Goal: Task Accomplishment & Management: Use online tool/utility

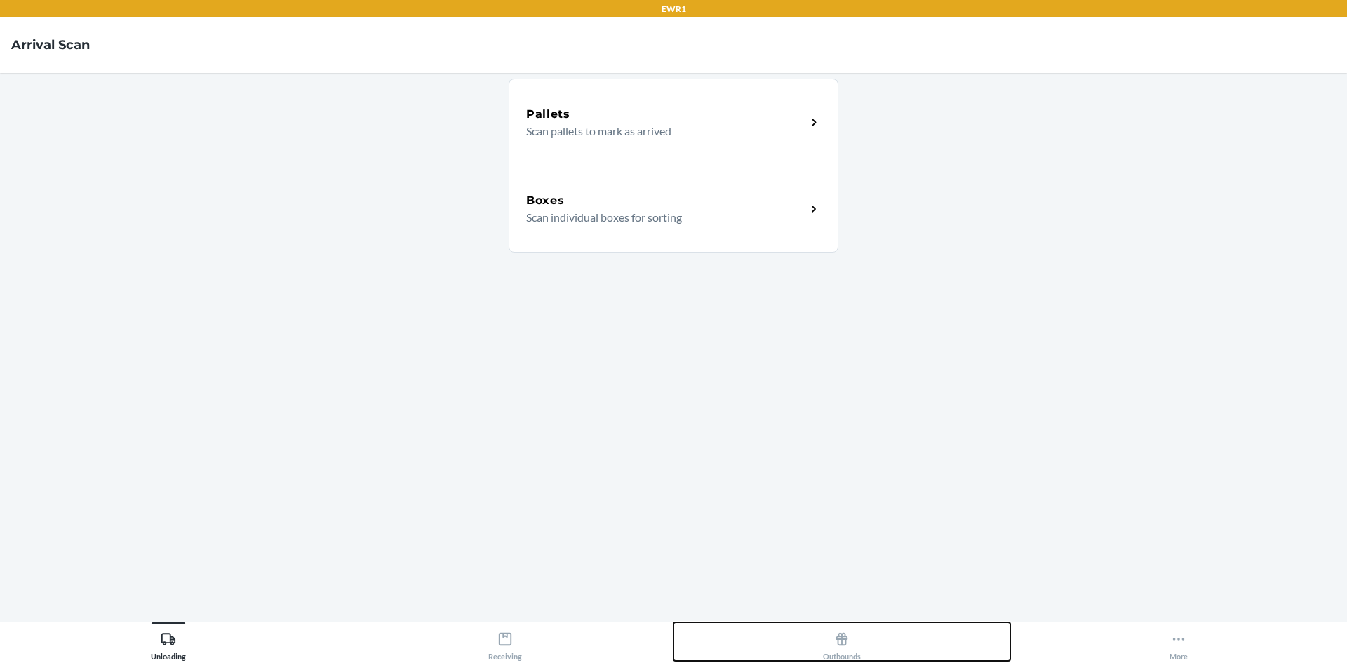
click at [840, 650] on div "Outbounds" at bounding box center [842, 643] width 38 height 35
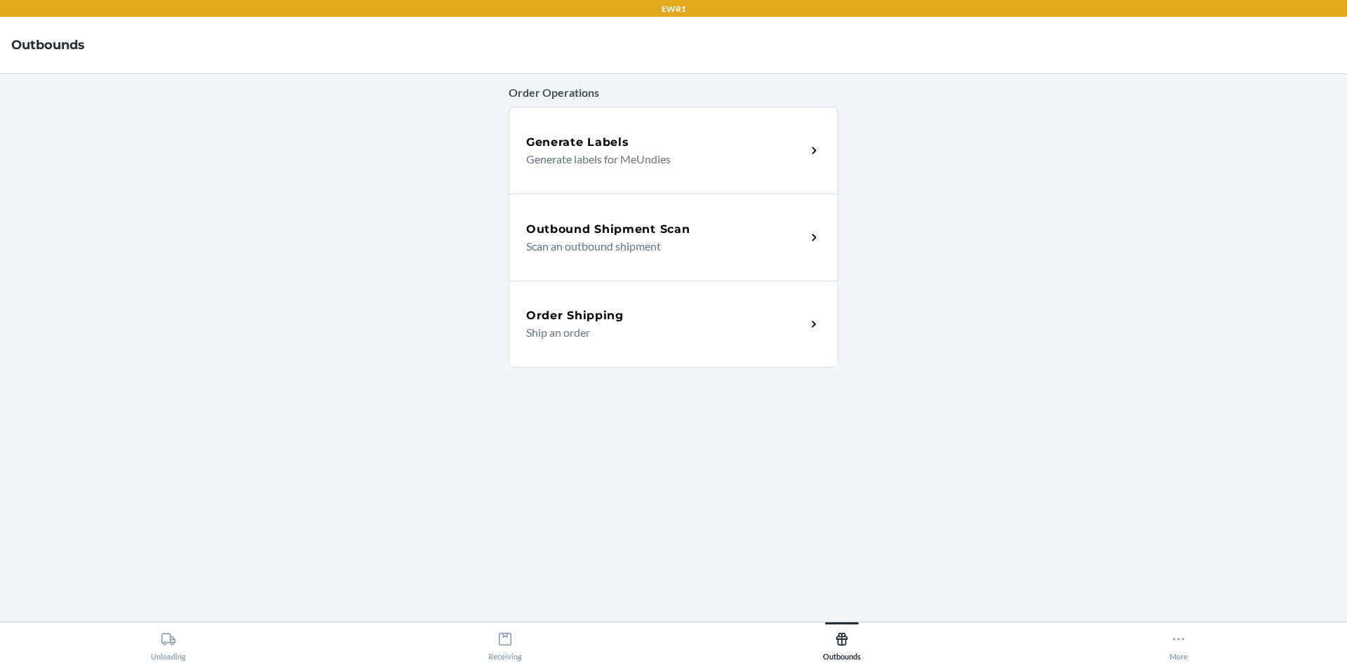
click at [698, 229] on div "Outbound Shipment Scan" at bounding box center [666, 229] width 280 height 17
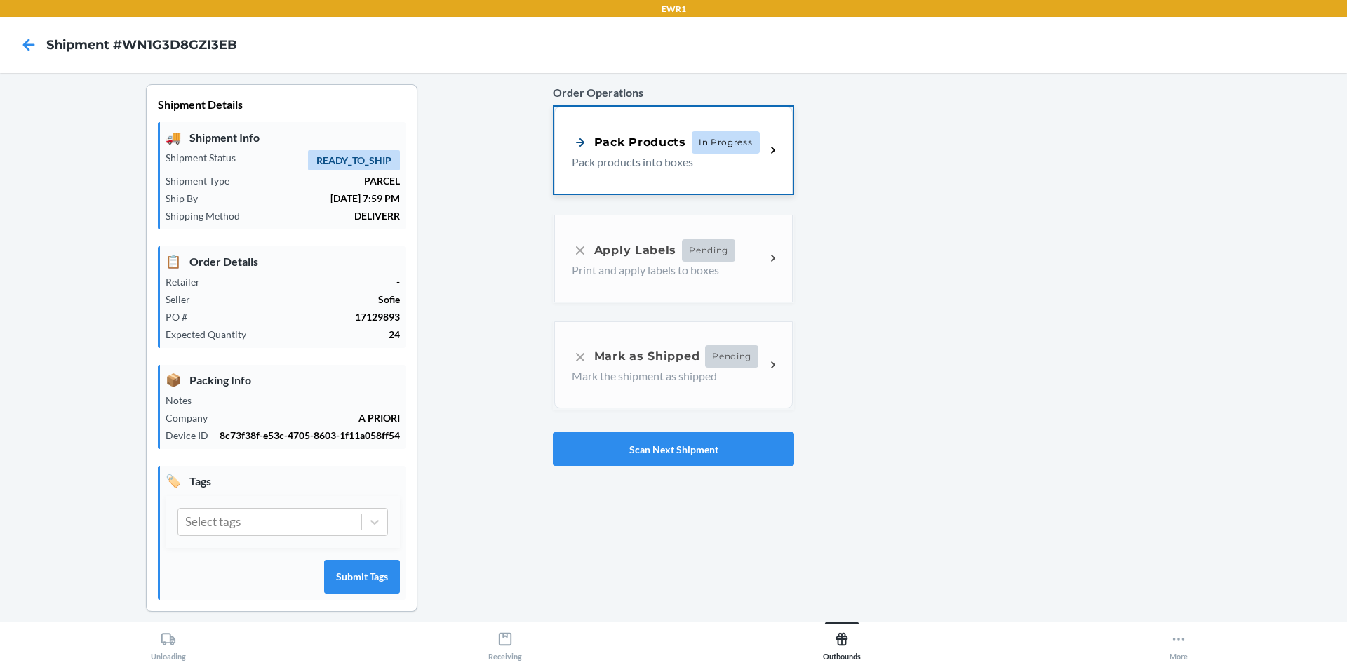
click at [690, 166] on p "Pack products into boxes" at bounding box center [663, 162] width 182 height 17
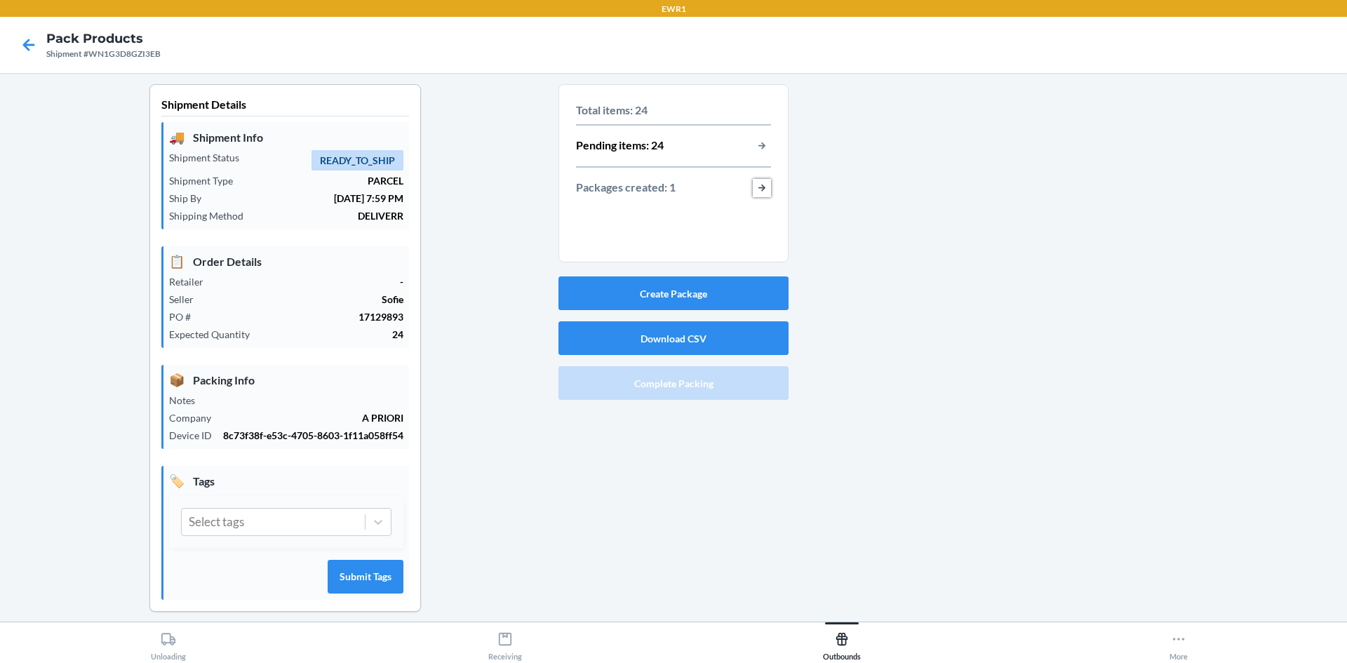
click at [765, 187] on button "button-view-packages-created" at bounding box center [762, 188] width 18 height 18
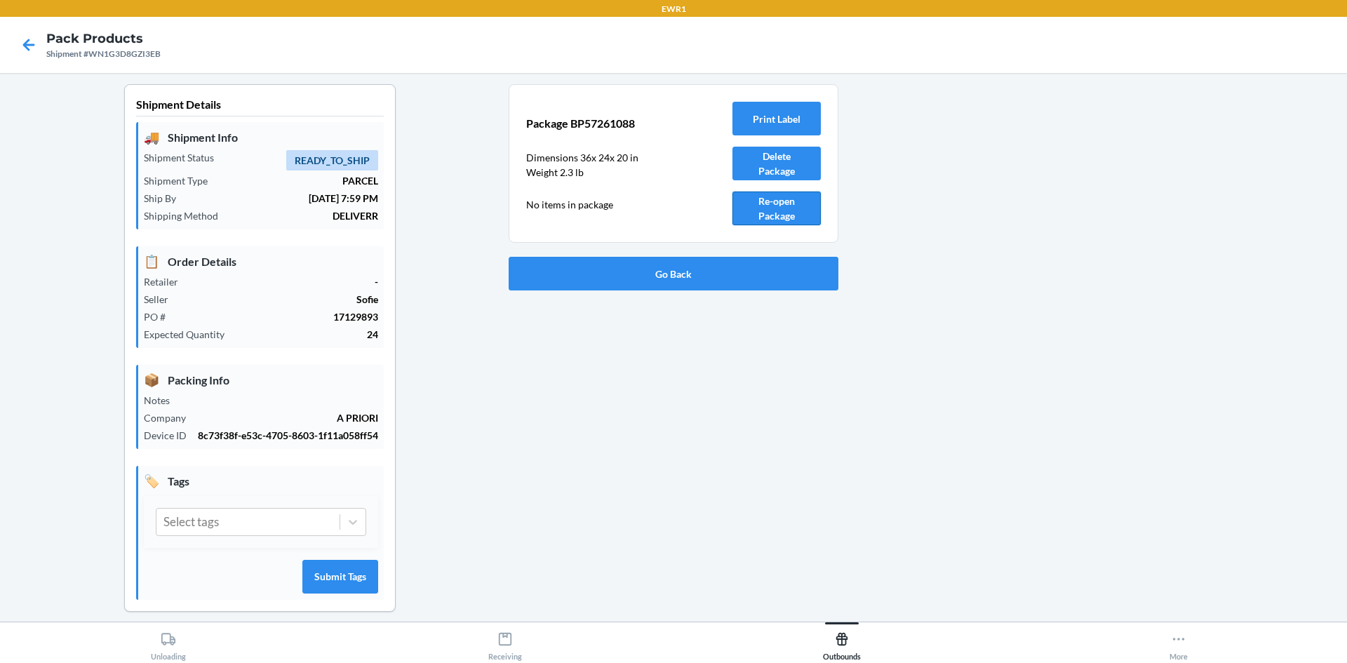
click at [759, 211] on button "Re-open Package" at bounding box center [776, 209] width 88 height 34
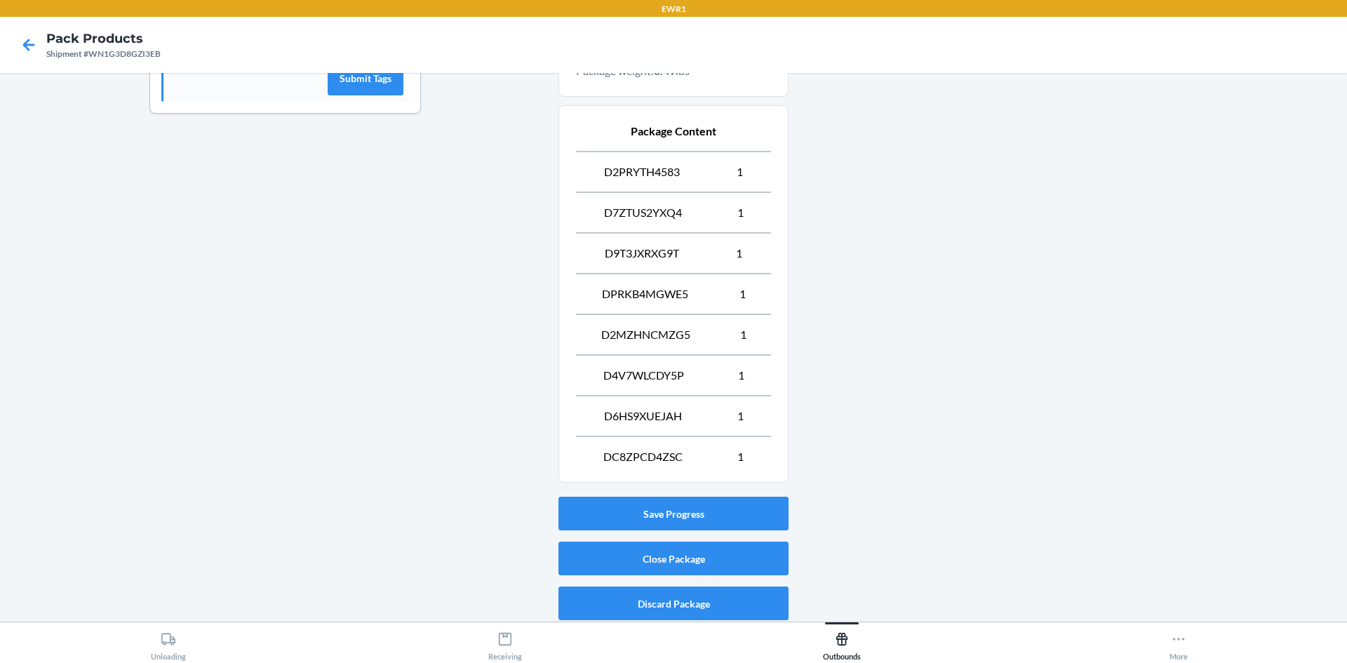
scroll to position [502, 0]
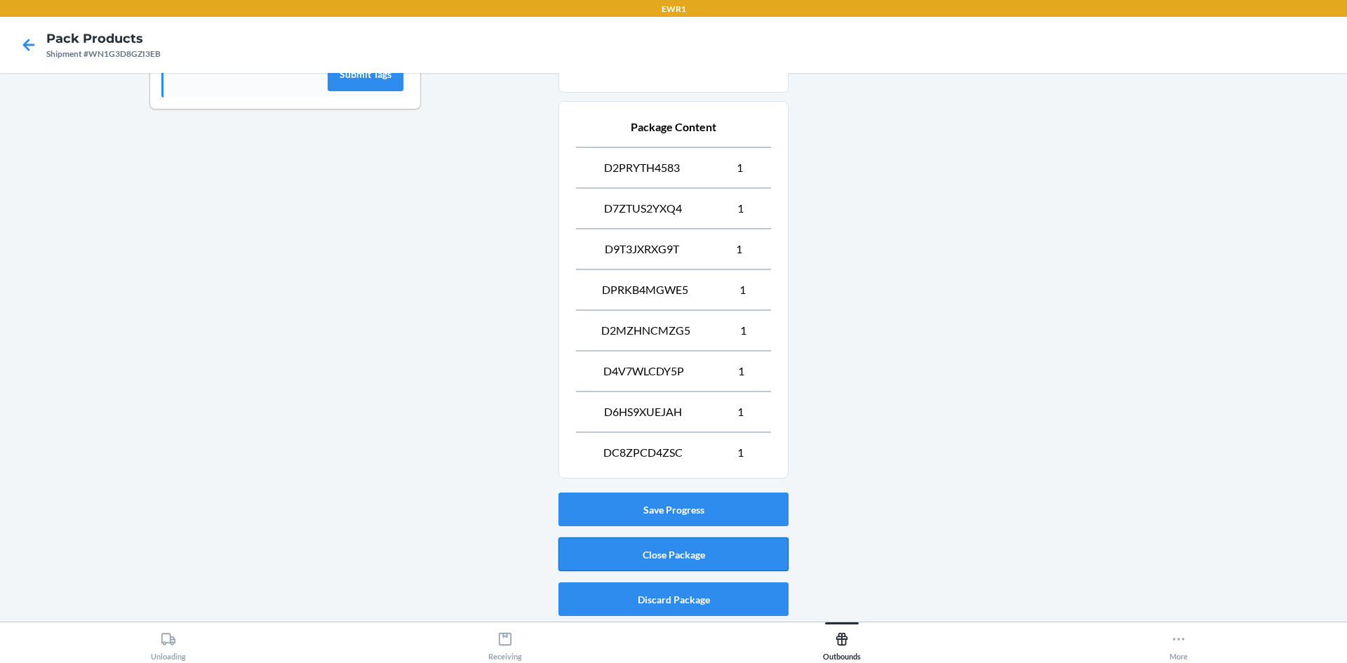
click at [687, 558] on button "Close Package" at bounding box center [673, 554] width 230 height 34
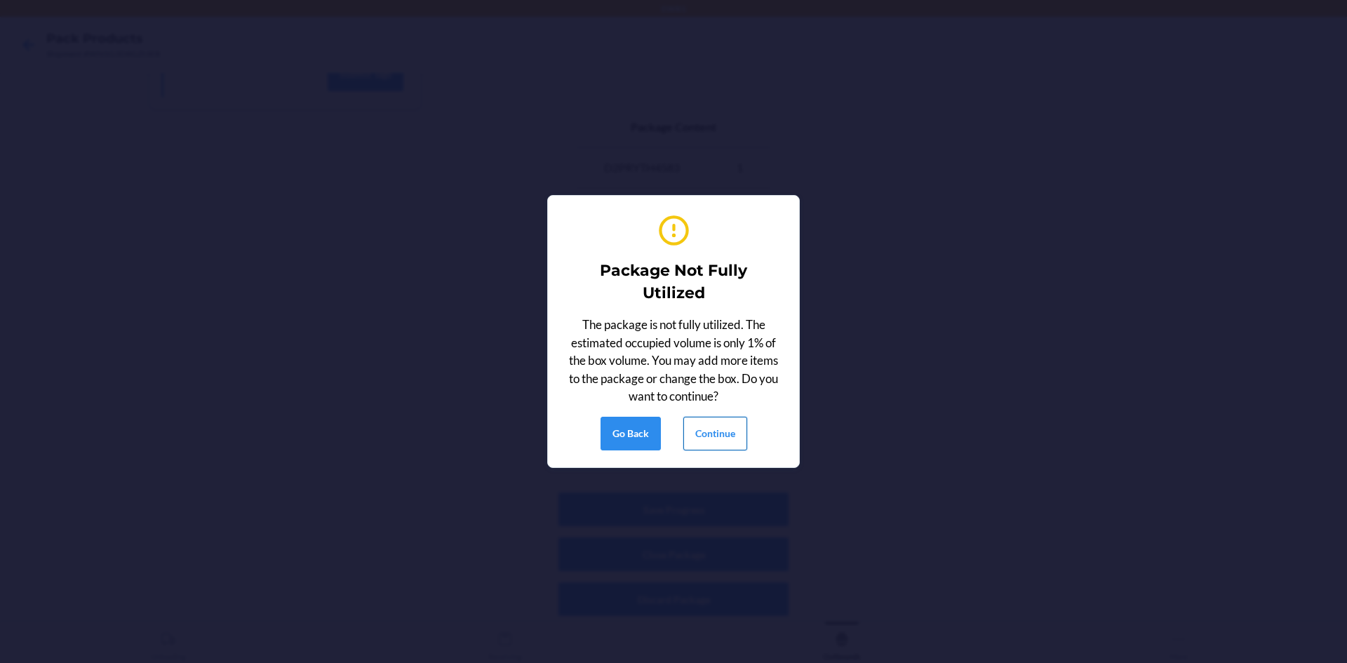
click at [720, 447] on button "Continue" at bounding box center [715, 434] width 64 height 34
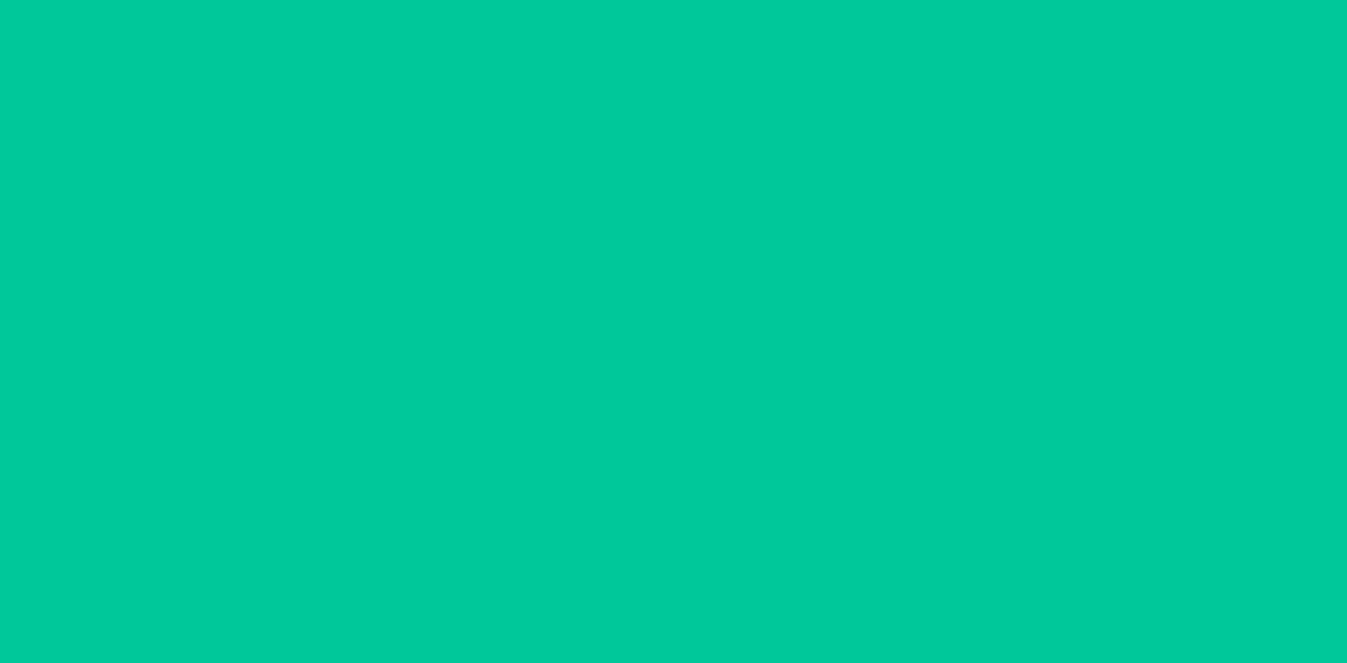
scroll to position [13, 0]
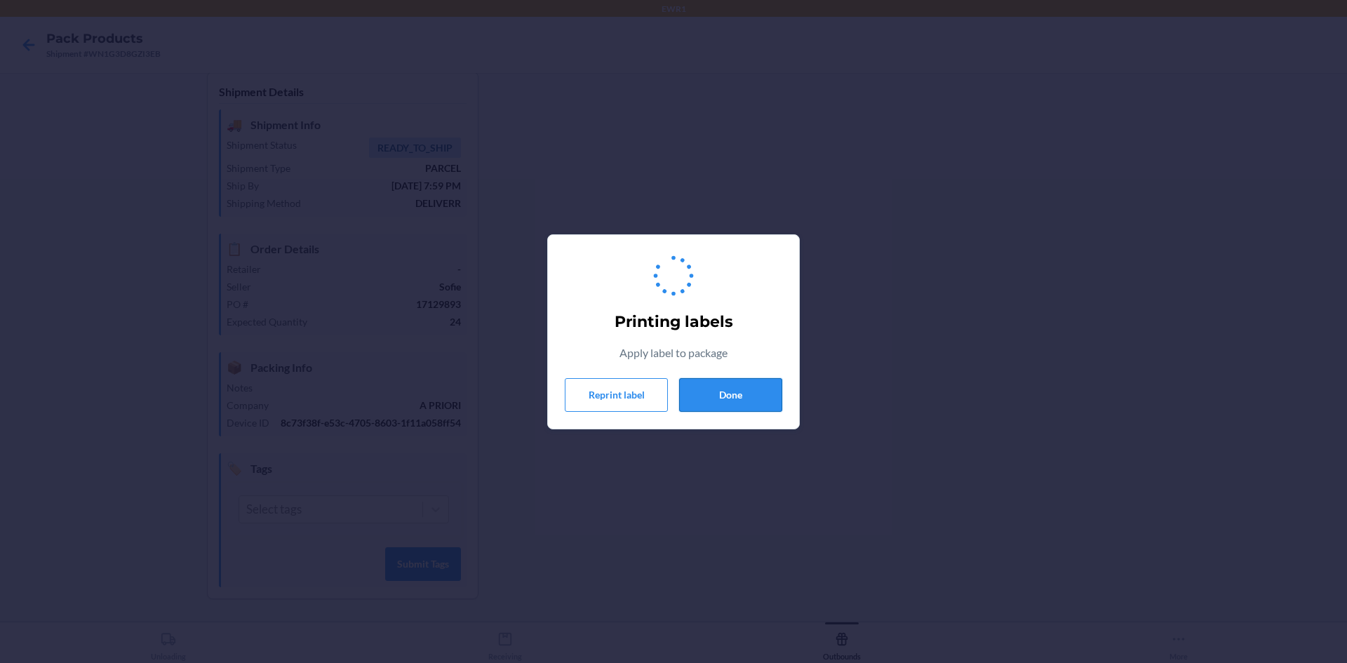
click at [774, 403] on button "Done" at bounding box center [730, 395] width 103 height 34
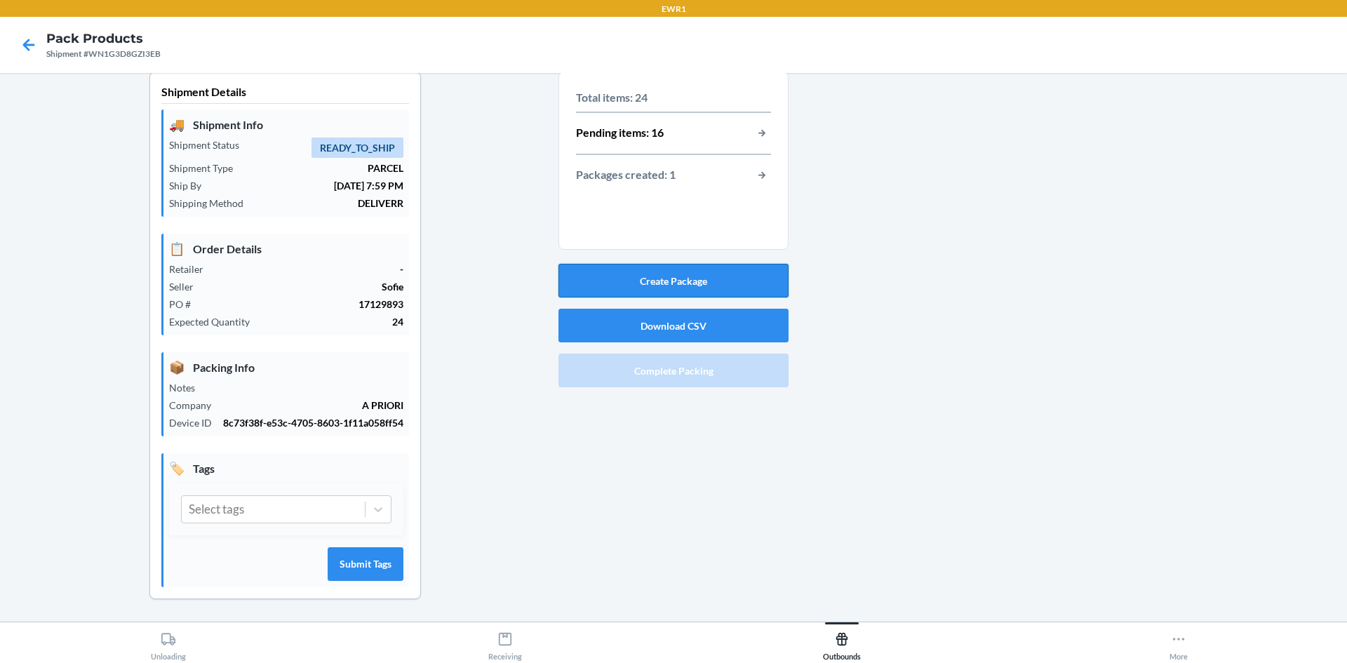
click at [673, 271] on button "Create Package" at bounding box center [673, 281] width 230 height 34
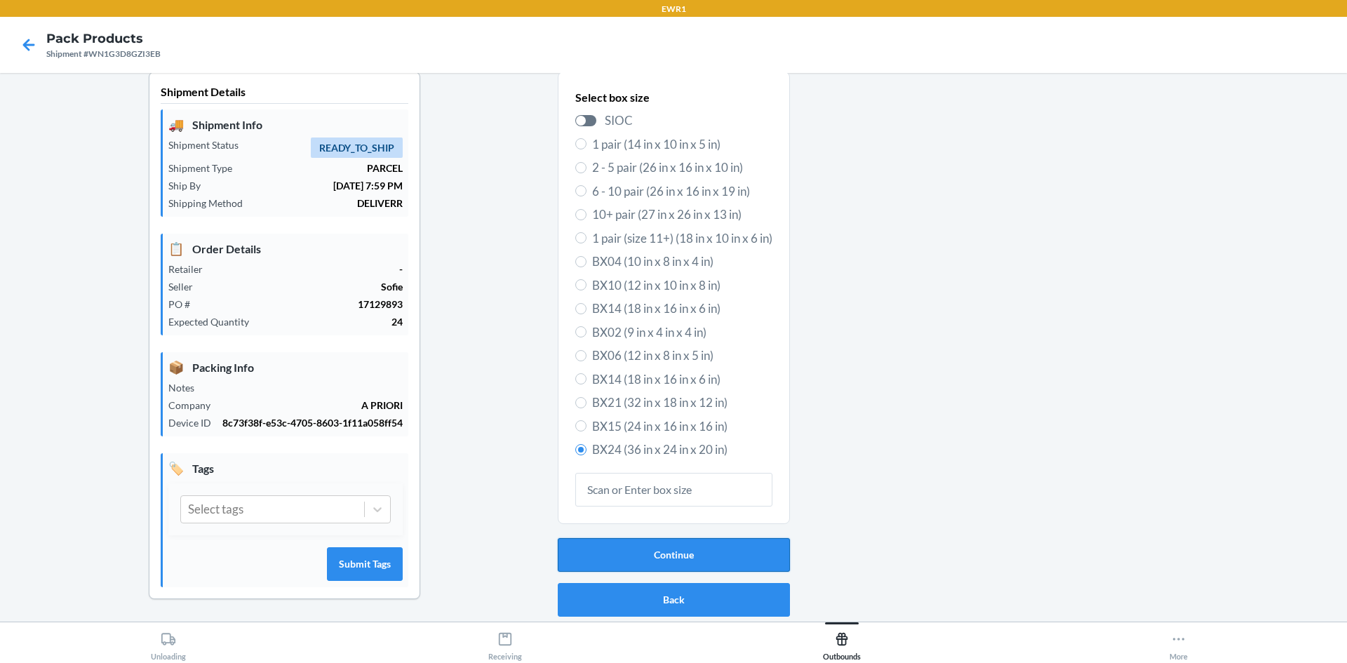
click at [632, 544] on button "Continue" at bounding box center [674, 555] width 232 height 34
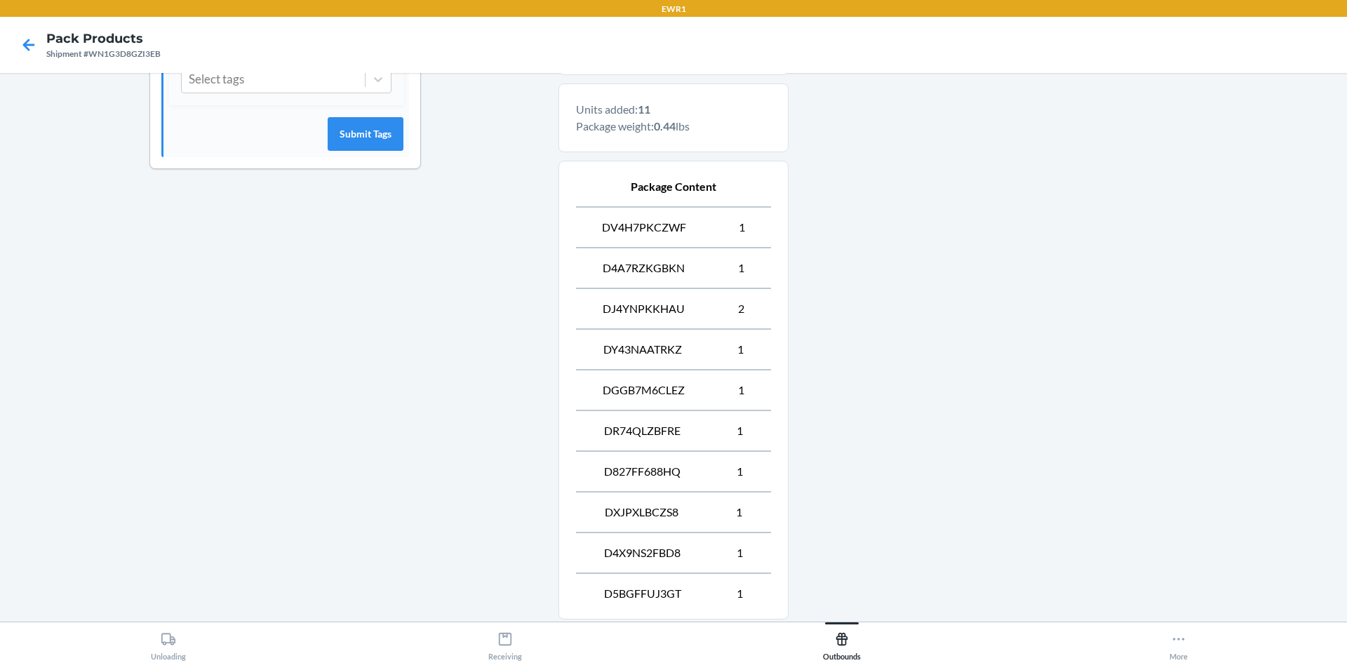
scroll to position [584, 0]
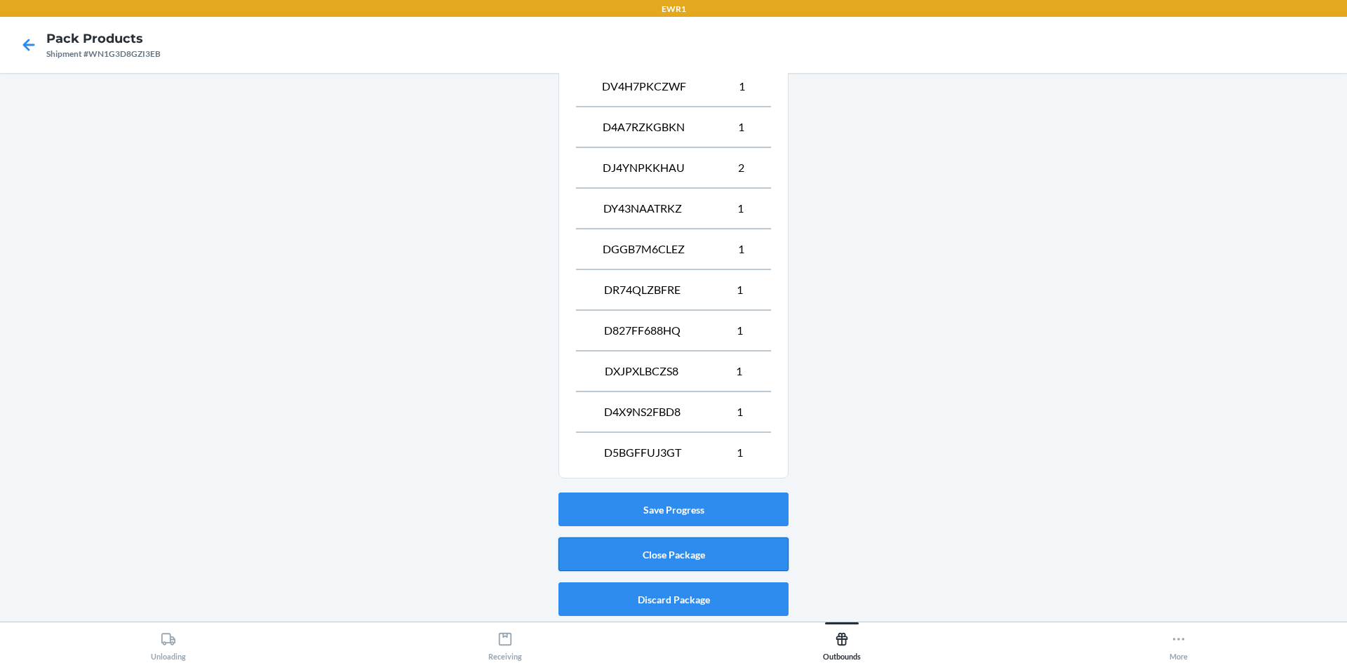
click at [663, 557] on button "Close Package" at bounding box center [673, 554] width 230 height 34
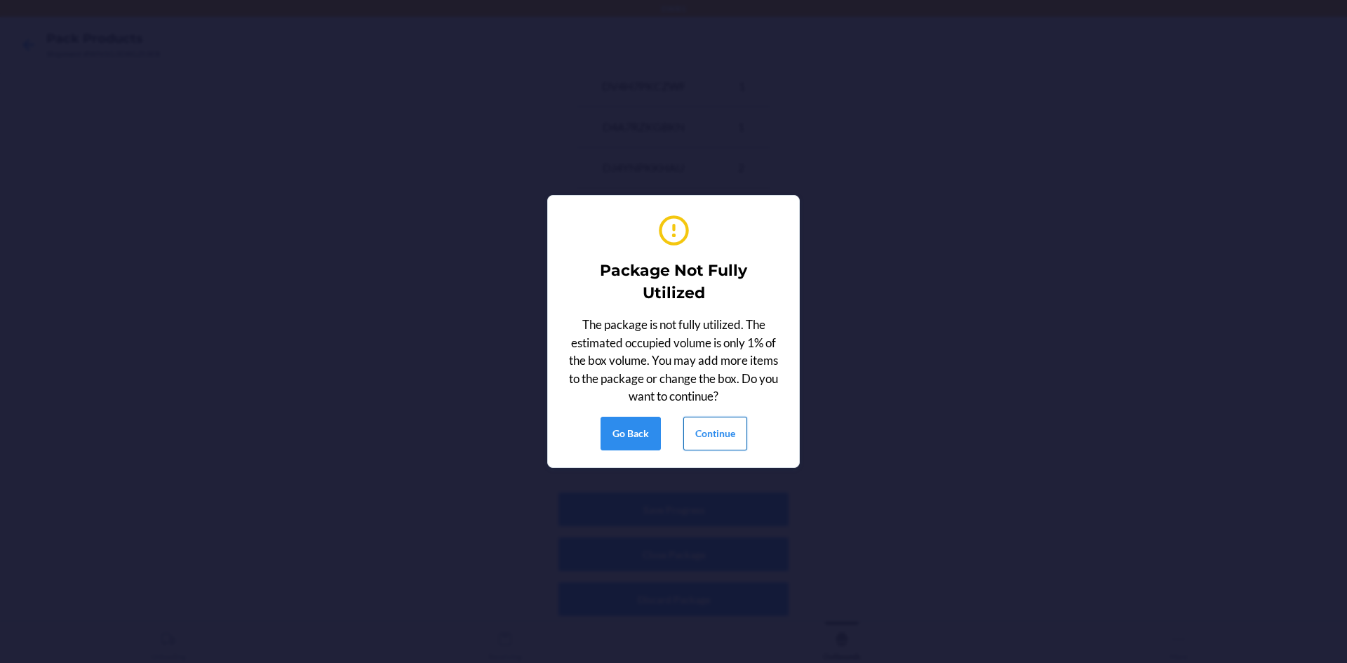
click at [712, 431] on button "Continue" at bounding box center [715, 434] width 64 height 34
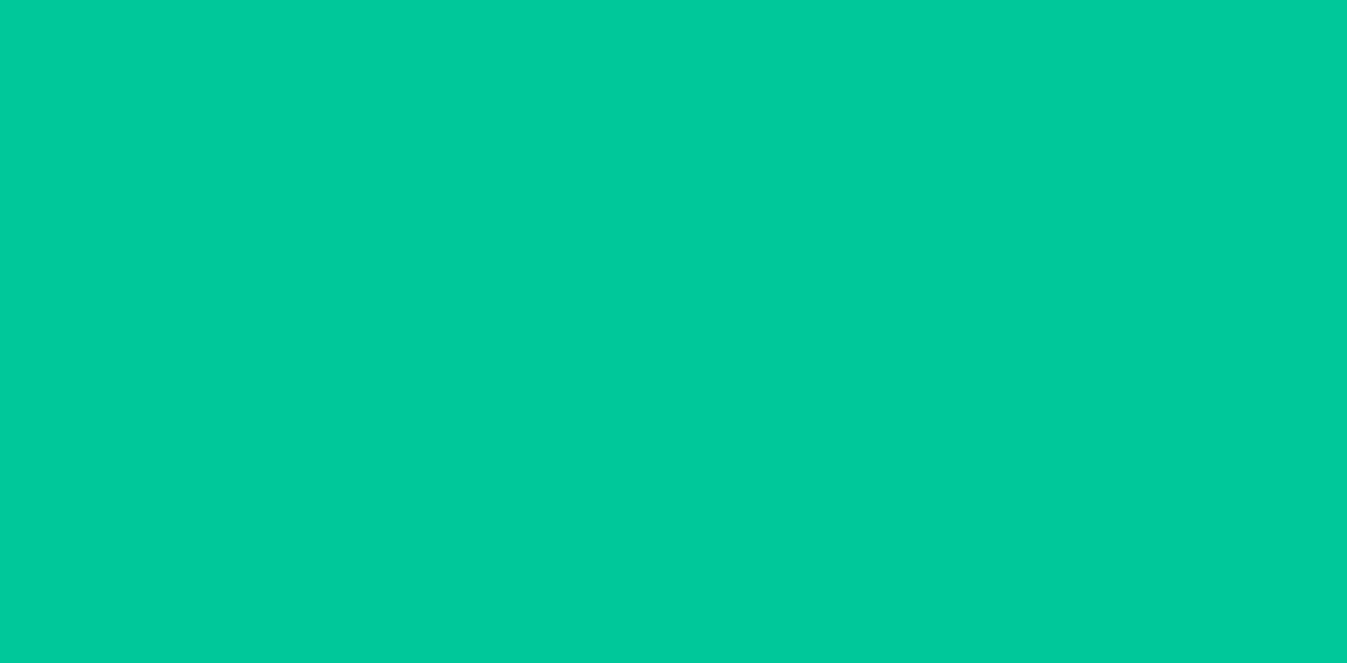
scroll to position [13, 0]
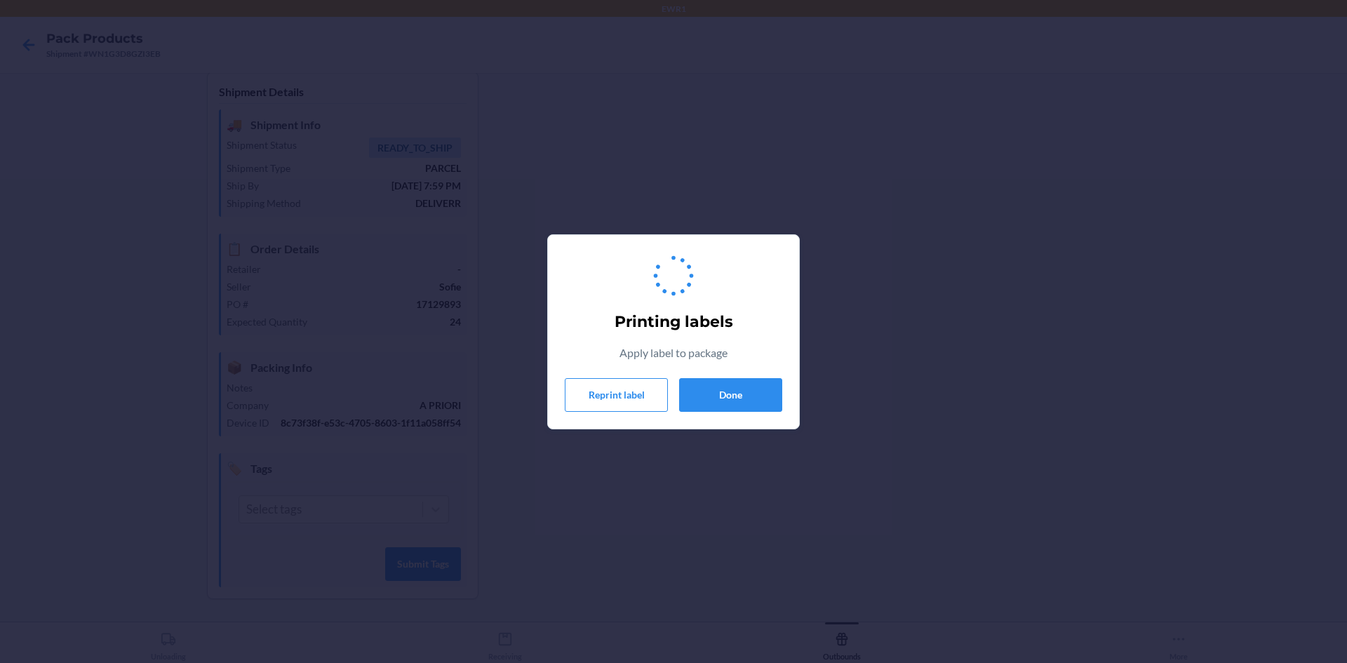
click at [751, 371] on div "Printing labels Apply label to package Reprint label Done" at bounding box center [673, 331] width 217 height 171
click at [752, 398] on button "Done" at bounding box center [730, 395] width 103 height 34
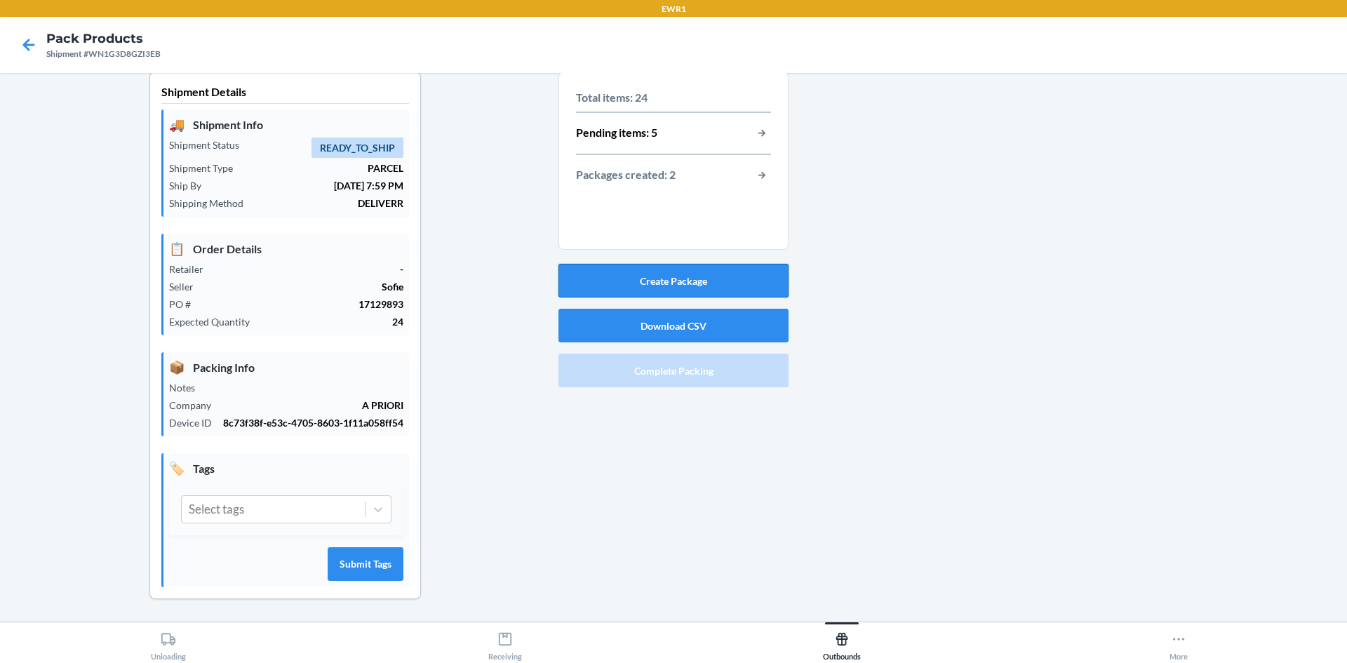
click at [709, 281] on button "Create Package" at bounding box center [673, 281] width 230 height 34
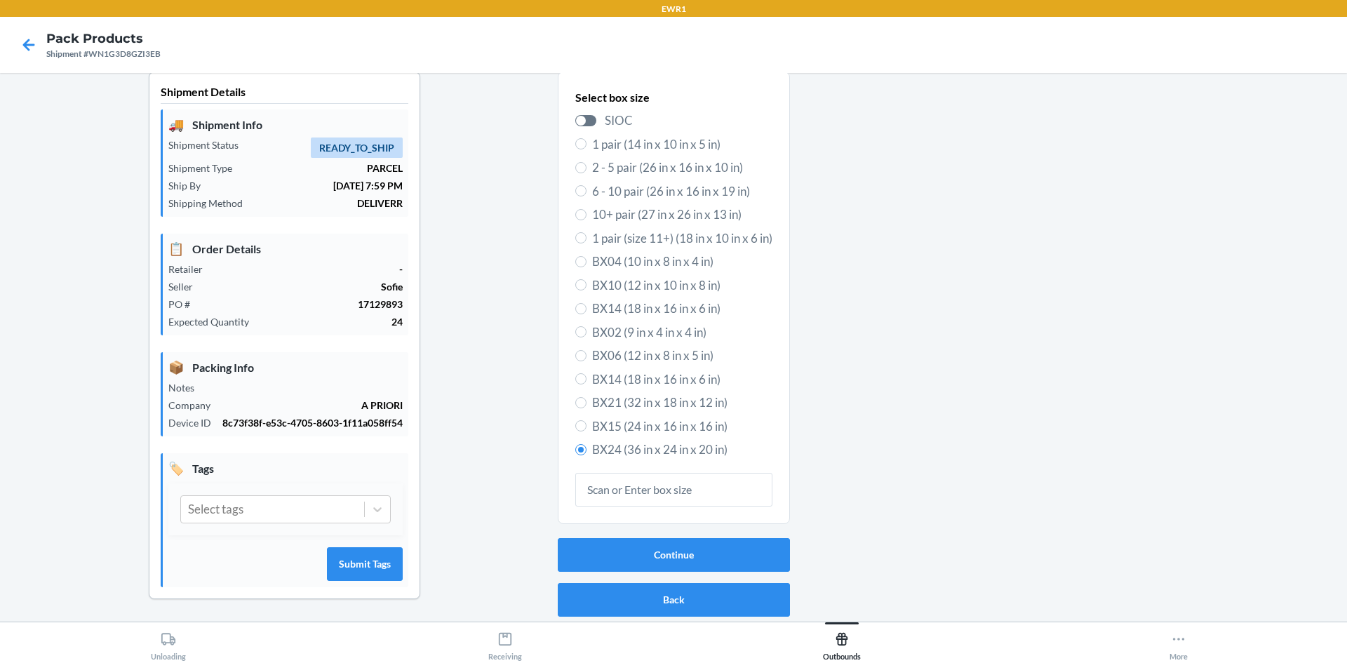
click at [682, 422] on span "BX15 (24 in x 16 in x 16 in)" at bounding box center [682, 426] width 180 height 18
click at [586, 422] on input "BX15 (24 in x 16 in x 16 in)" at bounding box center [580, 425] width 11 height 11
radio input "true"
radio input "false"
click at [711, 551] on button "Continue" at bounding box center [674, 555] width 232 height 34
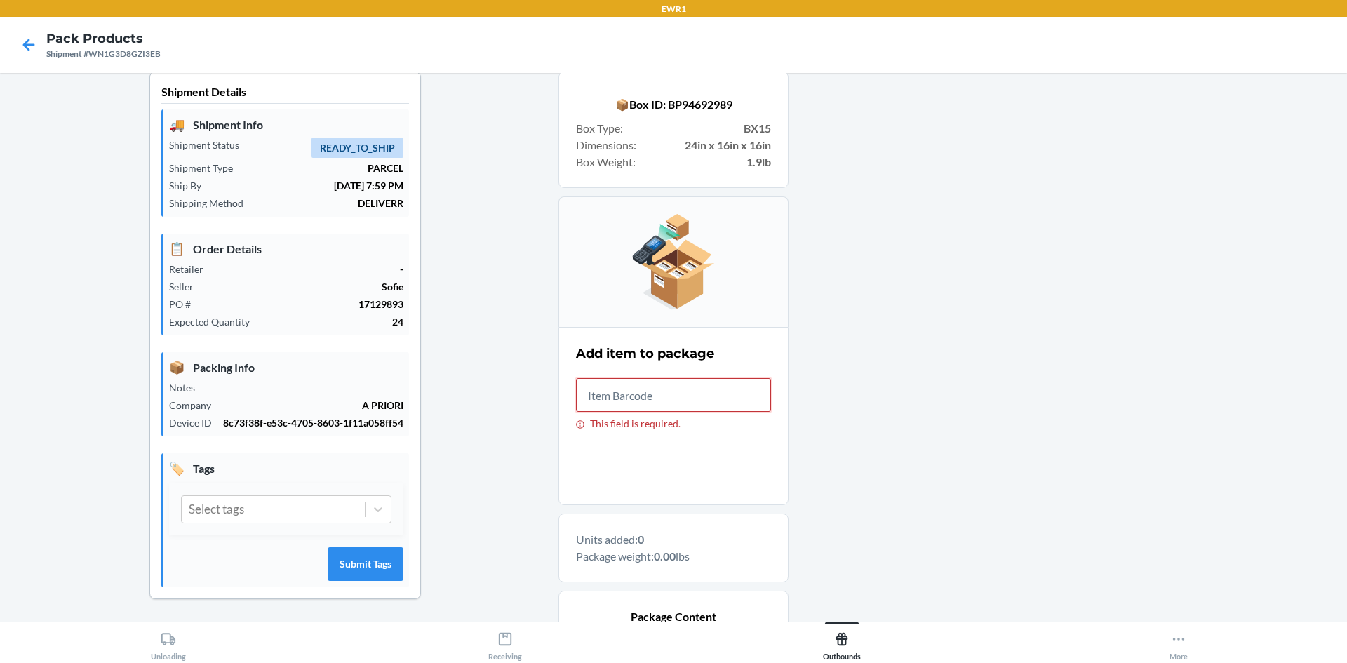
click at [702, 400] on input "This field is required." at bounding box center [673, 395] width 195 height 34
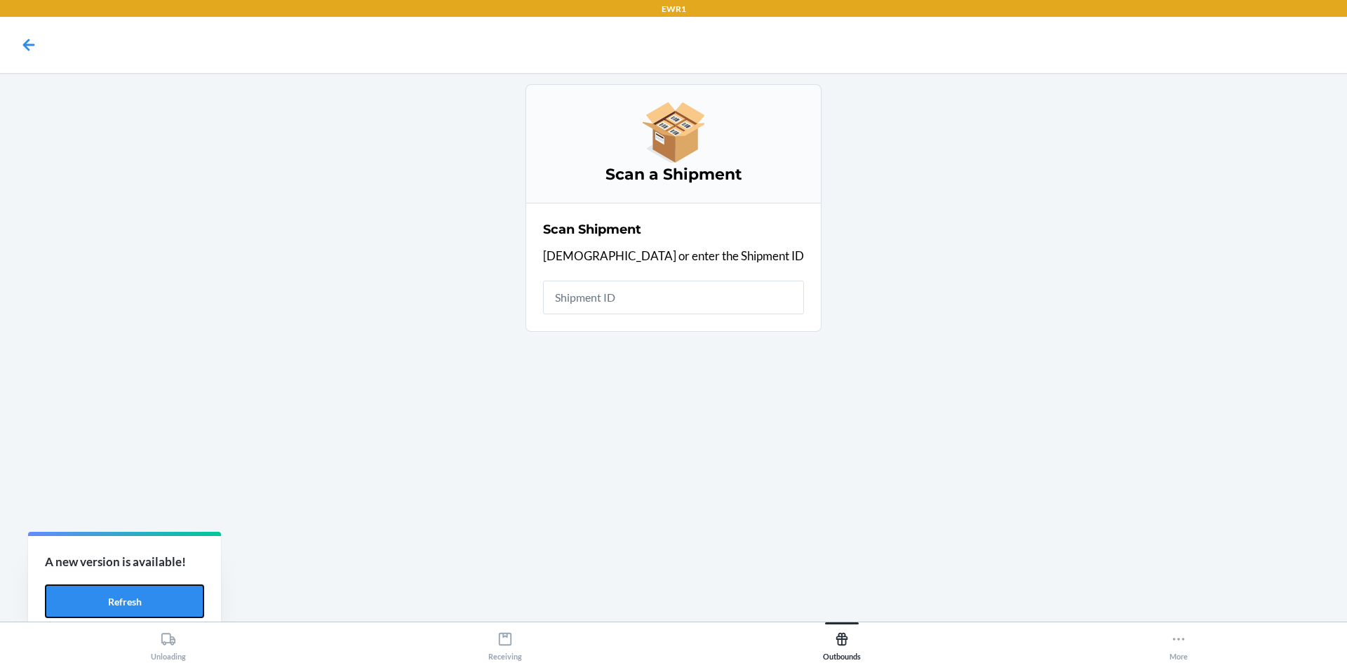
click at [195, 593] on button "Refresh" at bounding box center [124, 601] width 159 height 34
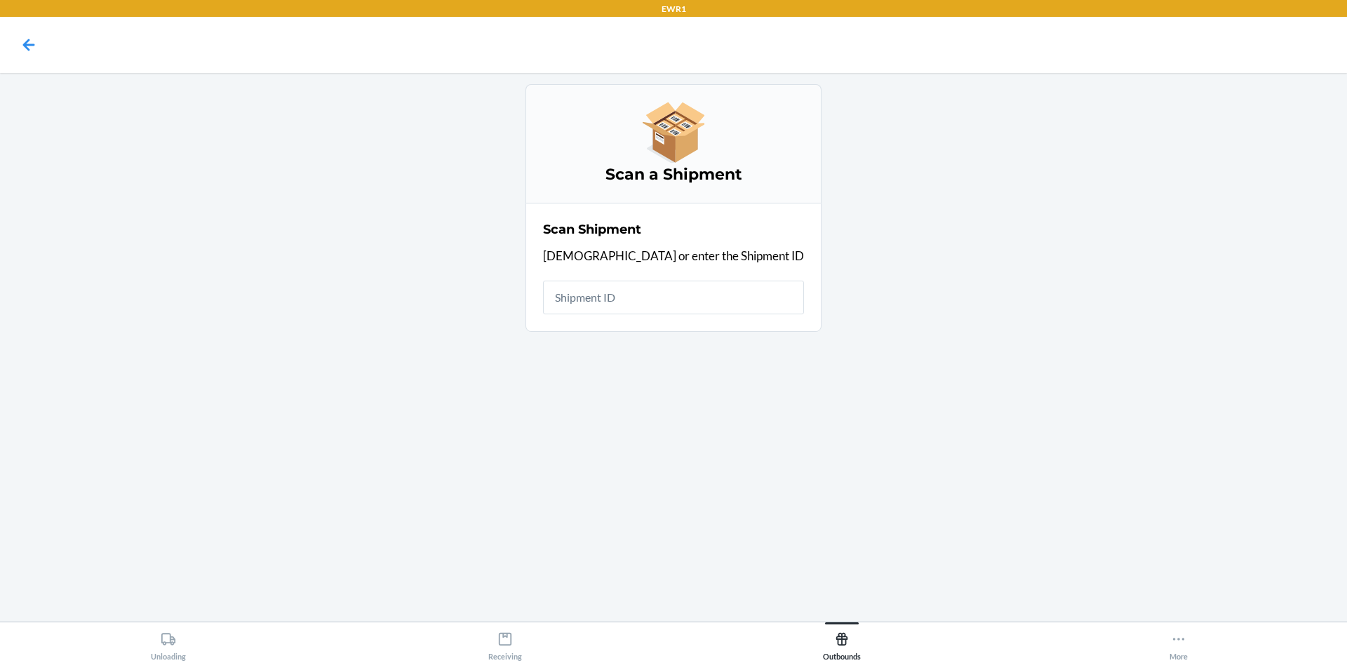
click at [647, 302] on input "text" at bounding box center [673, 298] width 261 height 34
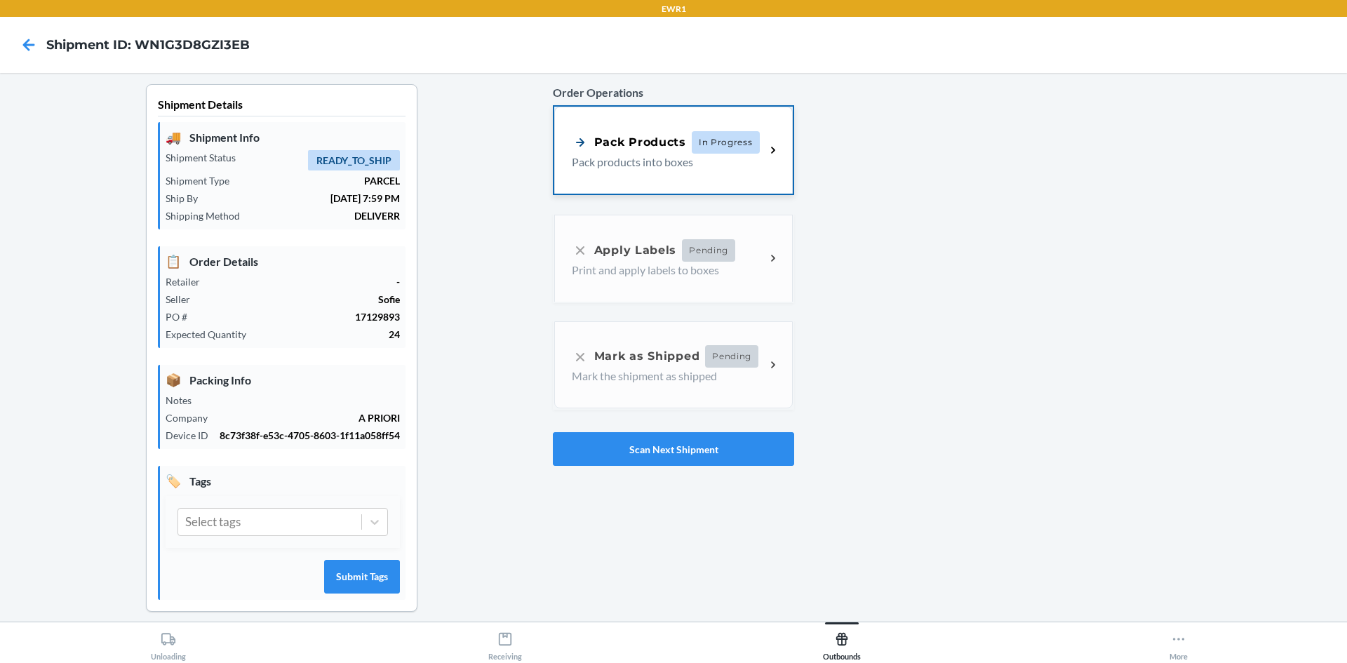
click at [634, 170] on p "Pack products into boxes" at bounding box center [663, 162] width 182 height 17
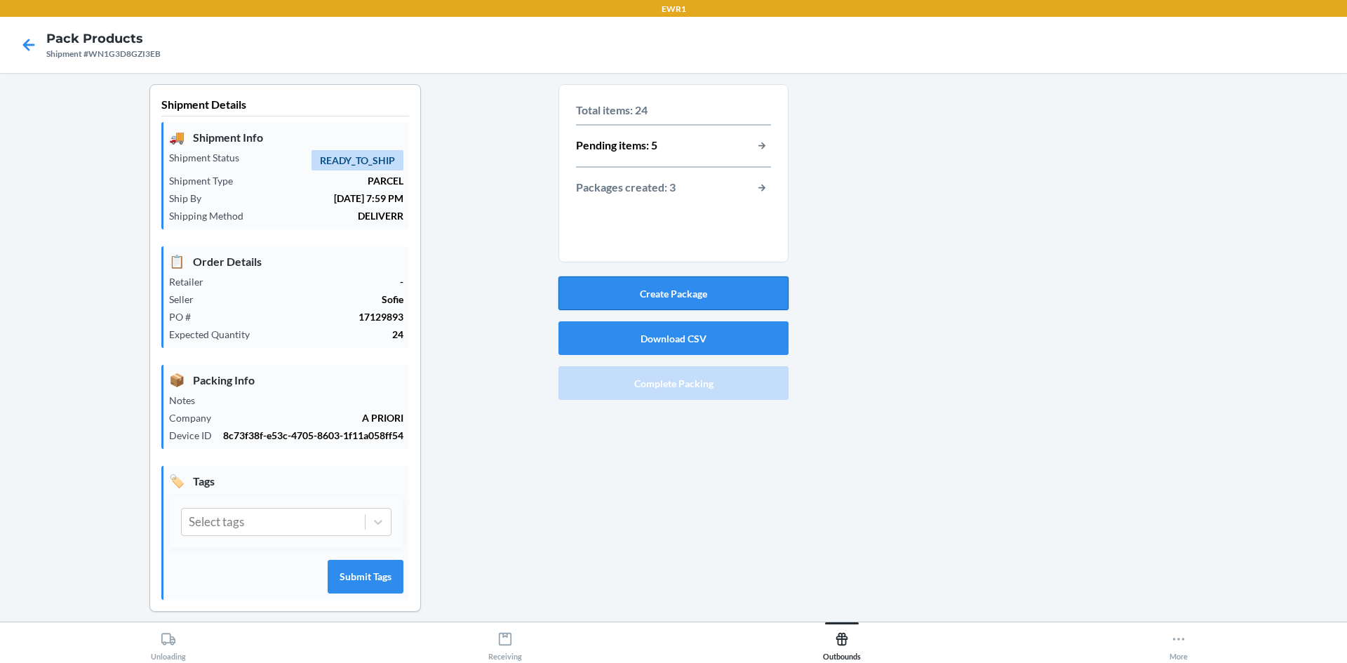
click at [659, 289] on button "Create Package" at bounding box center [673, 293] width 230 height 34
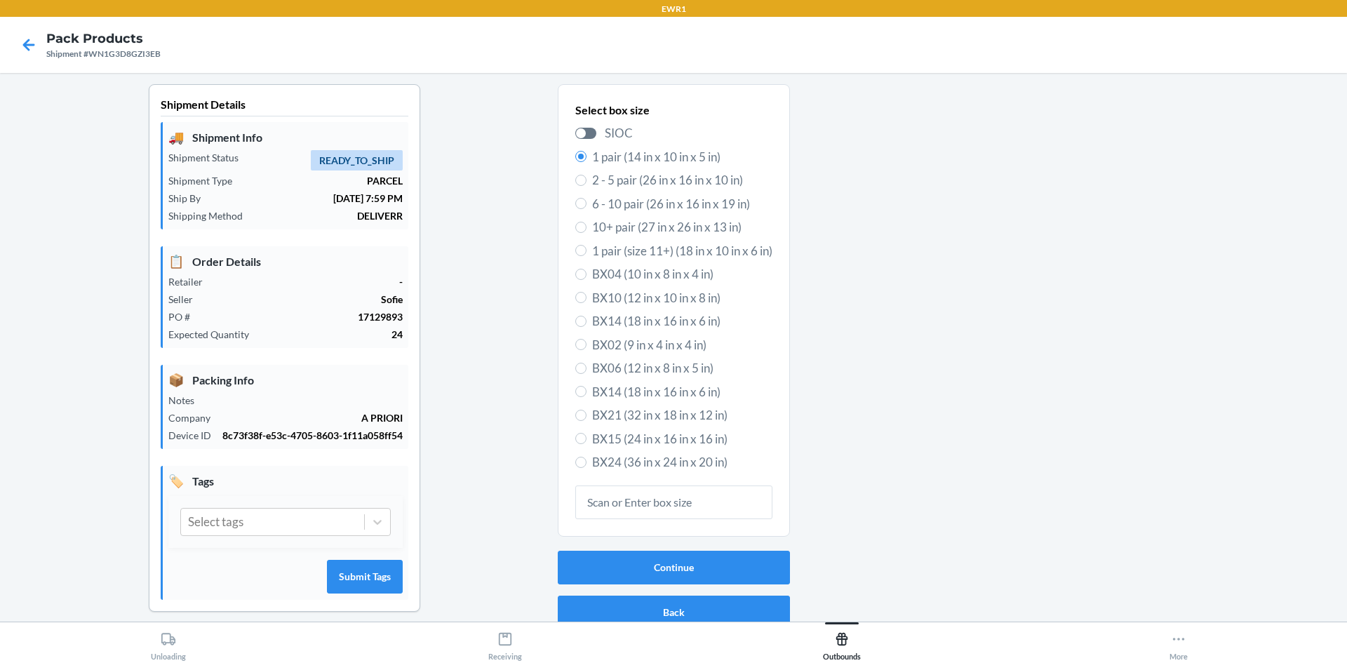
click at [633, 416] on span "BX21 (32 in x 18 in x 12 in)" at bounding box center [682, 415] width 180 height 18
click at [586, 416] on input "BX21 (32 in x 18 in x 12 in)" at bounding box center [580, 415] width 11 height 11
radio input "true"
radio input "false"
click at [691, 417] on span "BX21 (32 in x 18 in x 12 in)" at bounding box center [682, 415] width 180 height 18
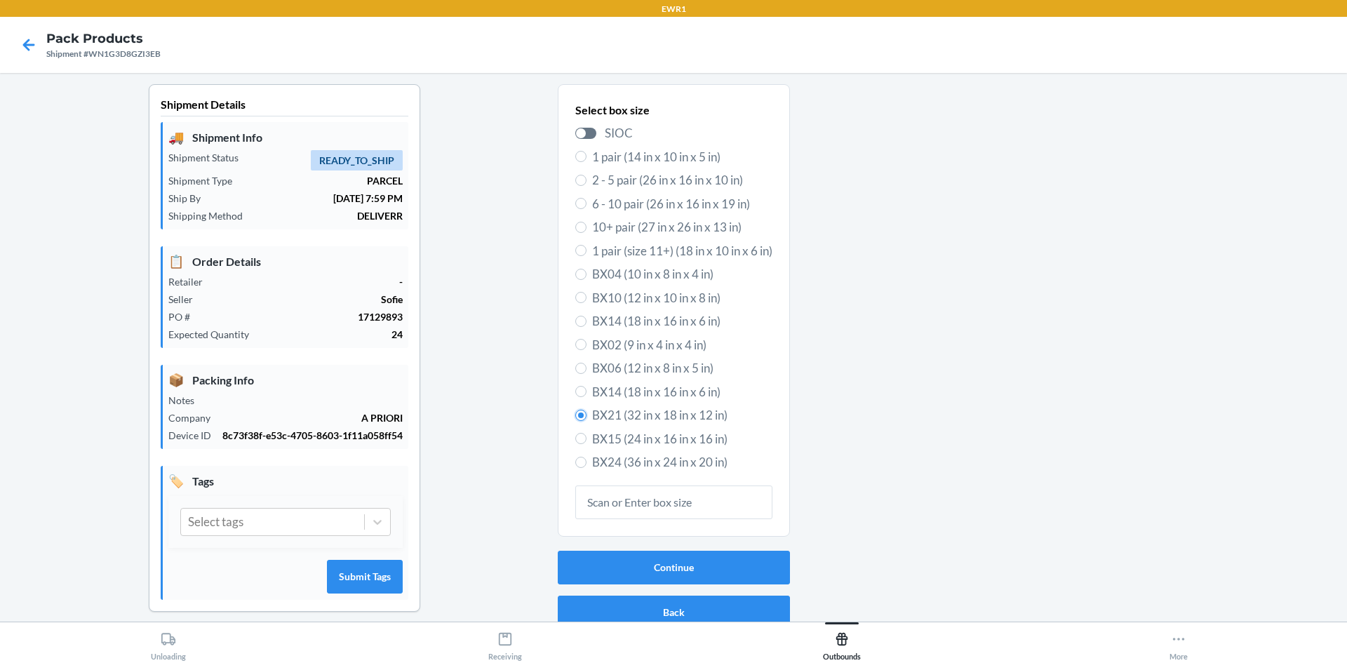
click at [586, 417] on input "BX21 (32 in x 18 in x 12 in)" at bounding box center [580, 415] width 11 height 11
click at [684, 600] on button "Back" at bounding box center [674, 613] width 232 height 34
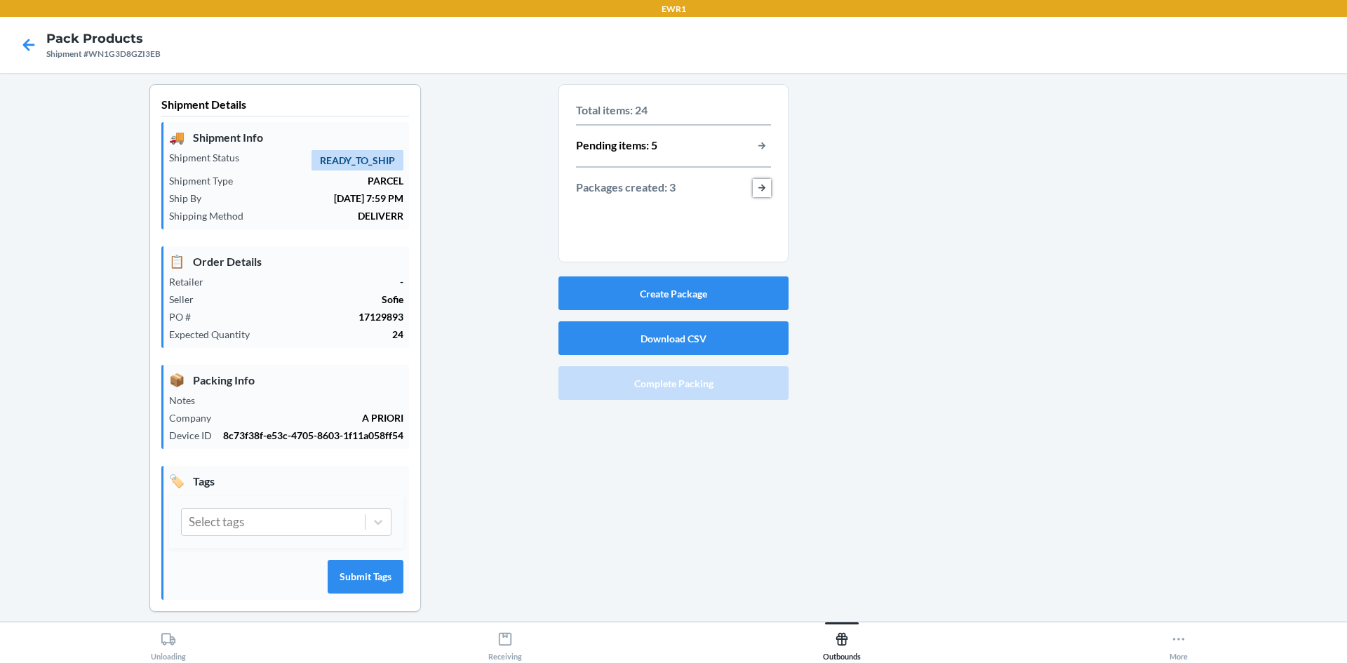
click at [760, 186] on button "button-view-packages-created" at bounding box center [762, 188] width 18 height 18
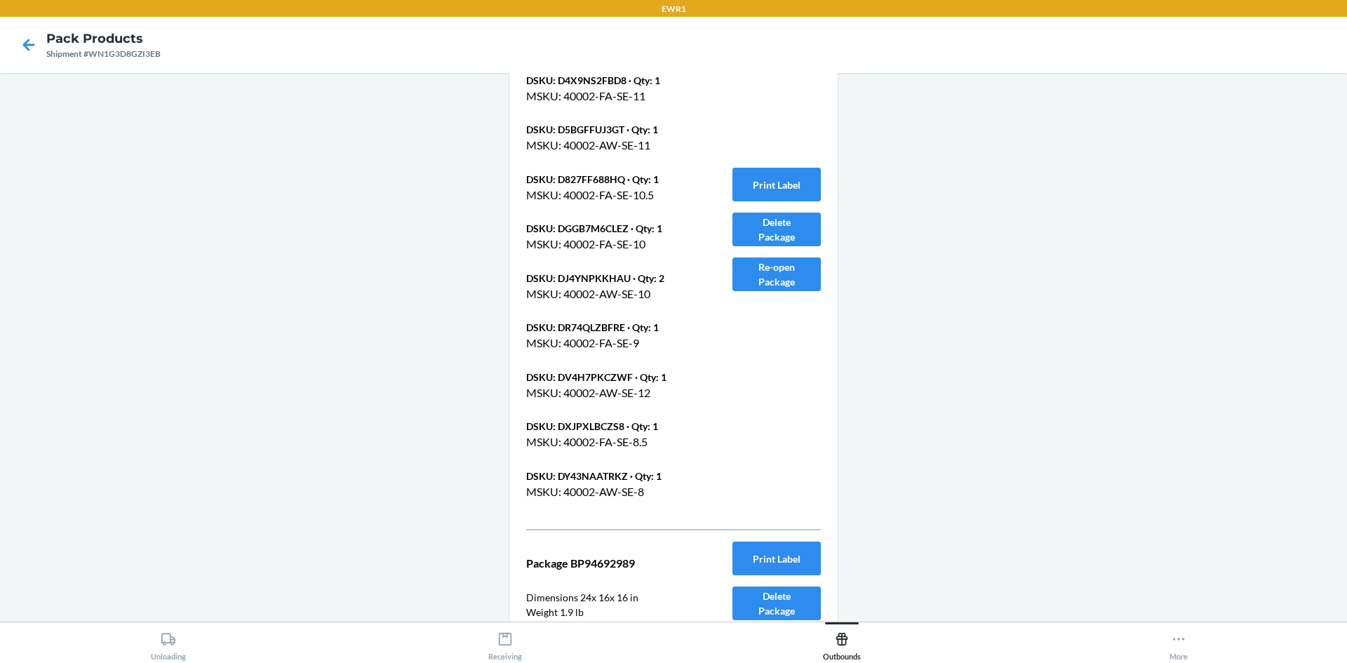
scroll to position [777, 0]
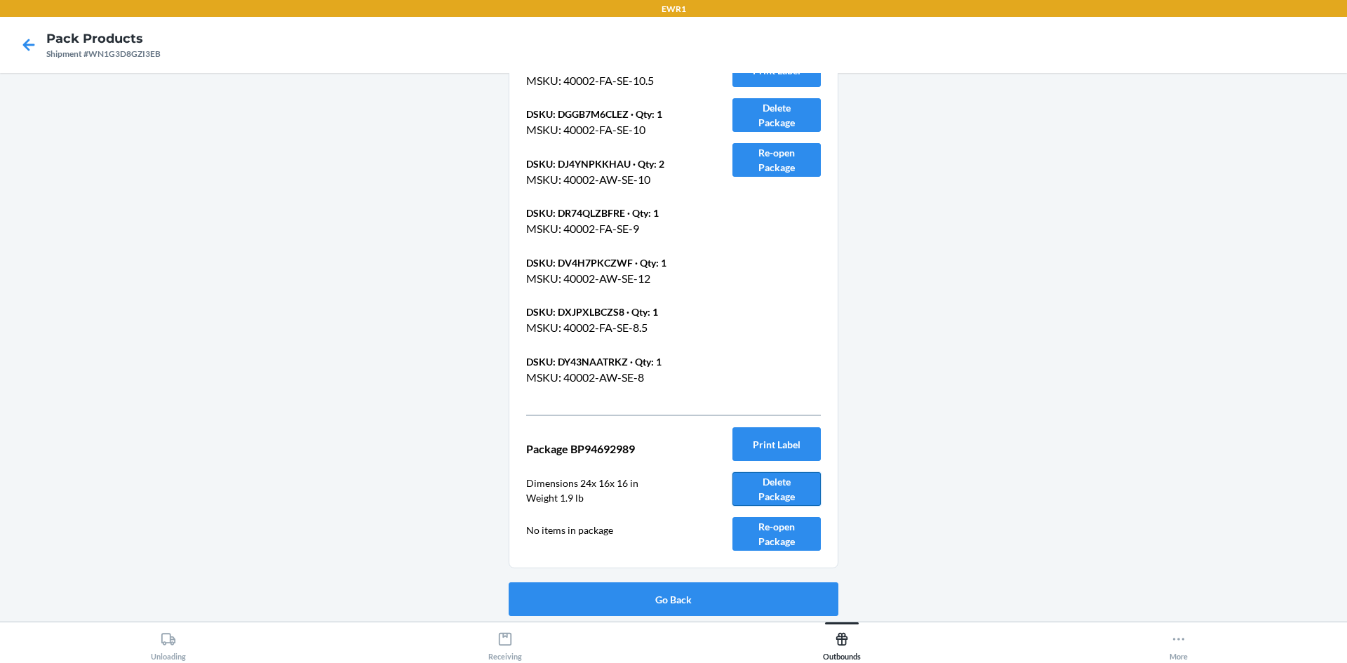
click at [774, 487] on button "Delete Package" at bounding box center [776, 489] width 88 height 34
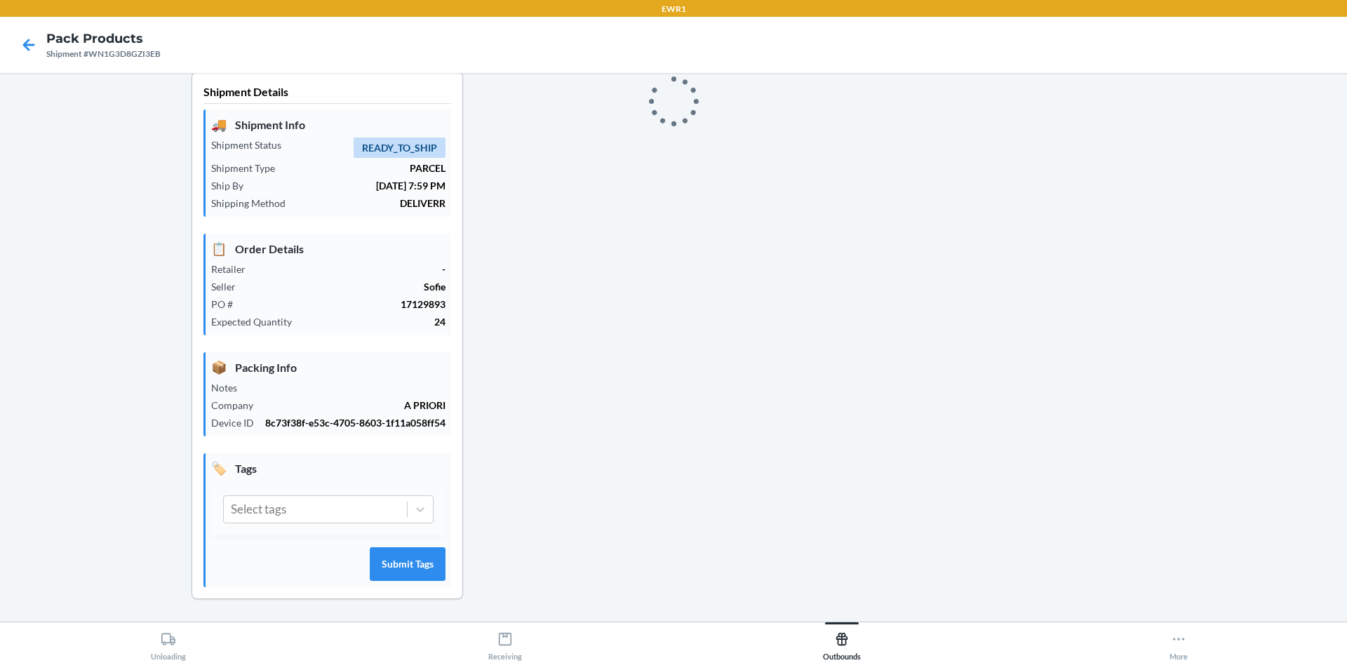
scroll to position [13, 0]
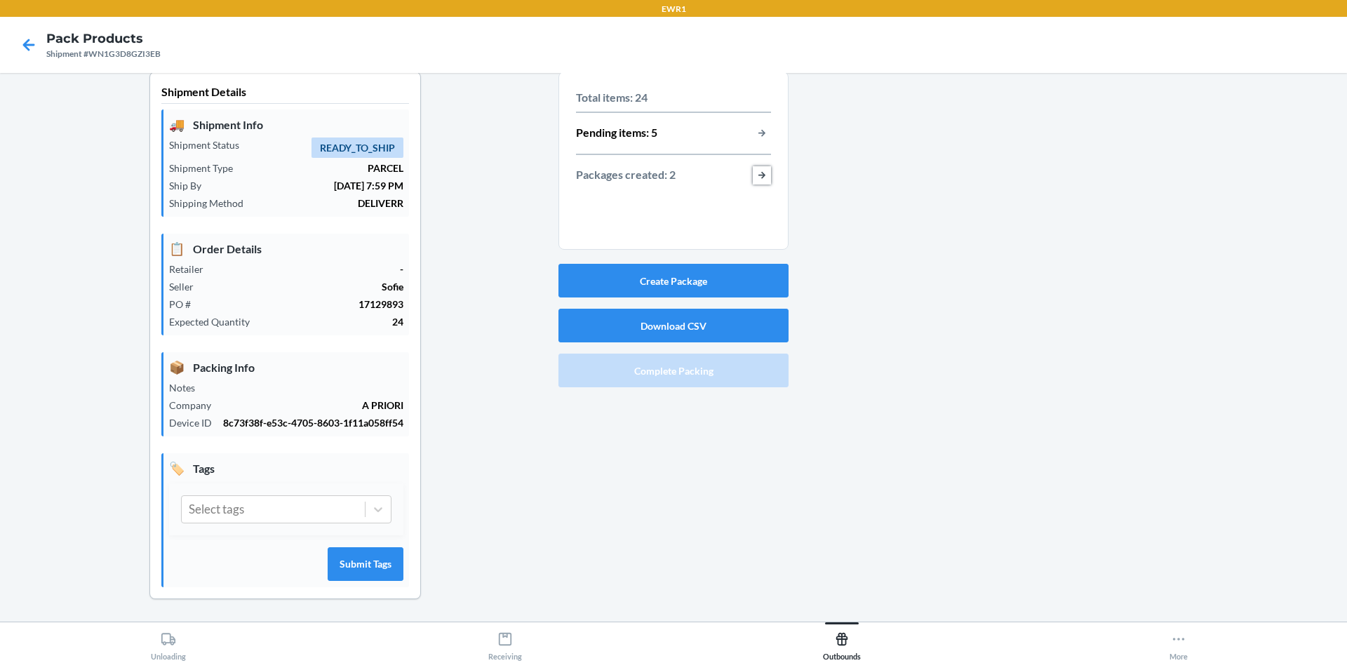
click at [760, 177] on button "button-view-packages-created" at bounding box center [762, 175] width 18 height 18
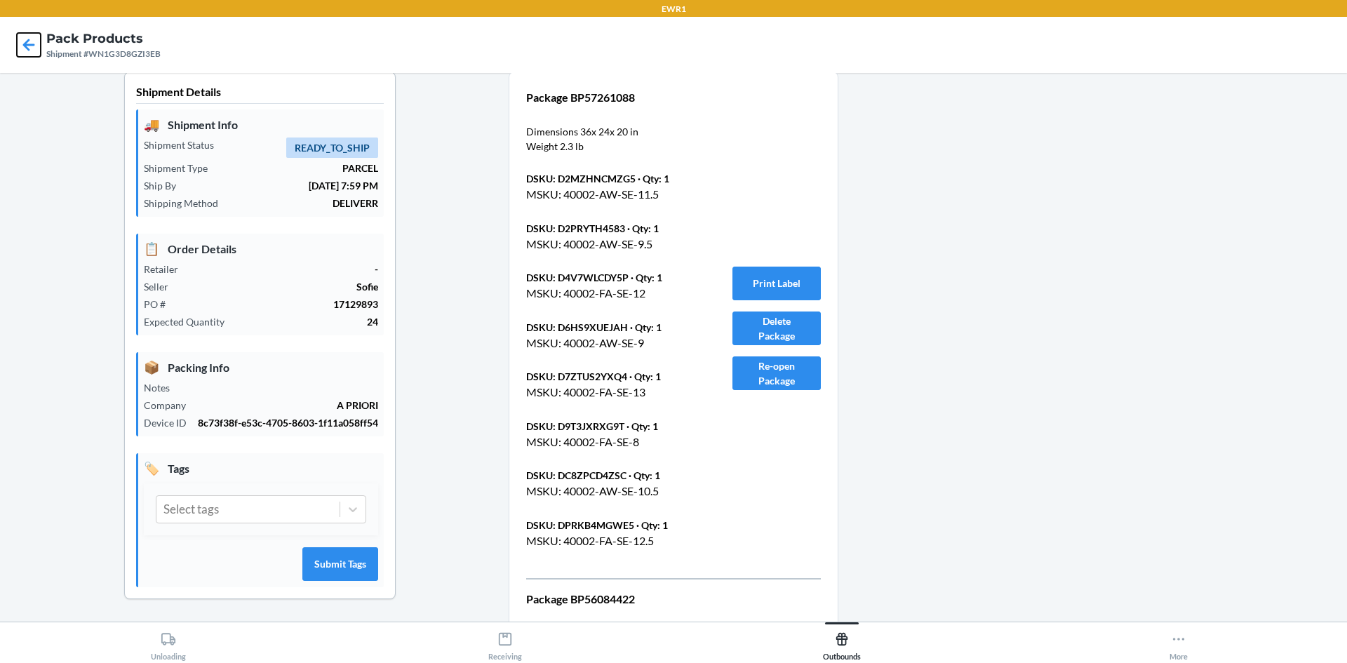
click at [22, 47] on icon at bounding box center [29, 45] width 24 height 24
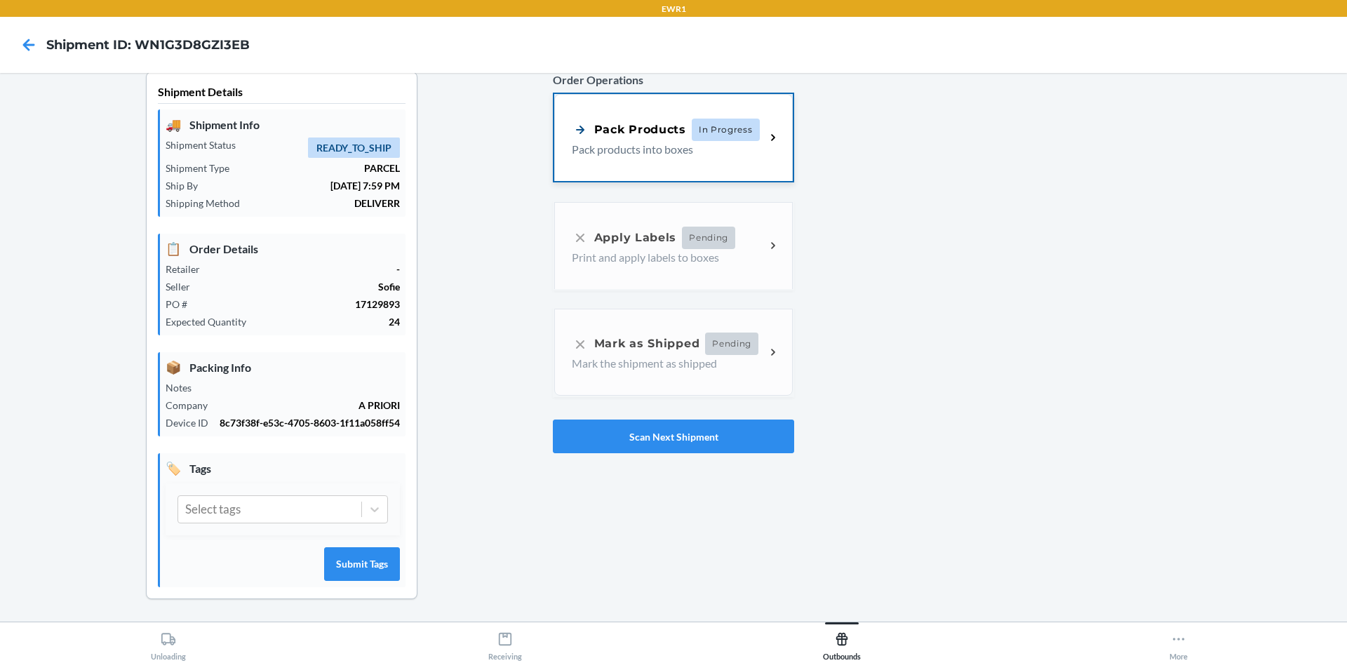
click at [627, 114] on div "Pack Products In Progress Pack products into boxes" at bounding box center [673, 137] width 239 height 87
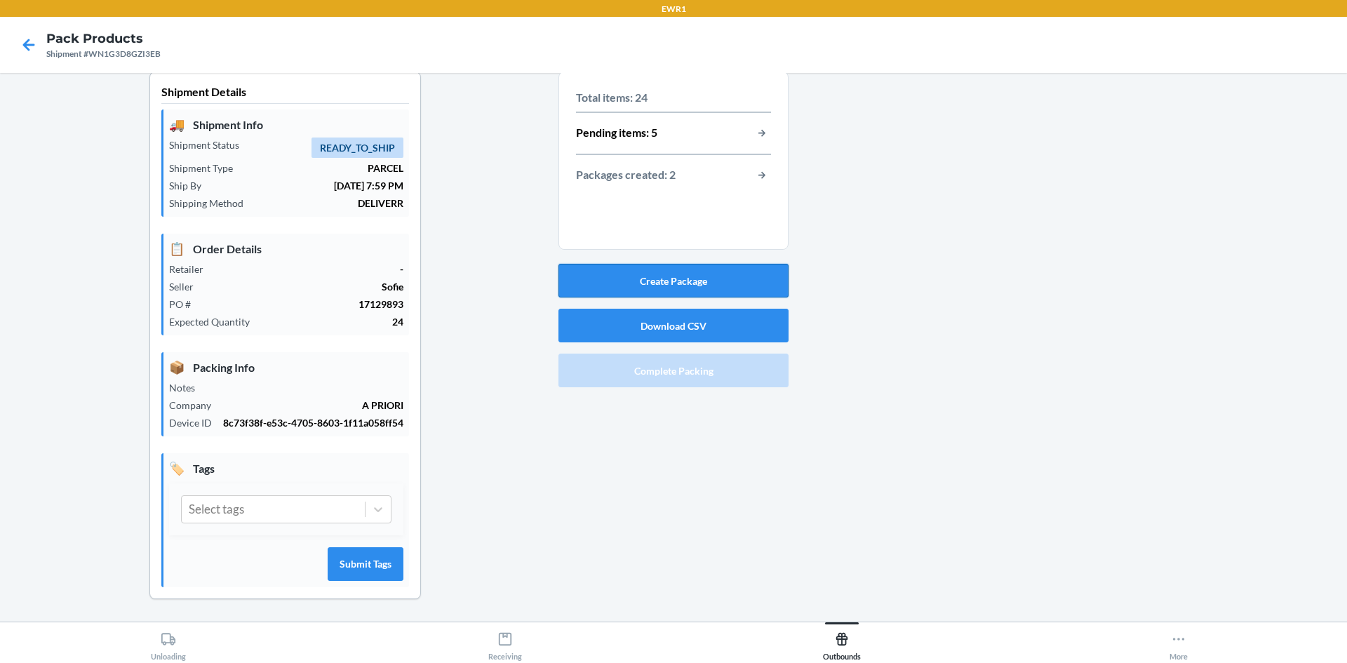
click at [656, 278] on button "Create Package" at bounding box center [673, 281] width 230 height 34
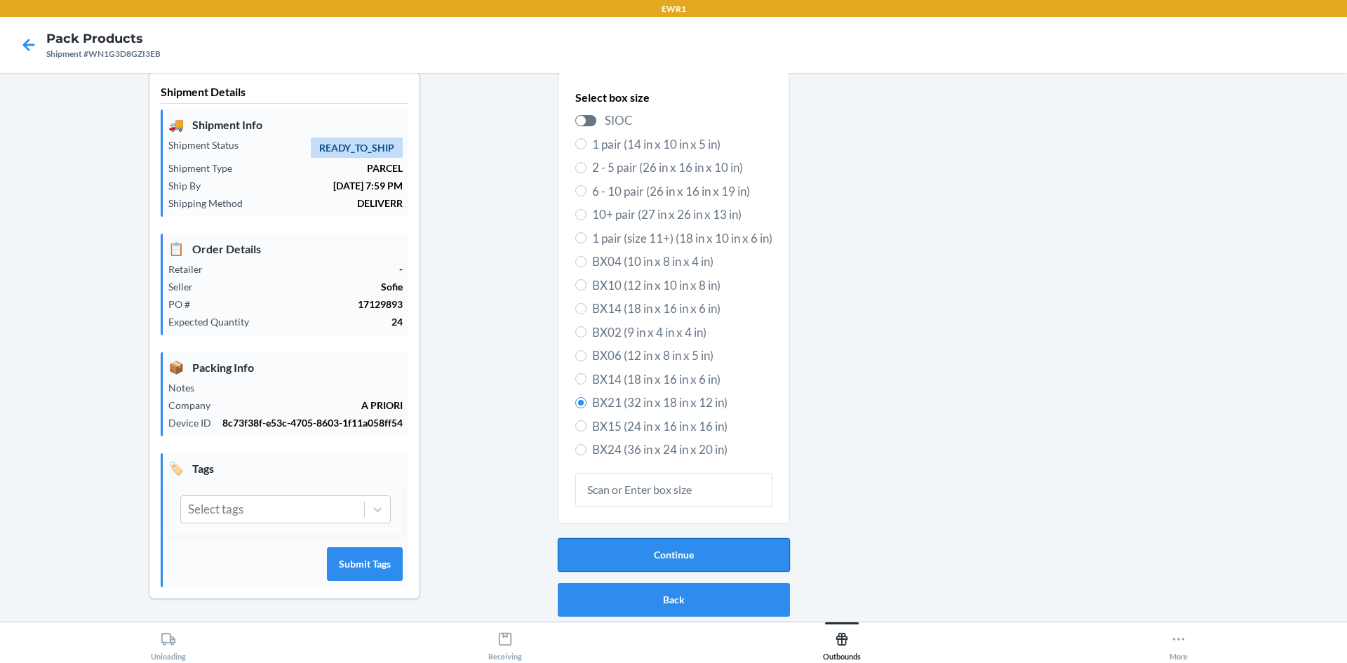
click at [672, 558] on button "Continue" at bounding box center [674, 555] width 232 height 34
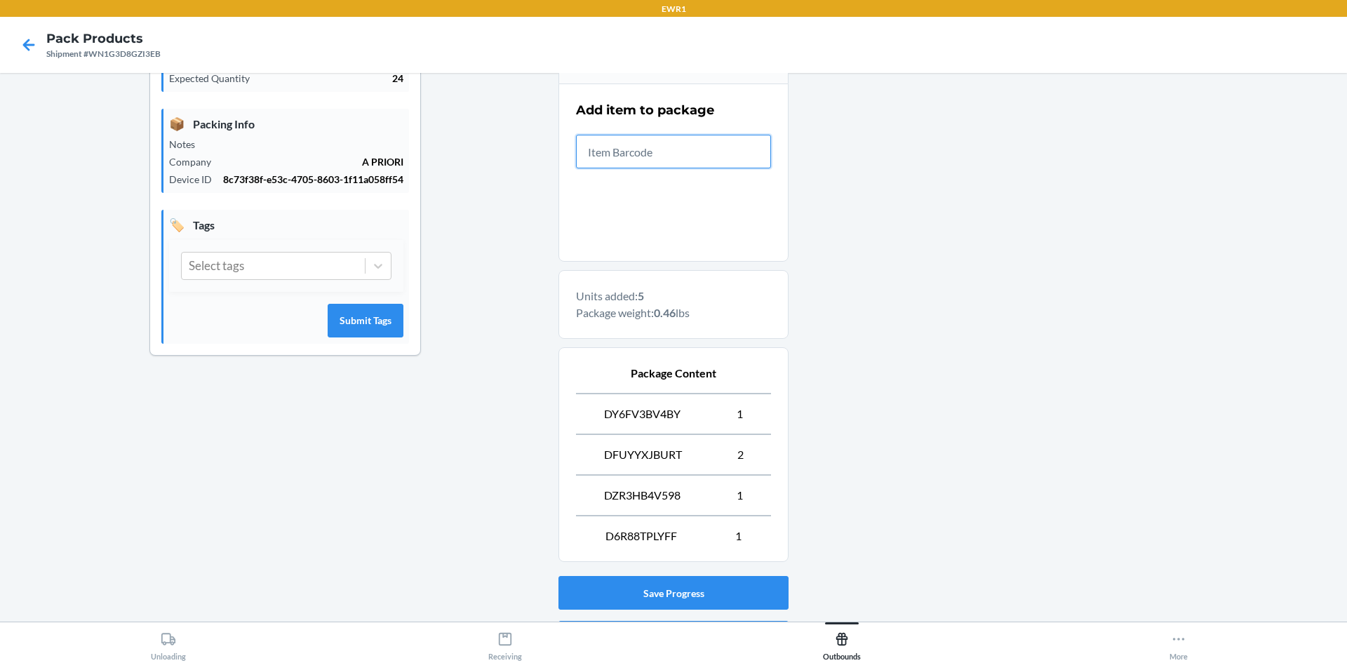
scroll to position [340, 0]
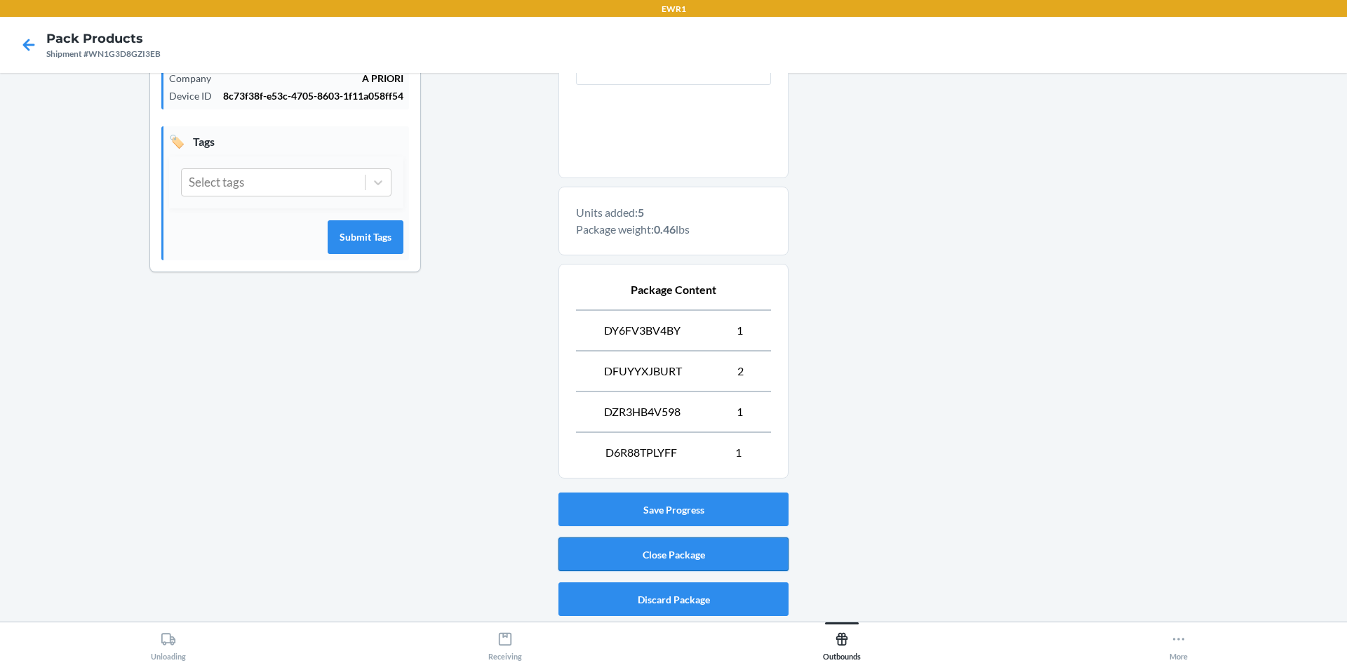
click at [704, 556] on button "Close Package" at bounding box center [673, 554] width 230 height 34
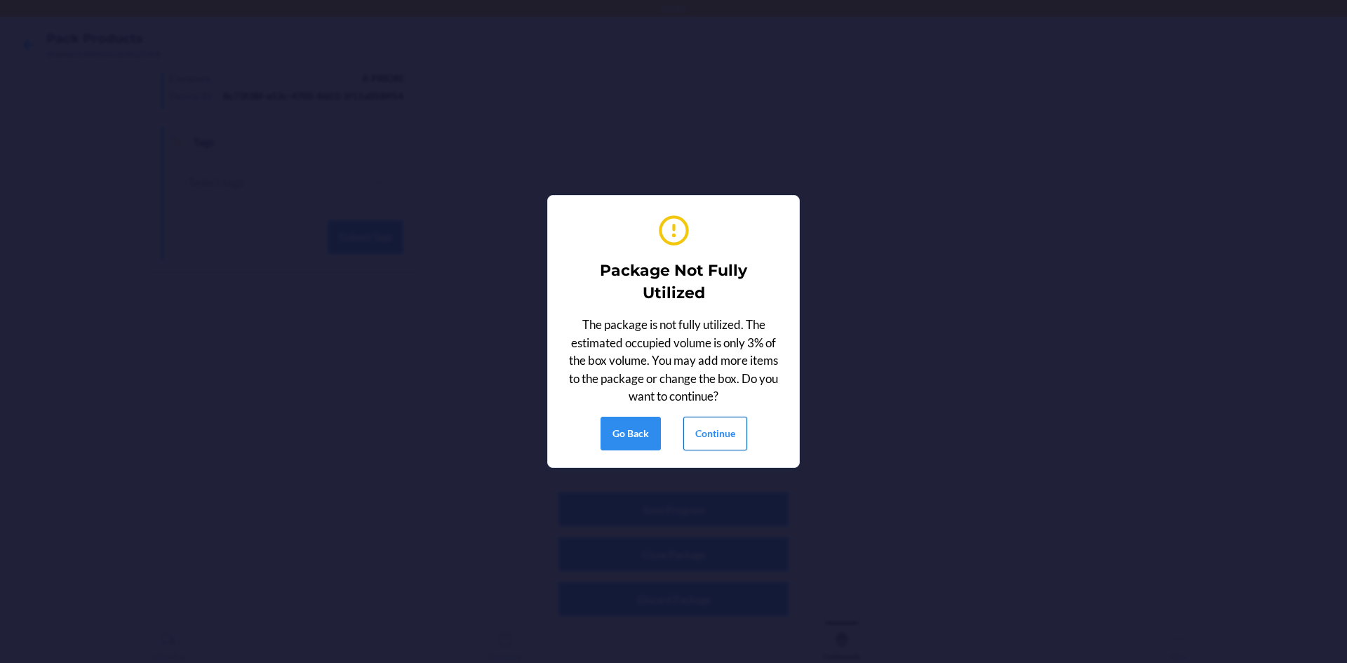
click at [718, 449] on button "Continue" at bounding box center [715, 434] width 64 height 34
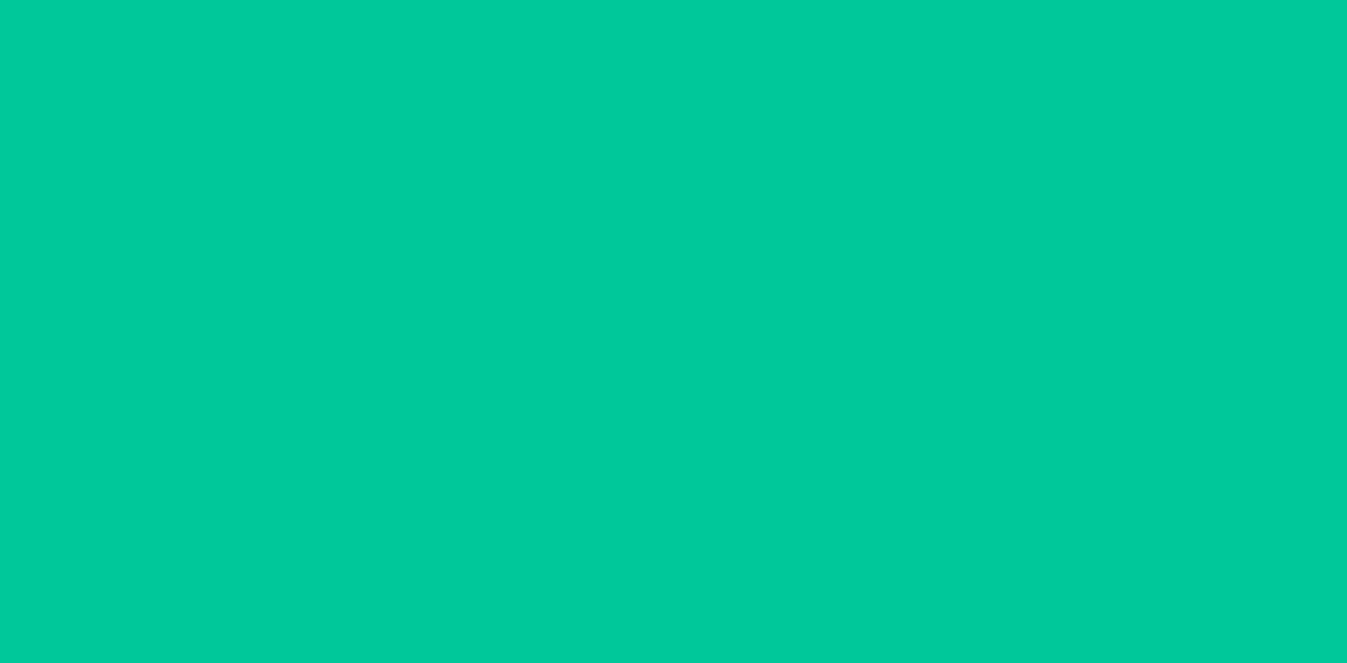
scroll to position [13, 0]
click at [718, 443] on div "Printing labels Apply label to package Reprint label Done" at bounding box center [673, 331] width 1347 height 663
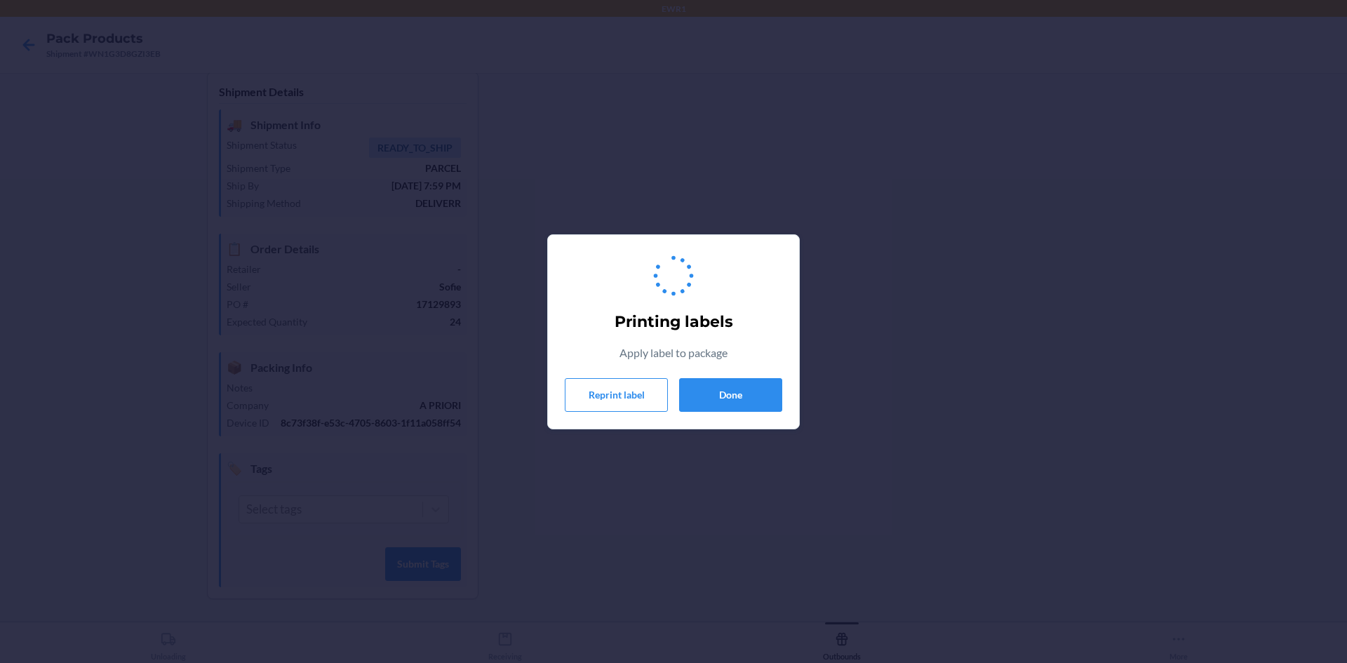
click at [770, 368] on div "Printing labels Apply label to package Reprint label Done" at bounding box center [673, 331] width 217 height 171
click at [772, 401] on button "Done" at bounding box center [730, 395] width 103 height 34
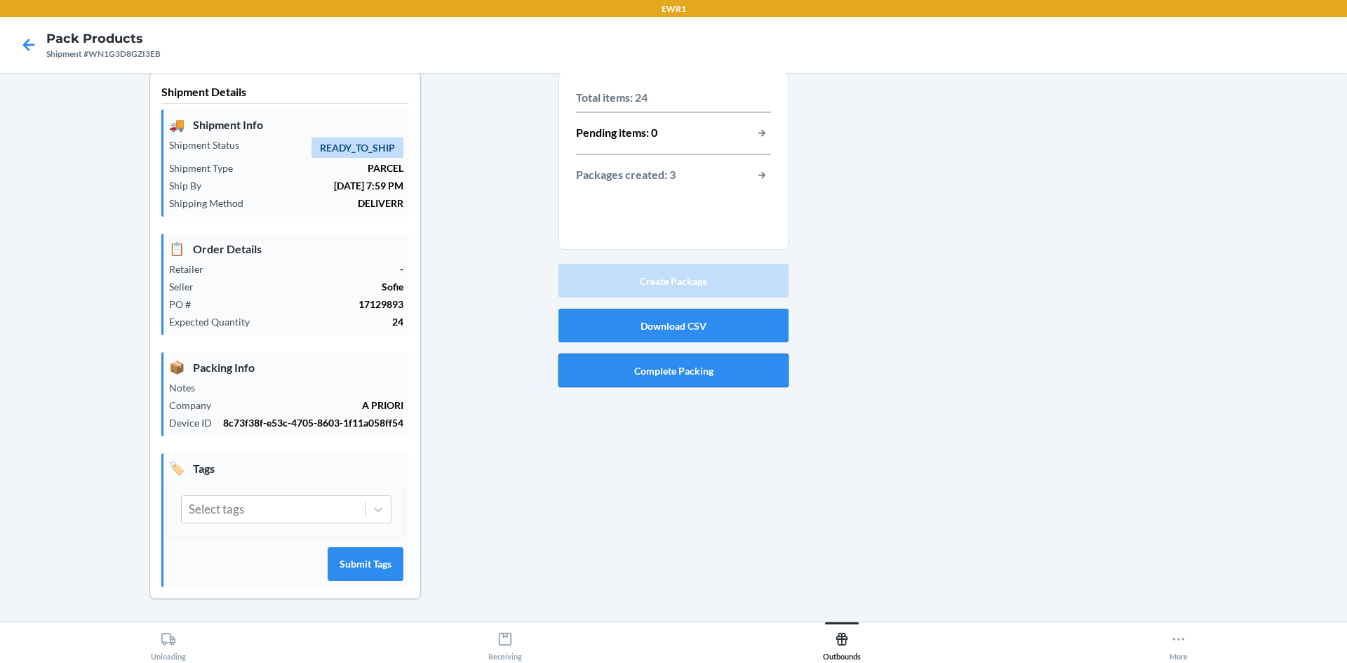
click at [651, 369] on button "Complete Packing" at bounding box center [673, 371] width 230 height 34
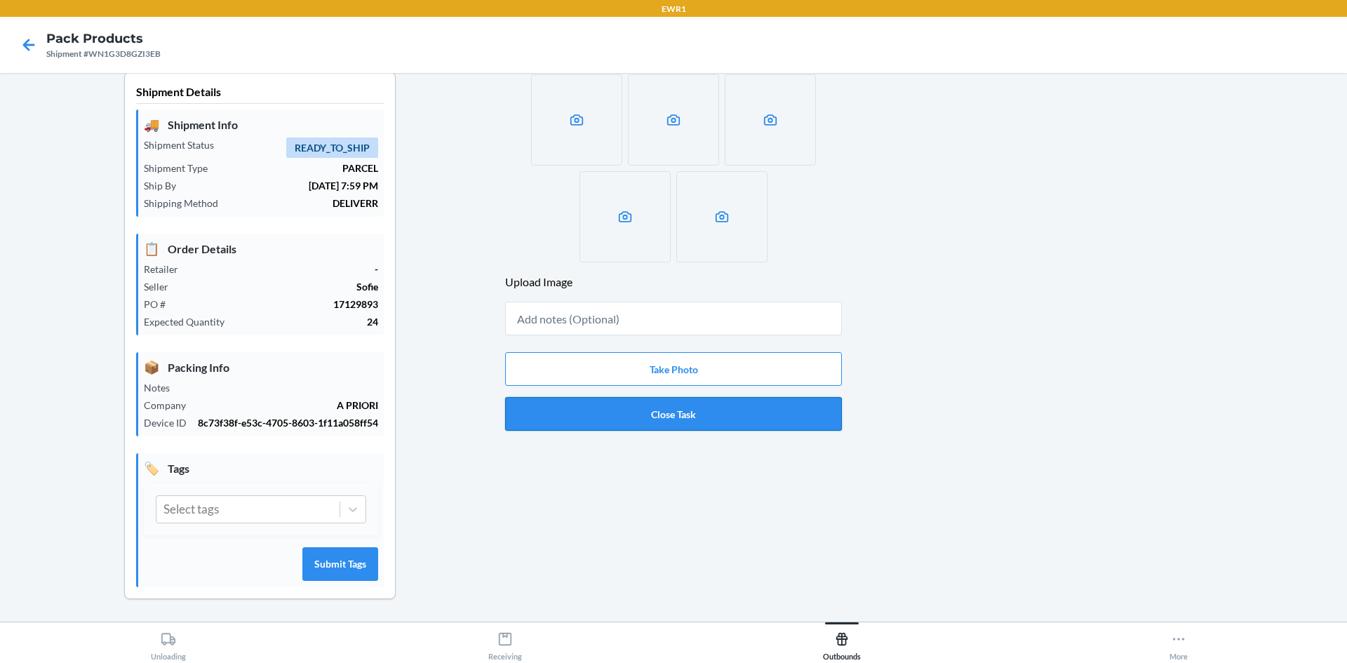
click at [662, 415] on button "Close Task" at bounding box center [673, 414] width 337 height 34
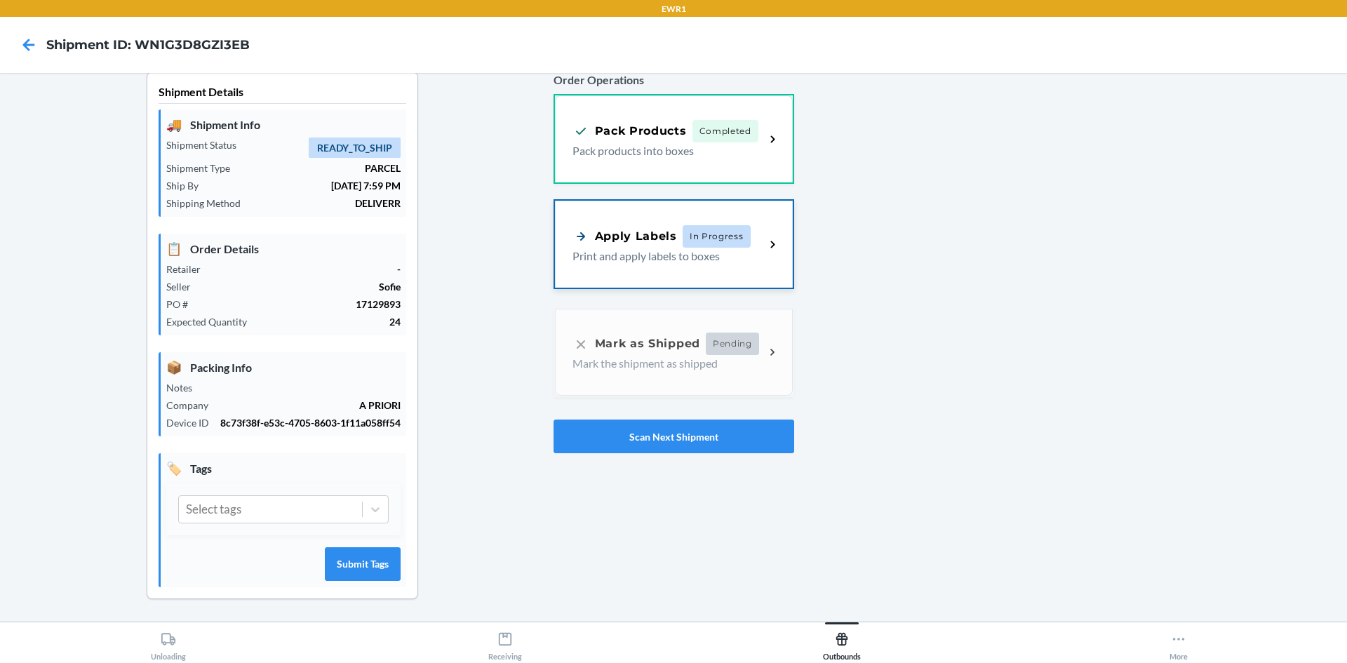
click at [652, 215] on div "Apply Labels In Progress Print and apply labels to boxes" at bounding box center [674, 244] width 238 height 87
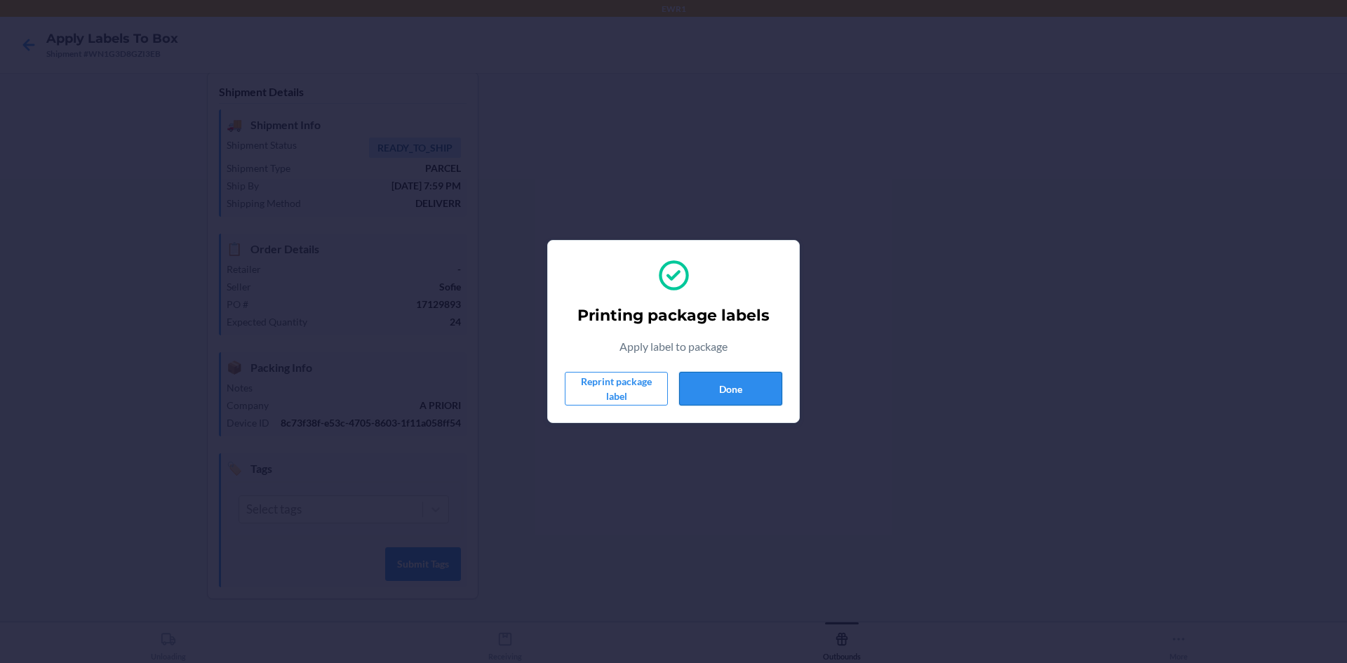
click at [715, 403] on button "Done" at bounding box center [730, 389] width 103 height 34
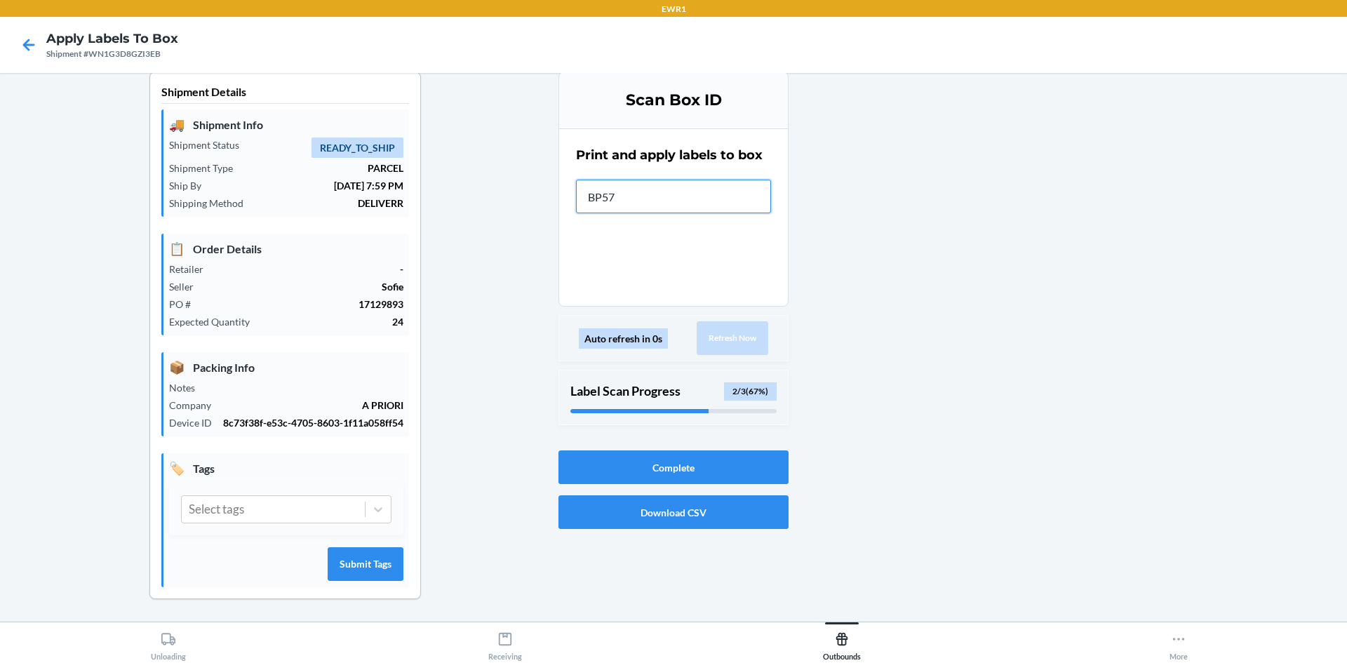
type input "BP572"
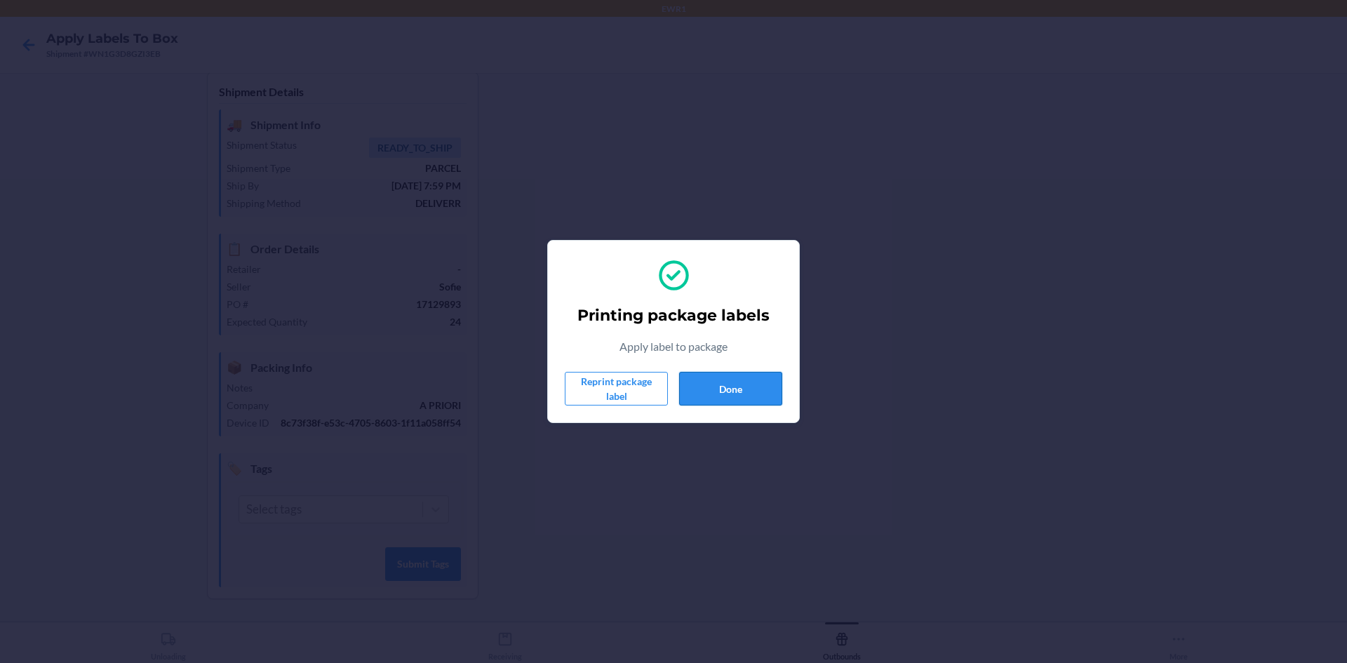
click at [715, 403] on button "Done" at bounding box center [730, 389] width 103 height 34
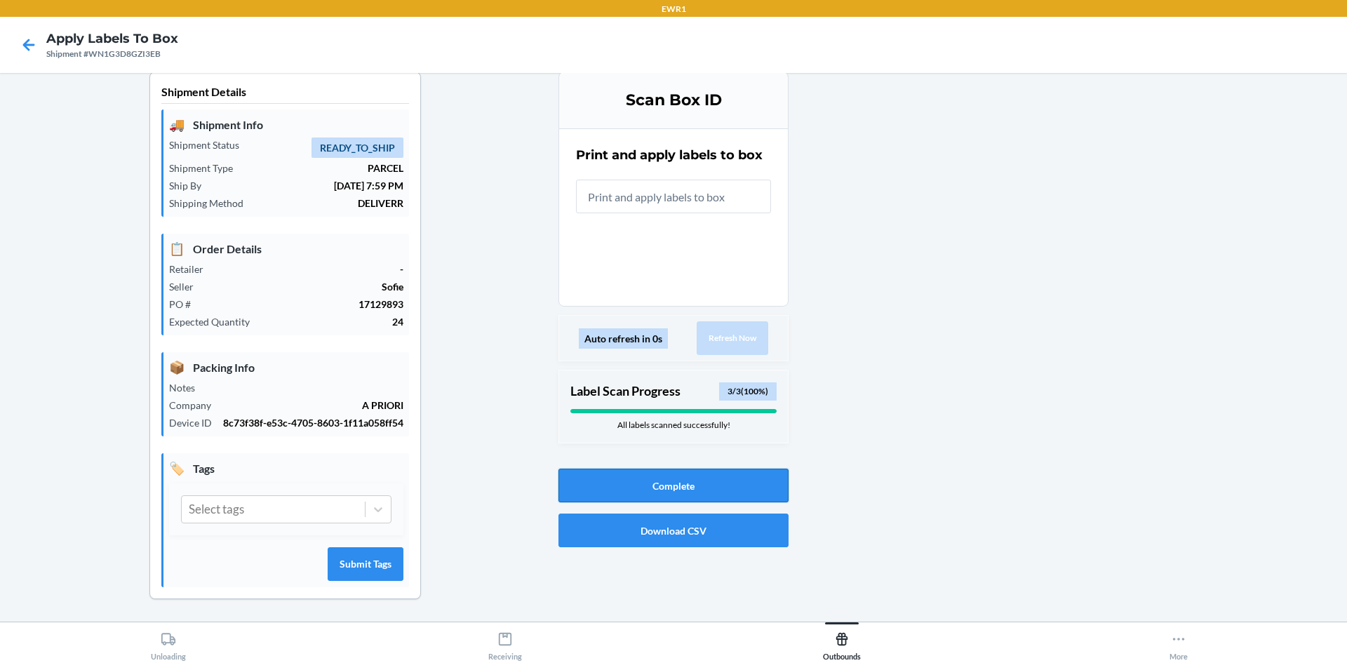
click at [713, 469] on button "Complete" at bounding box center [673, 486] width 230 height 34
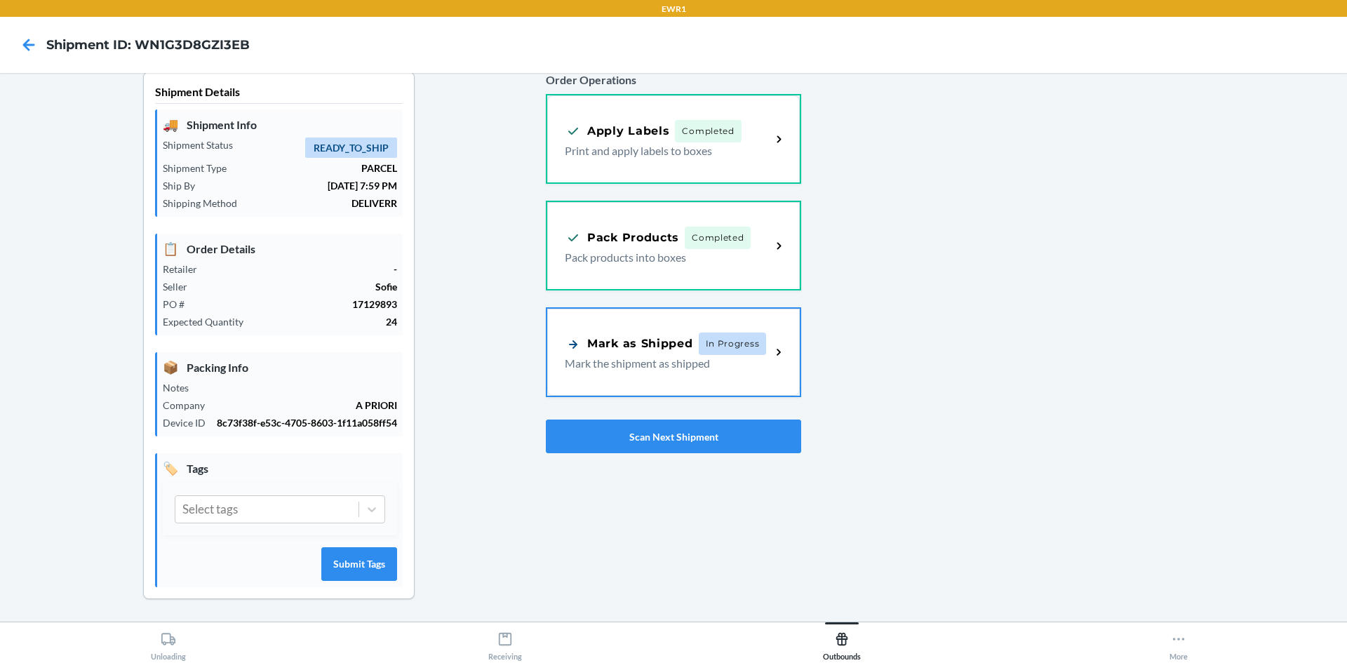
click at [713, 382] on div "Mark as Shipped In Progress Mark the shipment as shipped" at bounding box center [673, 352] width 253 height 87
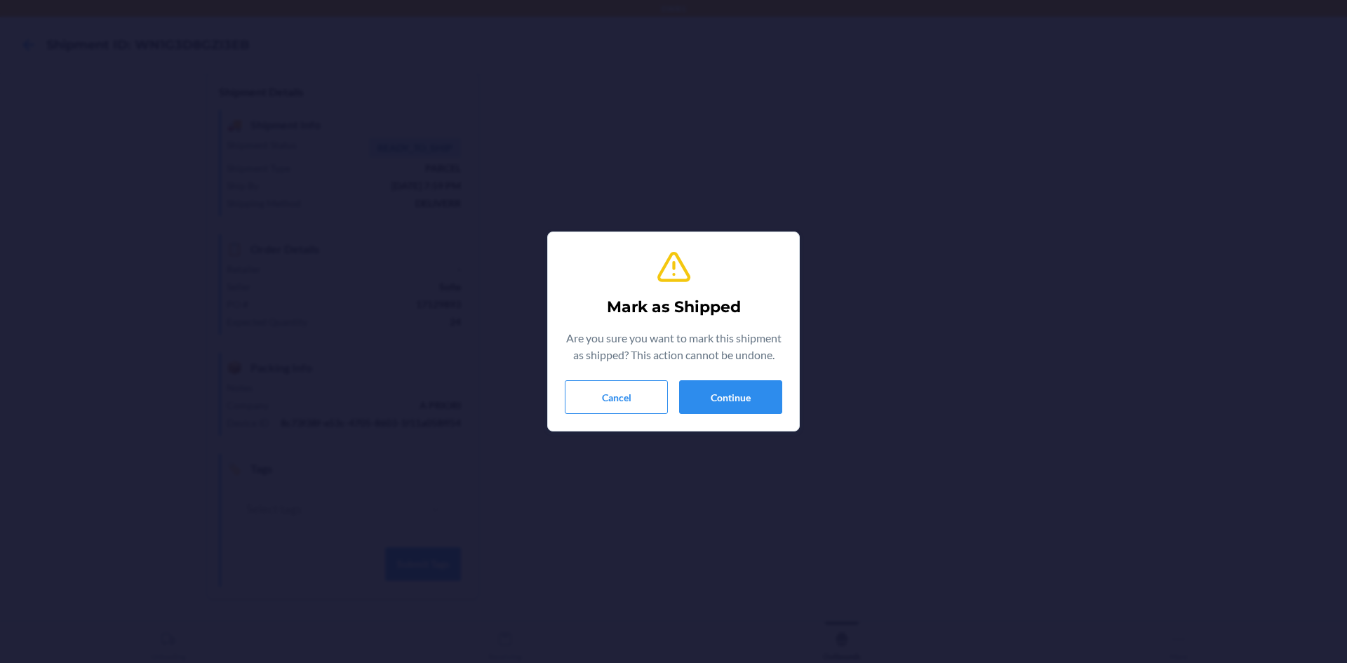
click at [757, 414] on div "Mark as Shipped Are you sure you want to mark this shipment as shipped? This ac…" at bounding box center [673, 331] width 217 height 176
click at [749, 409] on button "Continue" at bounding box center [730, 397] width 103 height 34
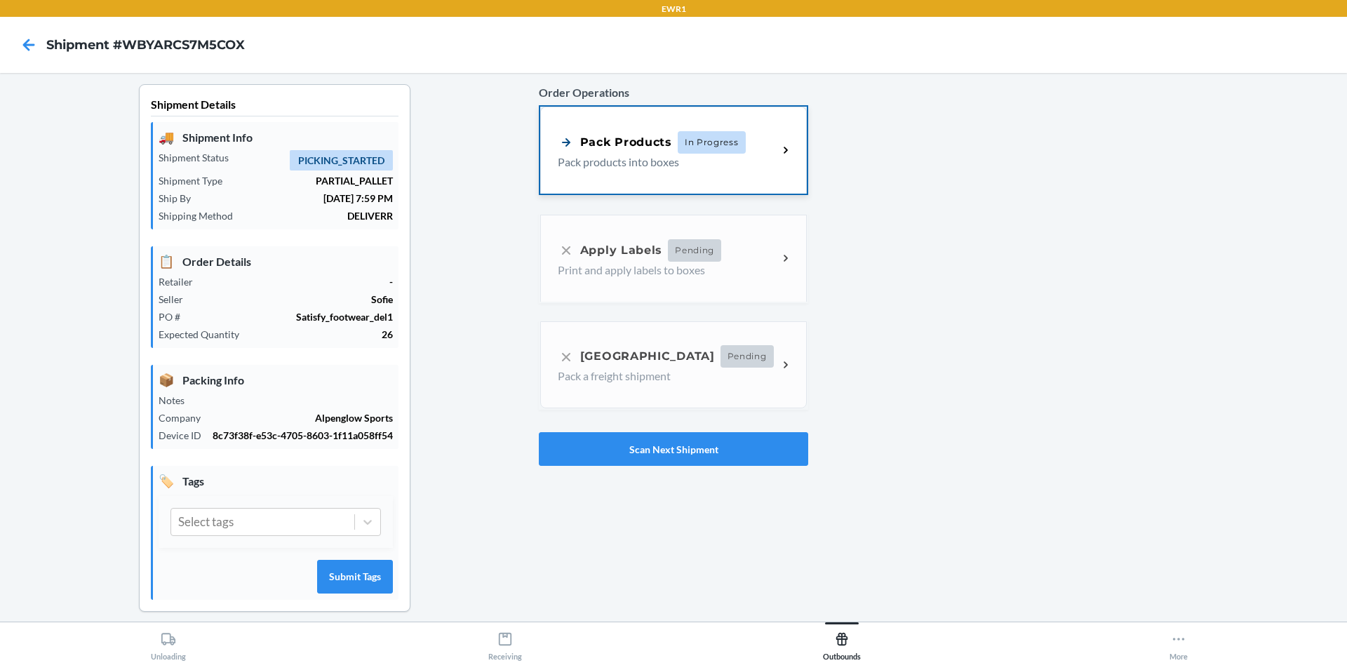
click at [678, 173] on div "Pack Products In Progress Pack products into boxes" at bounding box center [673, 150] width 267 height 87
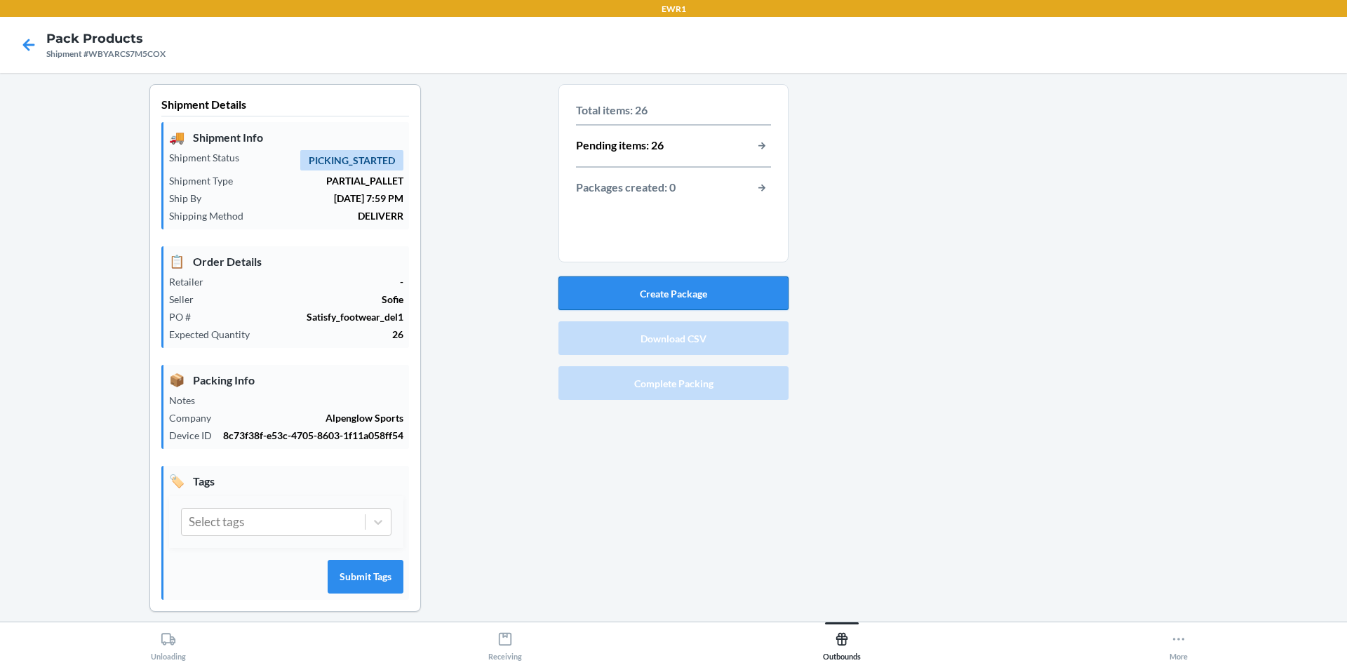
click at [664, 293] on button "Create Package" at bounding box center [673, 293] width 230 height 34
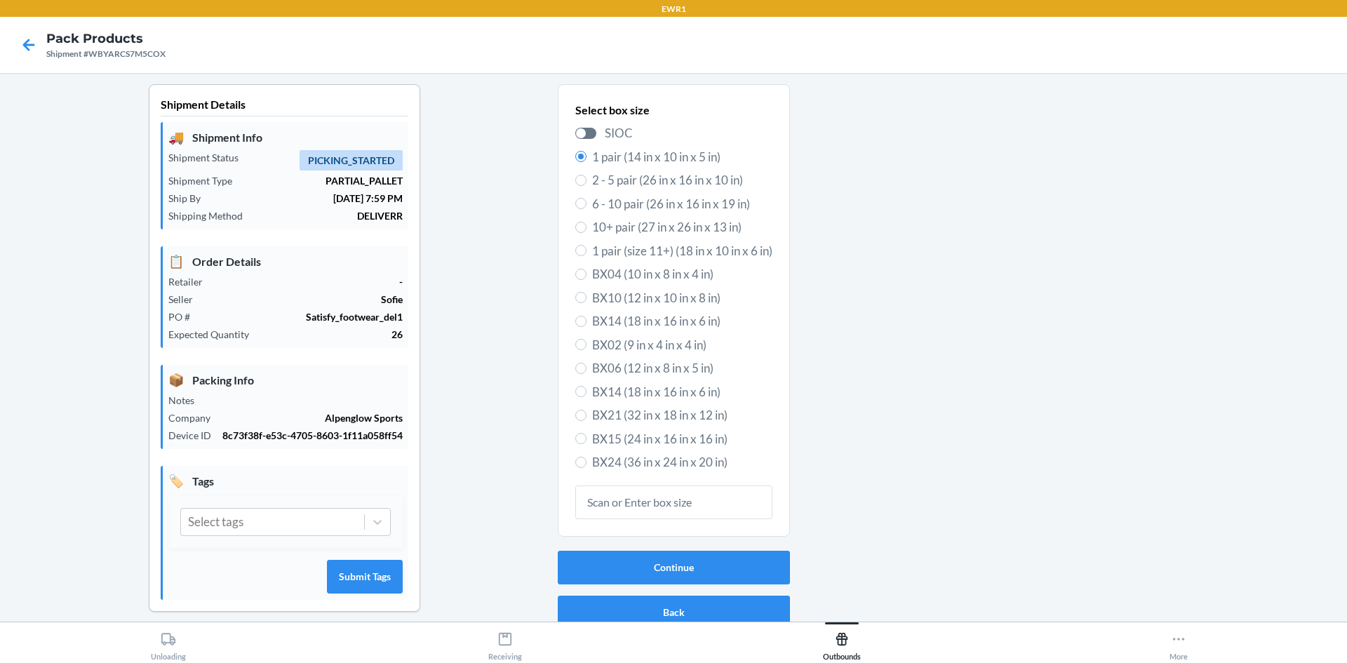
click at [635, 391] on span "BX14 (18 in x 16 in x 6 in)" at bounding box center [682, 392] width 180 height 18
click at [586, 391] on input "BX14 (18 in x 16 in x 6 in)" at bounding box center [580, 391] width 11 height 11
radio input "true"
radio input "false"
click at [624, 462] on span "BX24 (36 in x 24 in x 20 in)" at bounding box center [682, 462] width 180 height 18
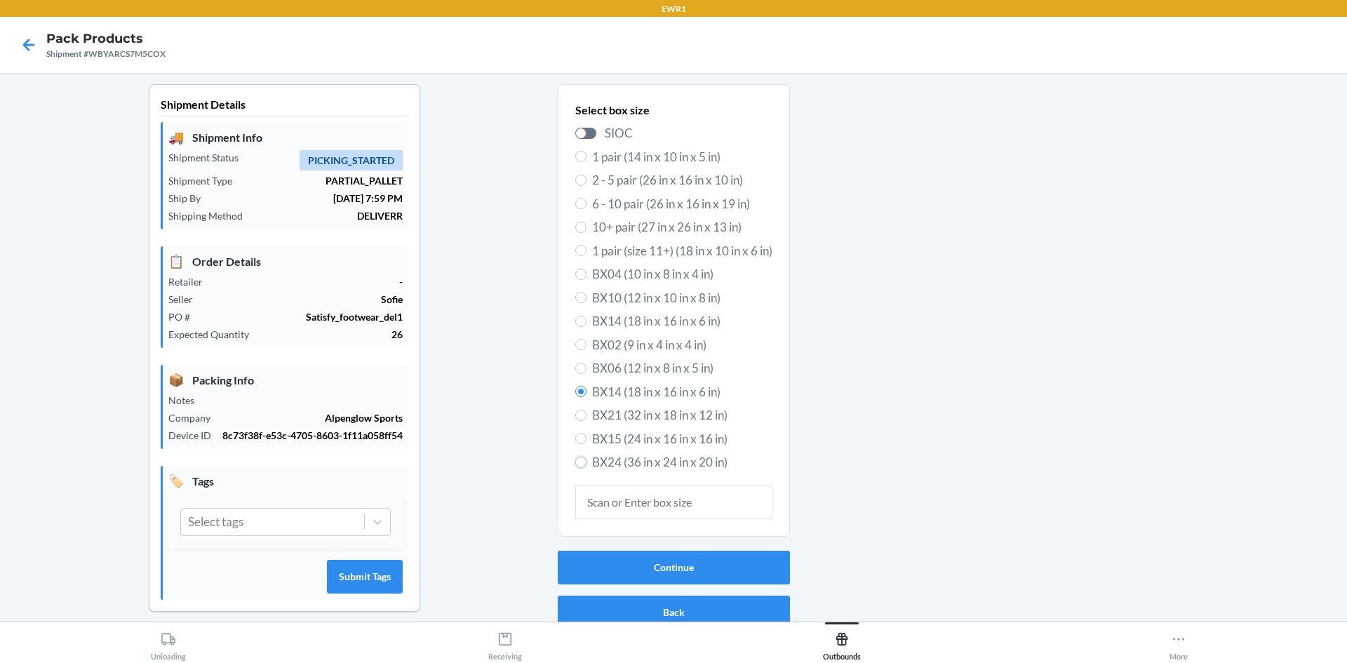
click at [586, 462] on input "BX24 (36 in x 24 in x 20 in)" at bounding box center [580, 462] width 11 height 11
radio input "true"
radio input "false"
click at [611, 572] on button "Continue" at bounding box center [674, 568] width 232 height 34
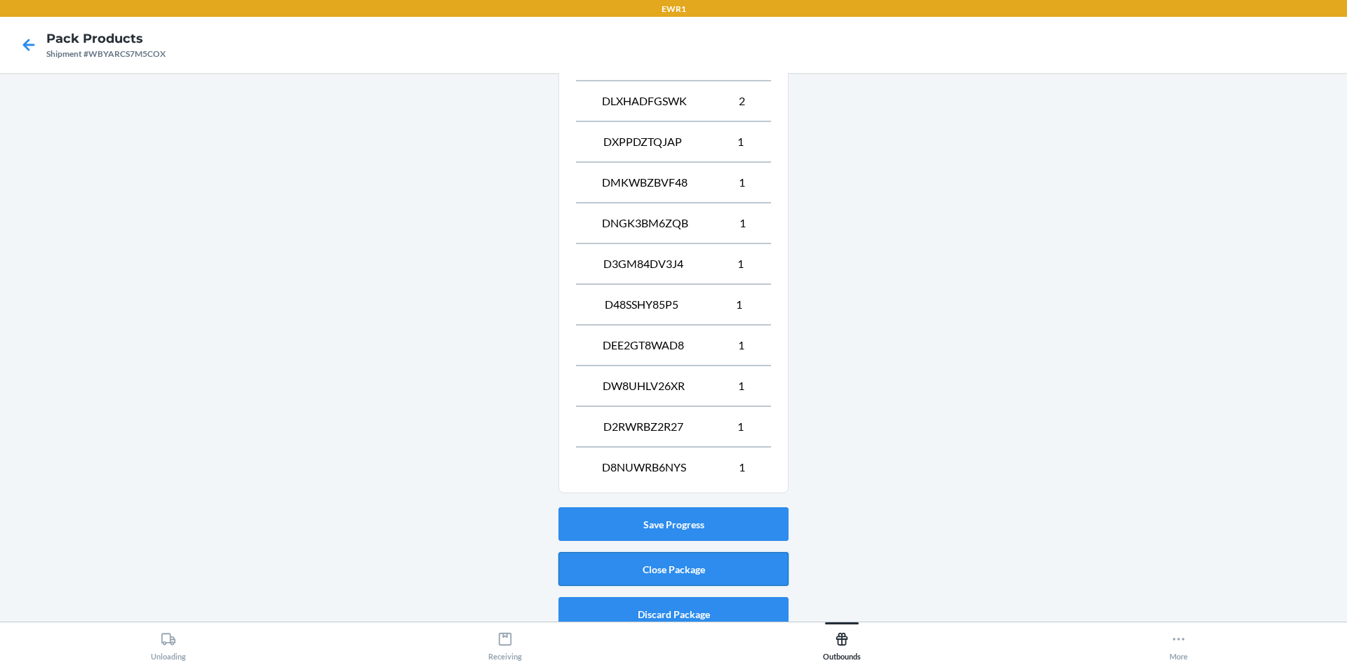
scroll to position [624, 0]
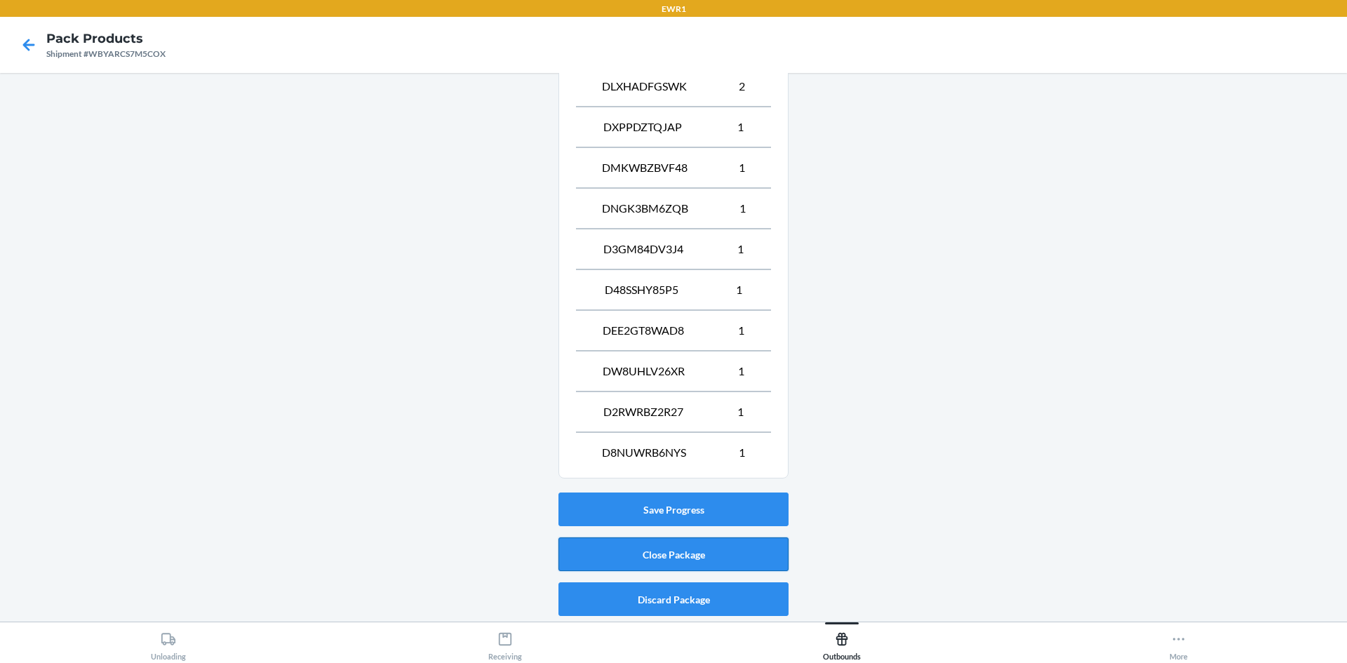
click at [688, 542] on button "Close Package" at bounding box center [673, 554] width 230 height 34
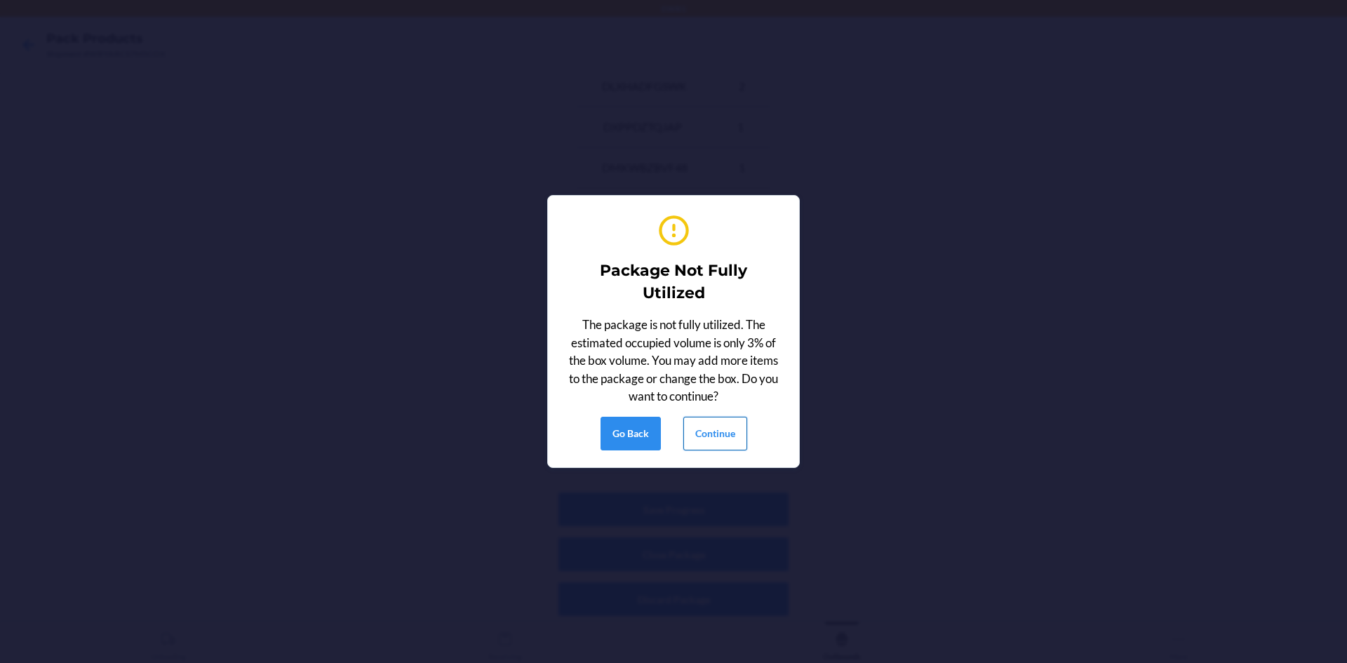
click at [710, 435] on button "Continue" at bounding box center [715, 434] width 64 height 34
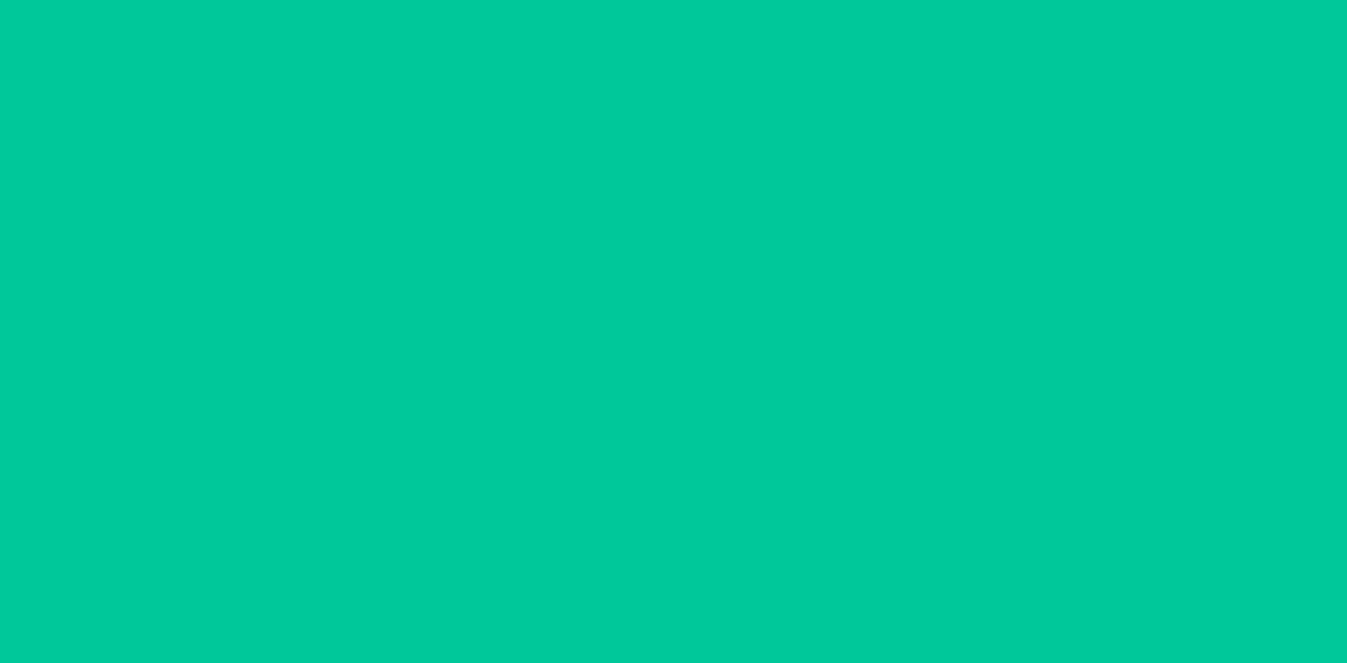
scroll to position [13, 0]
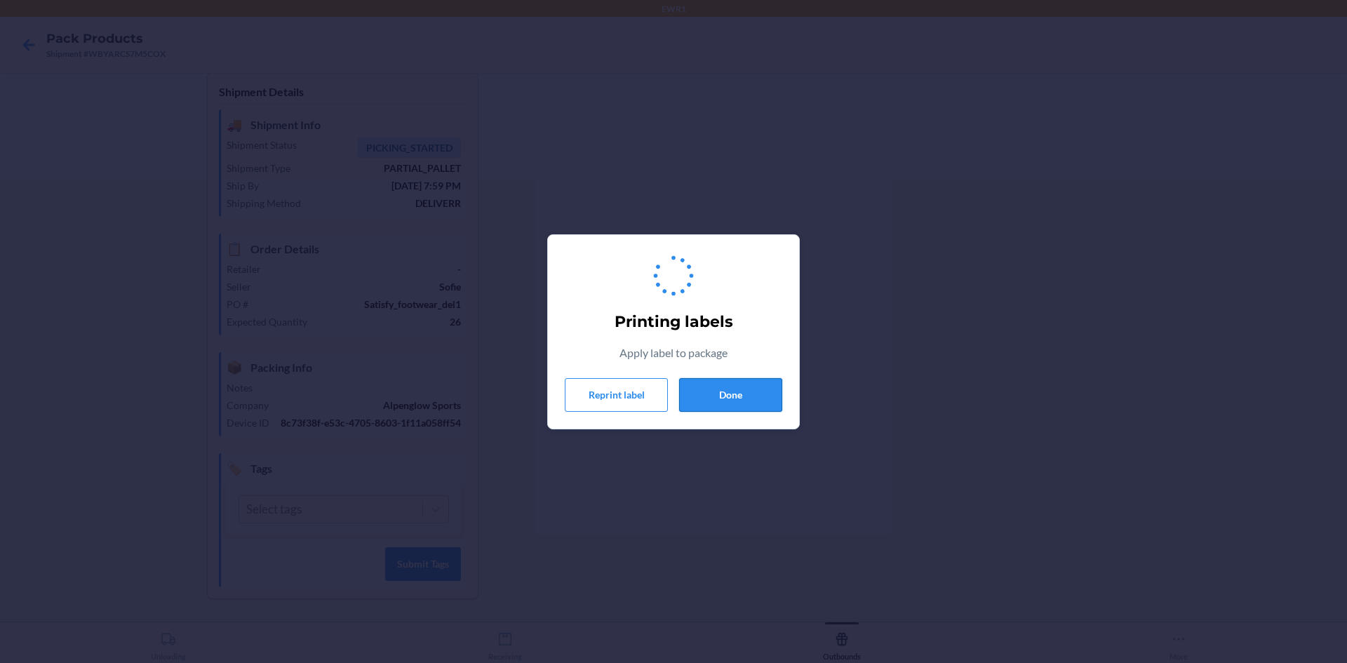
click at [772, 378] on button "Done" at bounding box center [730, 395] width 103 height 34
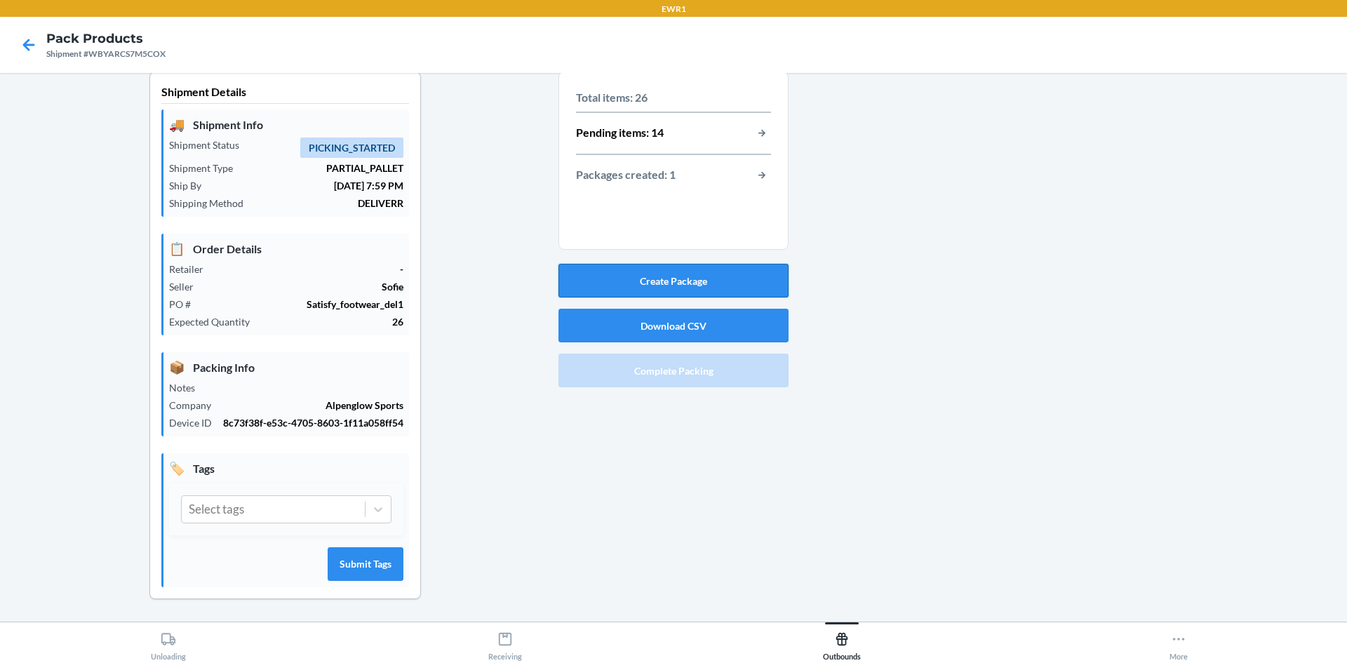
click at [683, 271] on button "Create Package" at bounding box center [673, 281] width 230 height 34
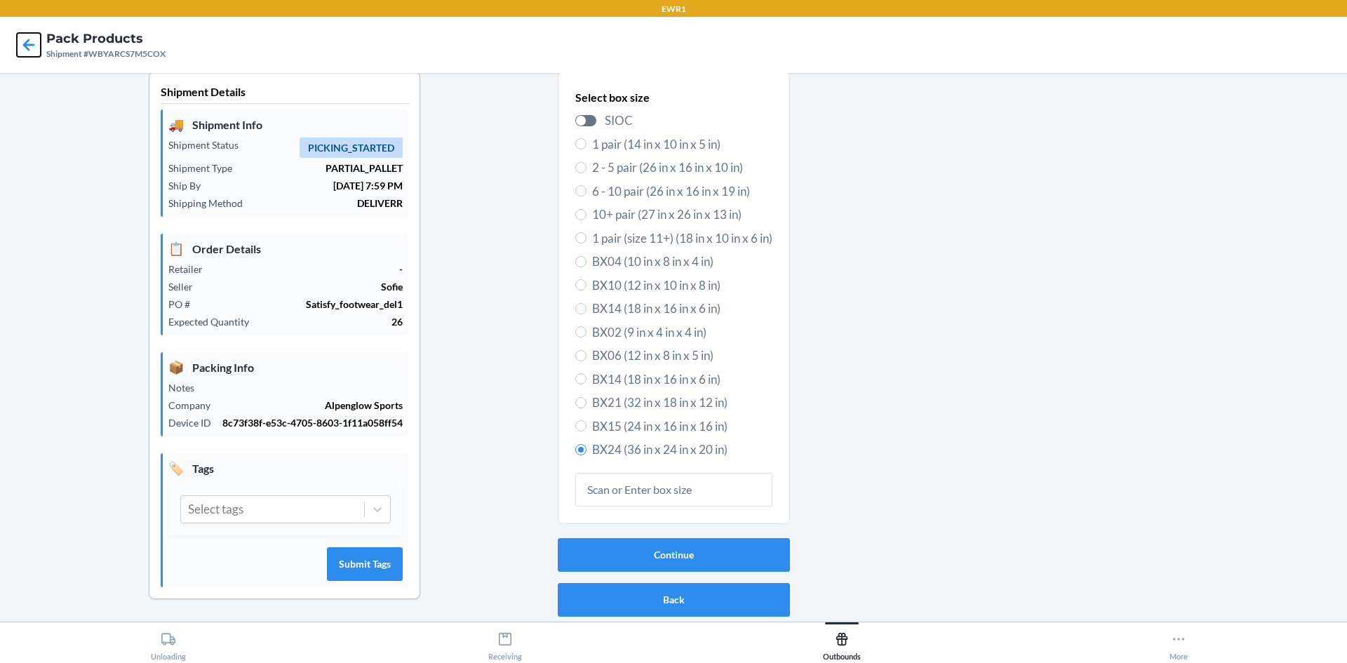
click at [33, 42] on icon at bounding box center [29, 45] width 24 height 24
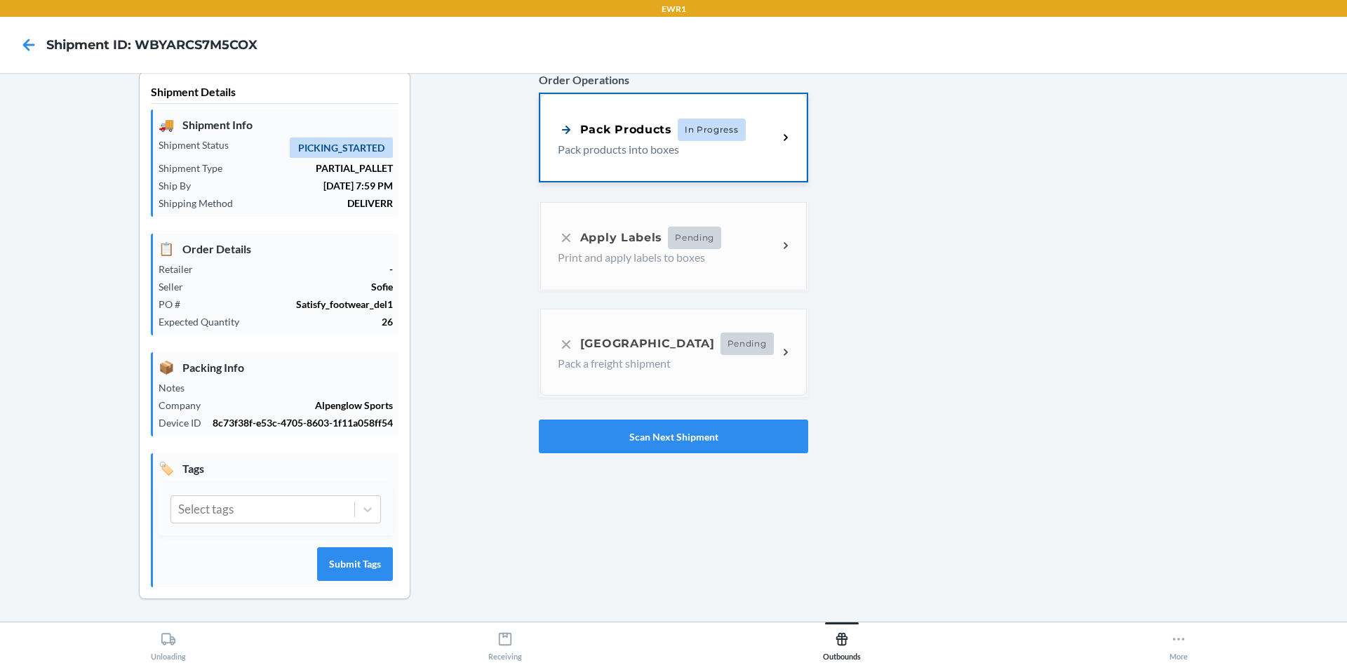
click at [699, 156] on p "Pack products into boxes" at bounding box center [662, 149] width 209 height 17
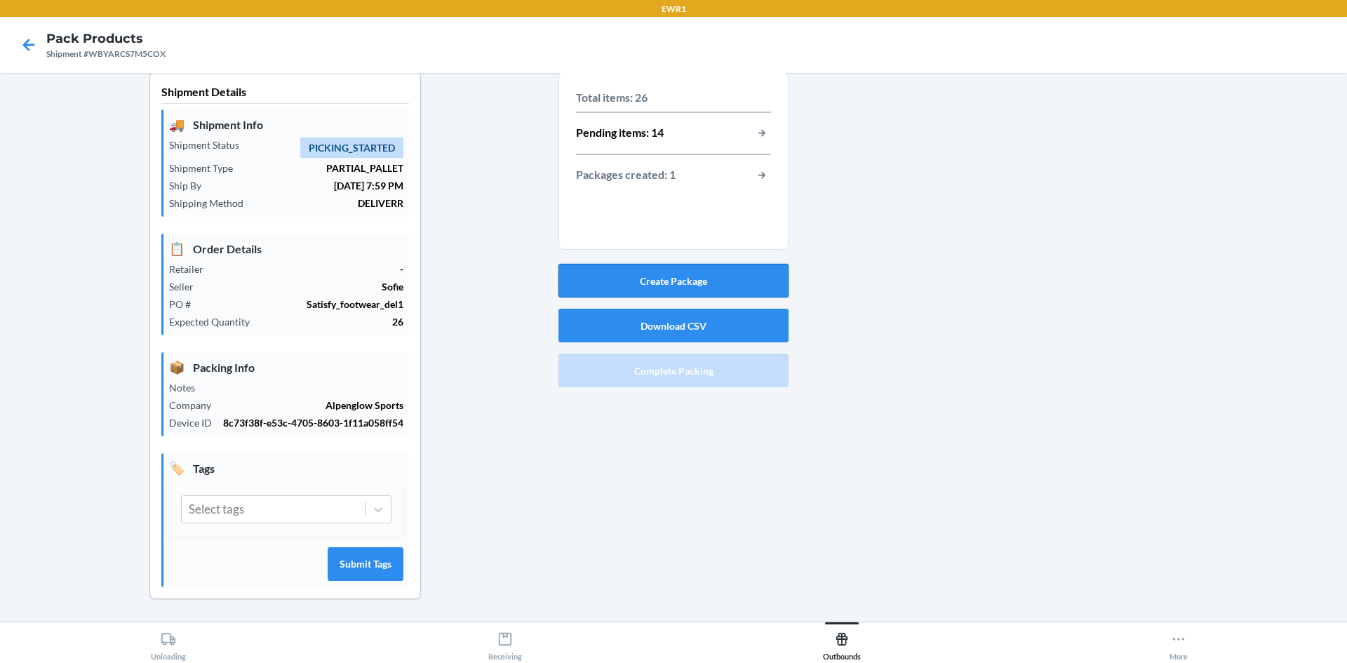
click at [730, 285] on button "Create Package" at bounding box center [673, 281] width 230 height 34
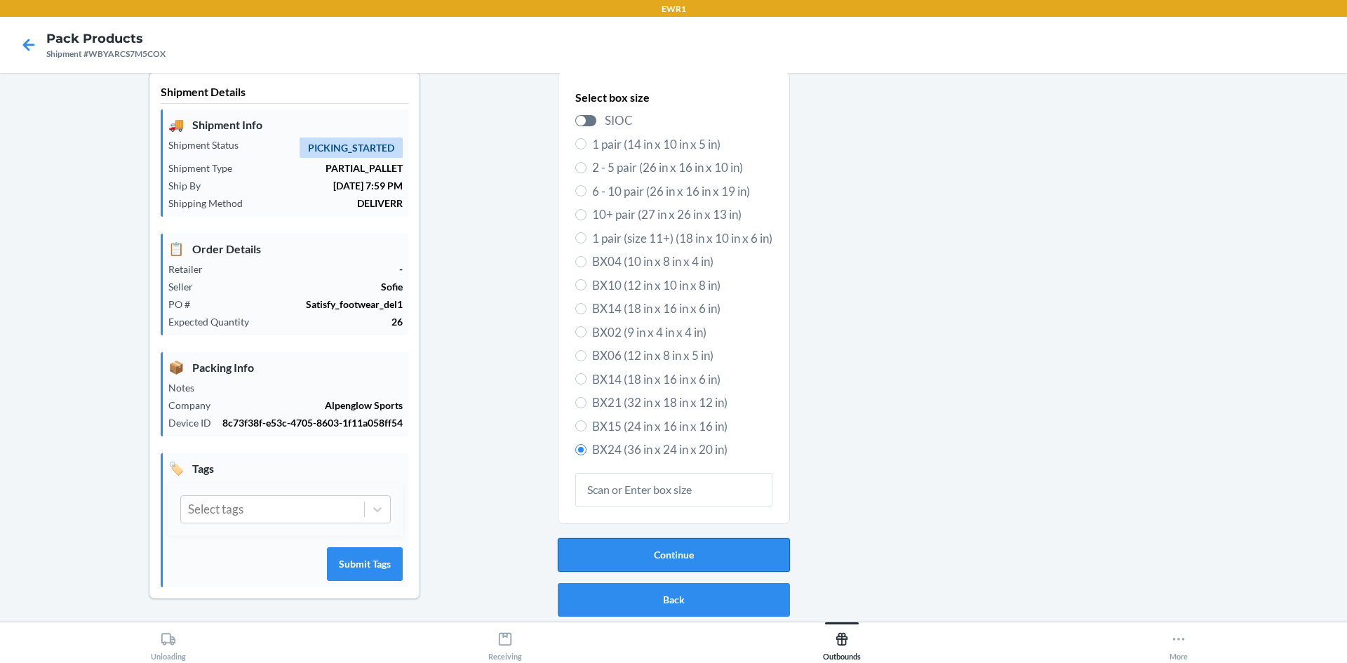
click at [684, 553] on button "Continue" at bounding box center [674, 555] width 232 height 34
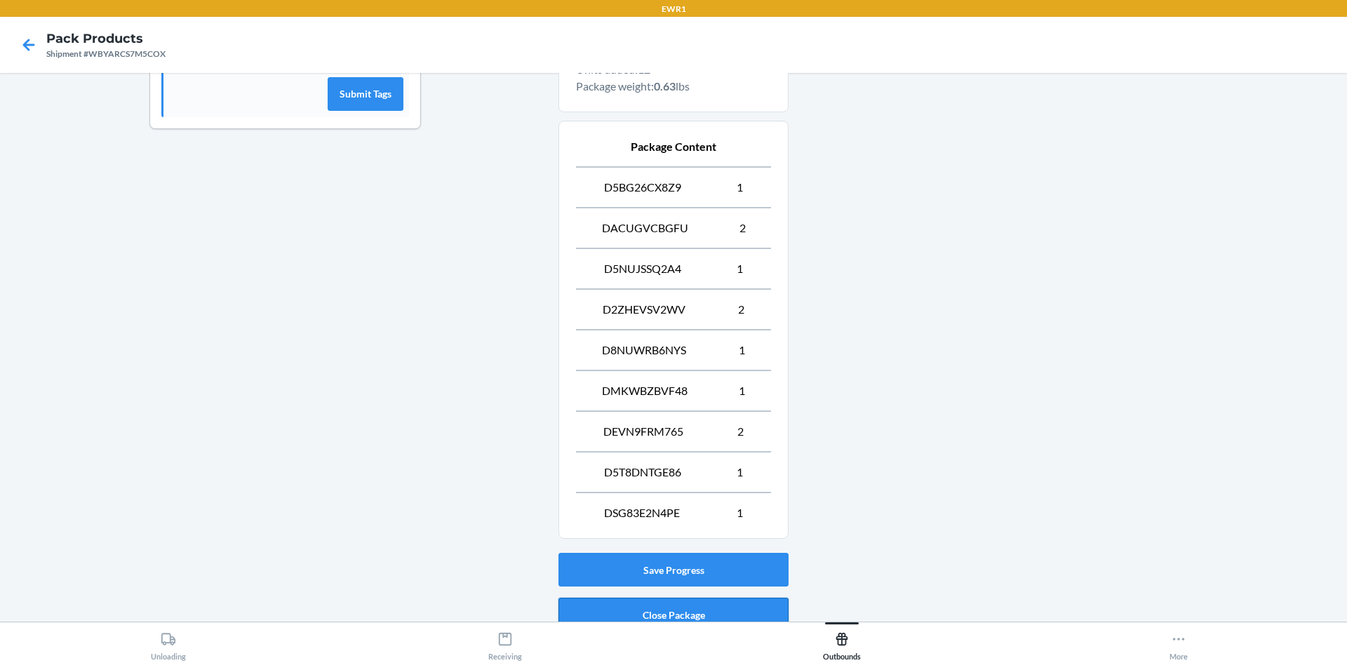
scroll to position [543, 0]
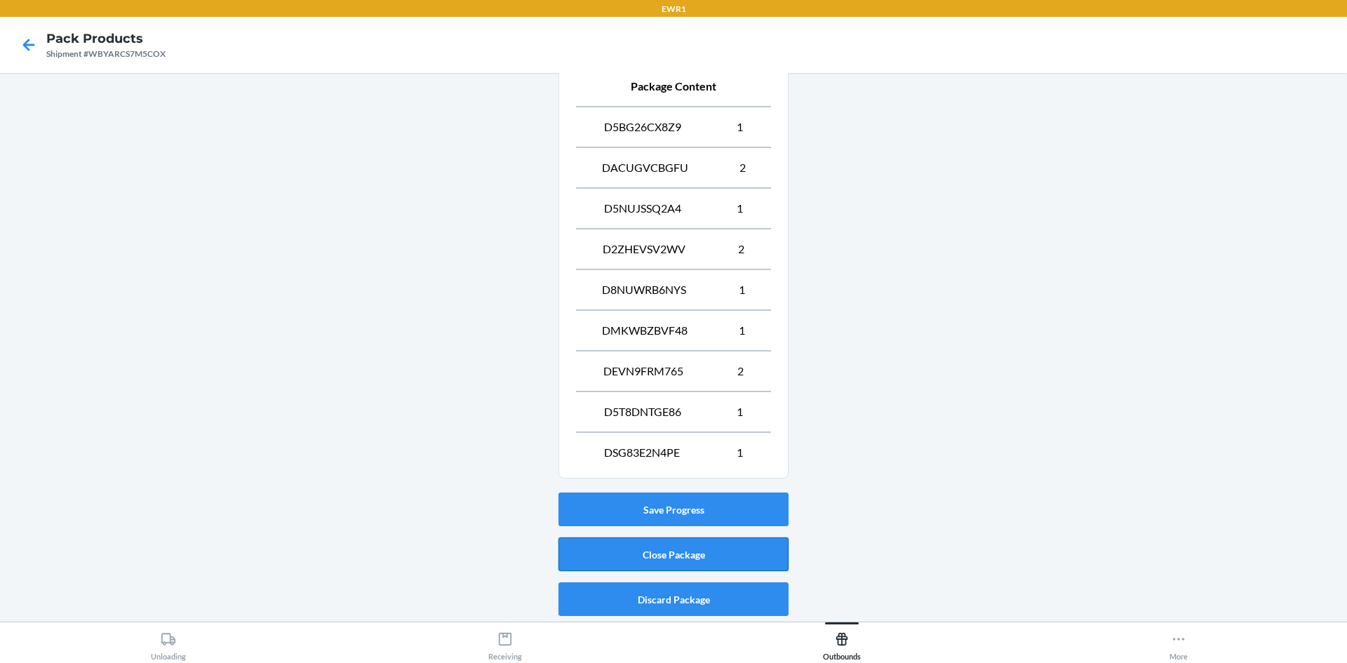
click at [675, 547] on button "Close Package" at bounding box center [673, 554] width 230 height 34
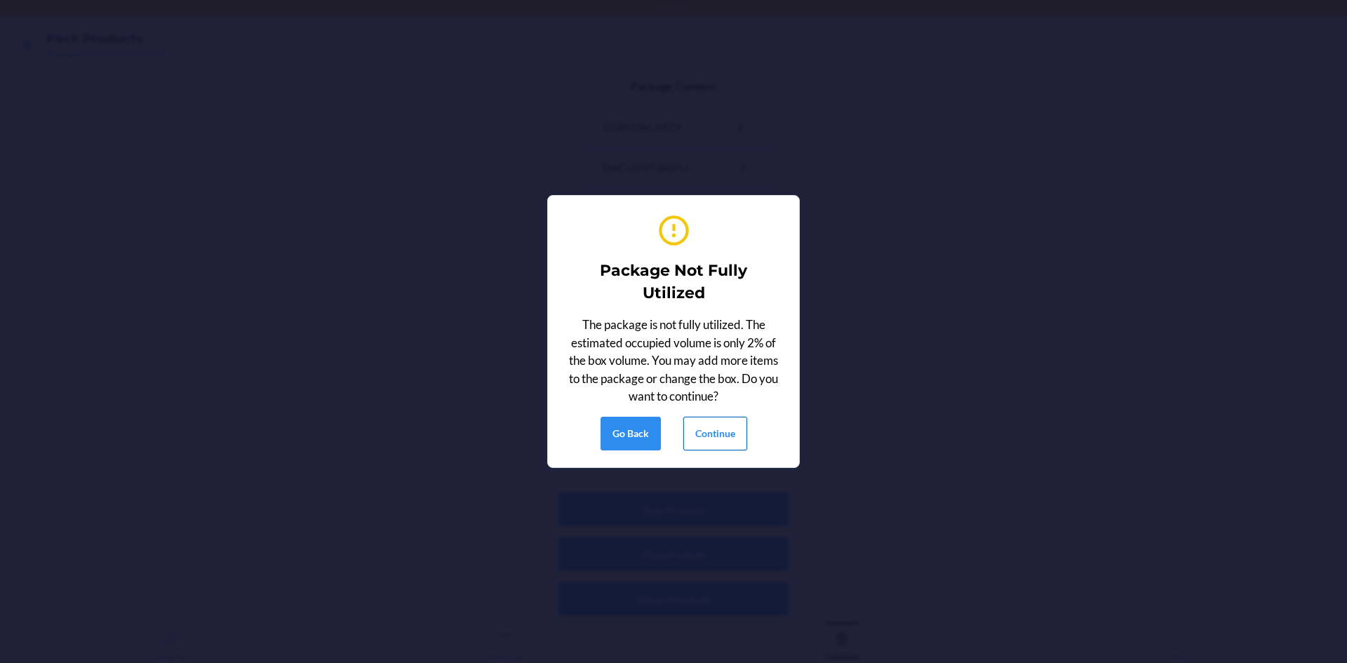
click at [731, 427] on button "Continue" at bounding box center [715, 434] width 64 height 34
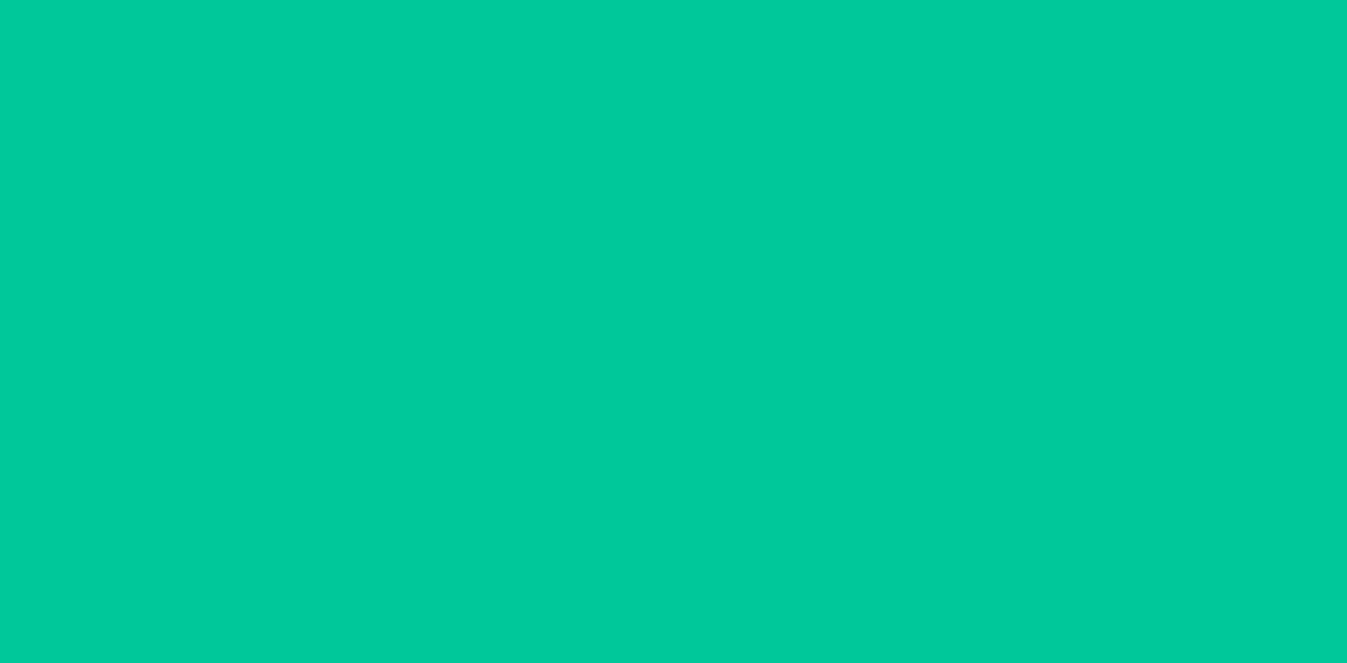
scroll to position [13, 0]
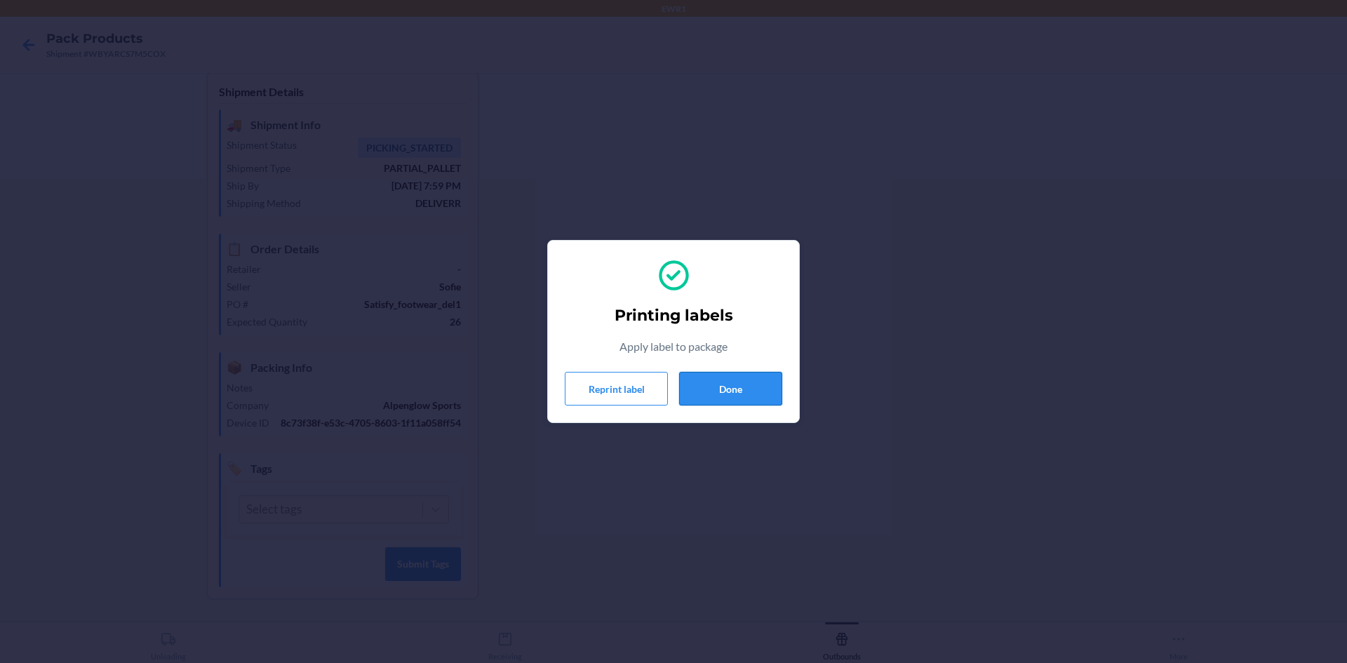
click at [761, 389] on button "Done" at bounding box center [730, 389] width 103 height 34
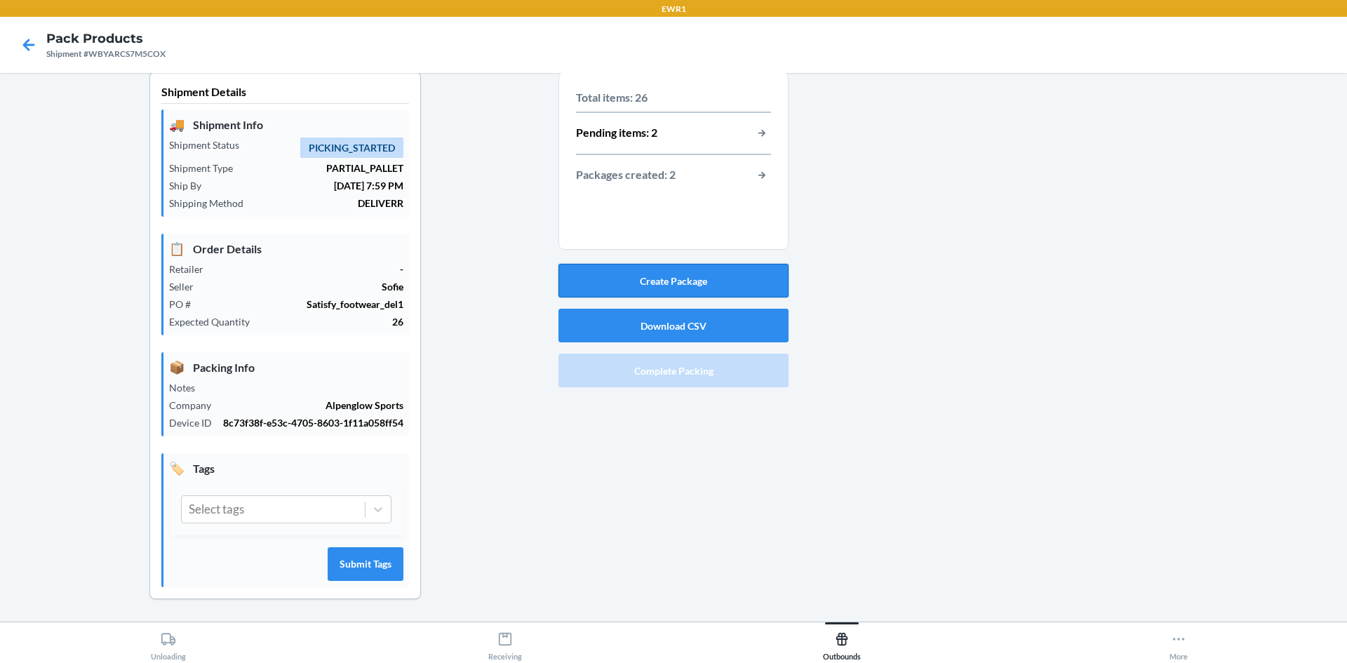
click at [689, 276] on button "Create Package" at bounding box center [673, 281] width 230 height 34
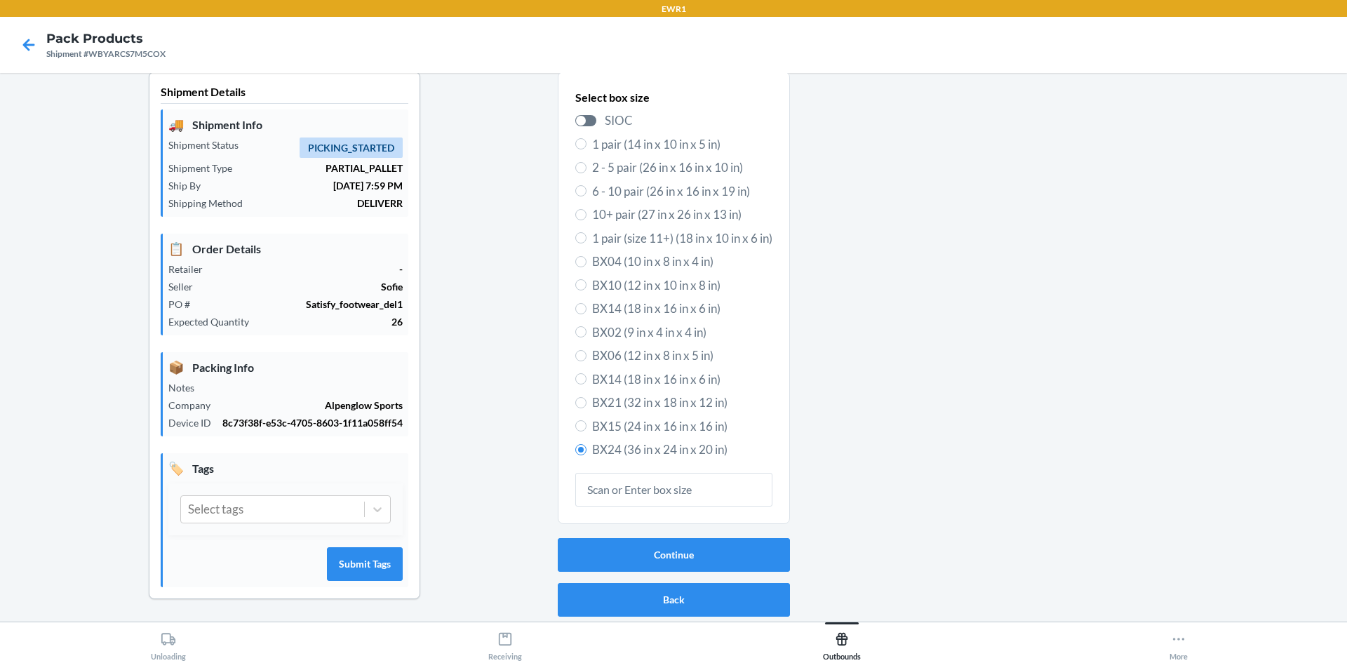
click at [592, 403] on span "BX21 (32 in x 18 in x 12 in)" at bounding box center [682, 403] width 180 height 18
click at [586, 403] on input "BX21 (32 in x 18 in x 12 in)" at bounding box center [580, 402] width 11 height 11
radio input "true"
radio input "false"
click at [705, 560] on button "Continue" at bounding box center [674, 555] width 232 height 34
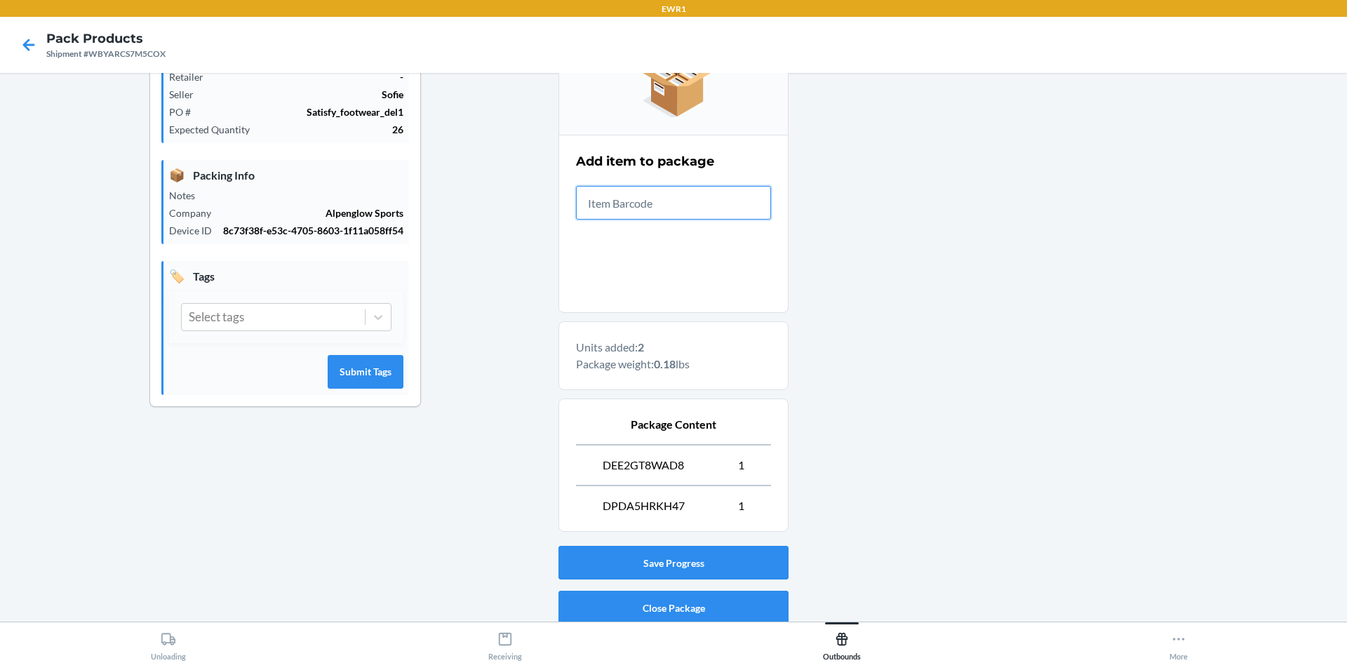
scroll to position [258, 0]
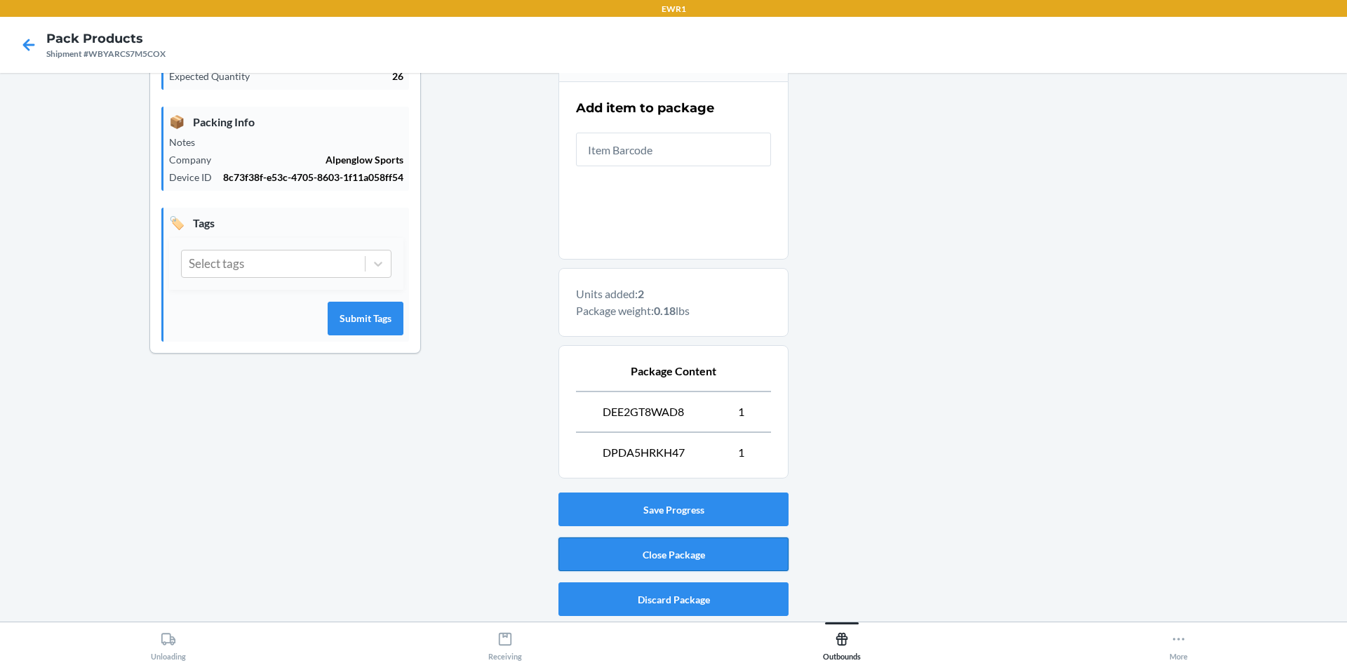
click at [664, 558] on button "Close Package" at bounding box center [673, 554] width 230 height 34
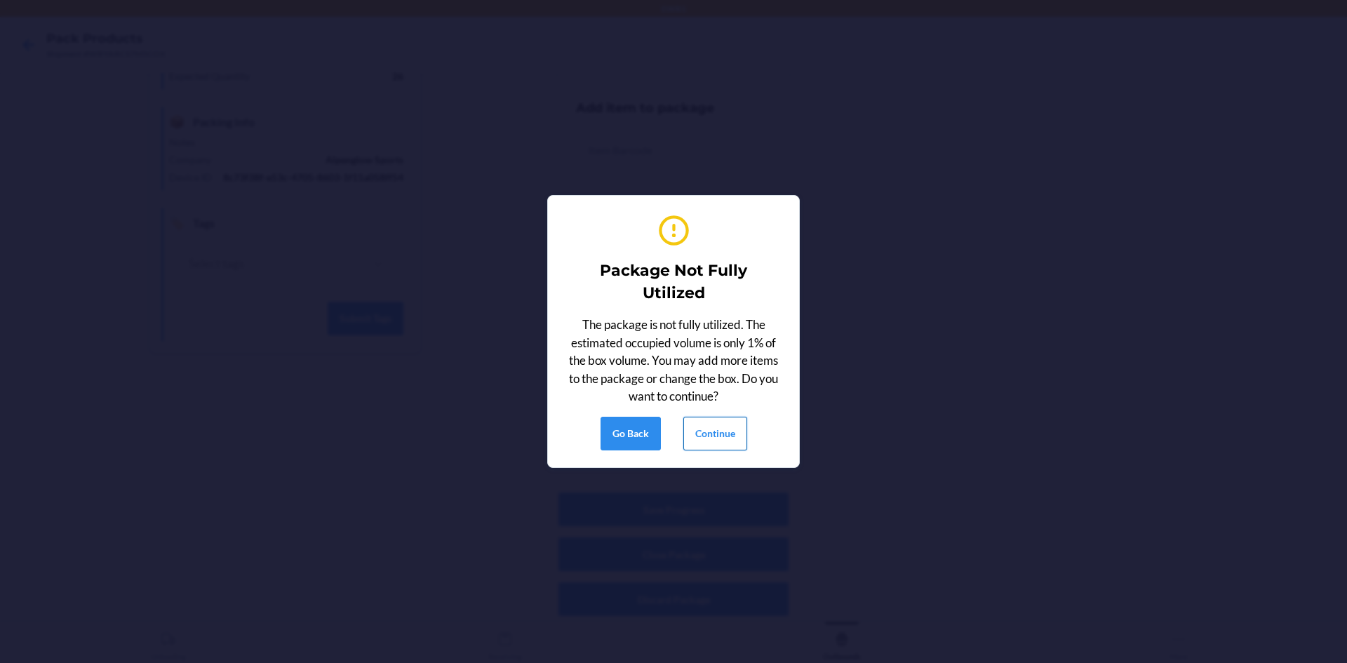
click at [700, 434] on button "Continue" at bounding box center [715, 434] width 64 height 34
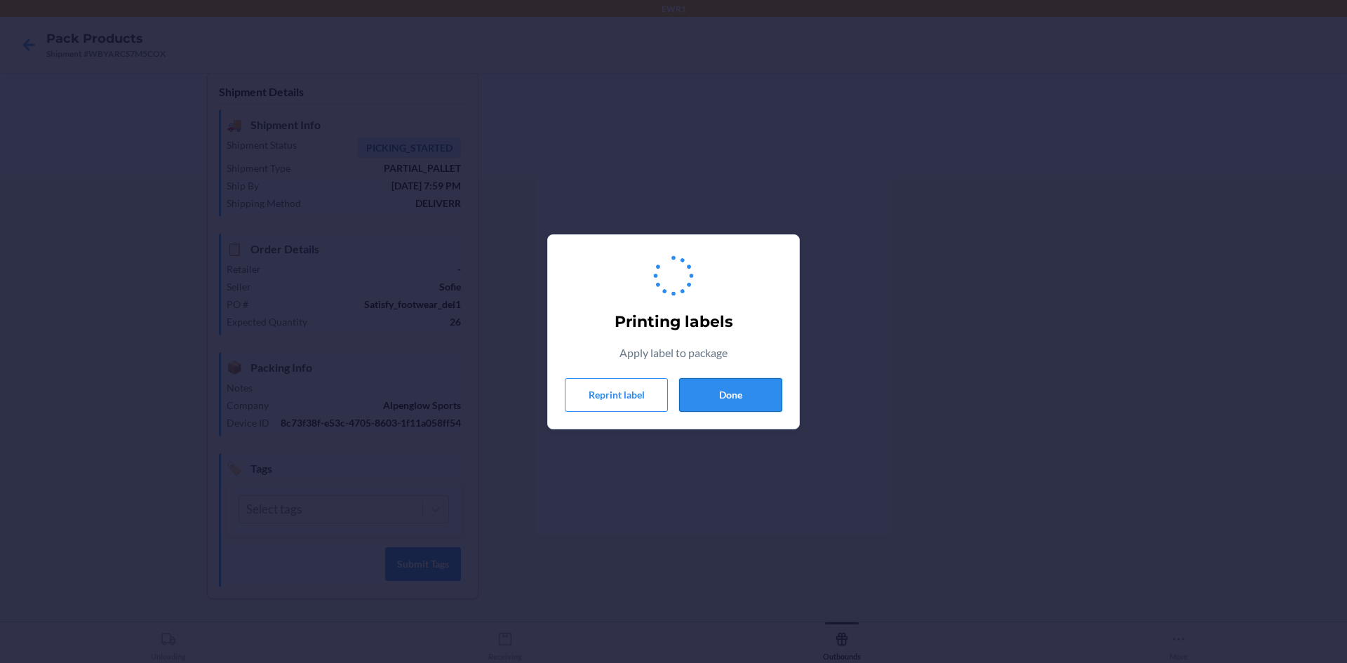
click at [739, 394] on button "Done" at bounding box center [730, 395] width 103 height 34
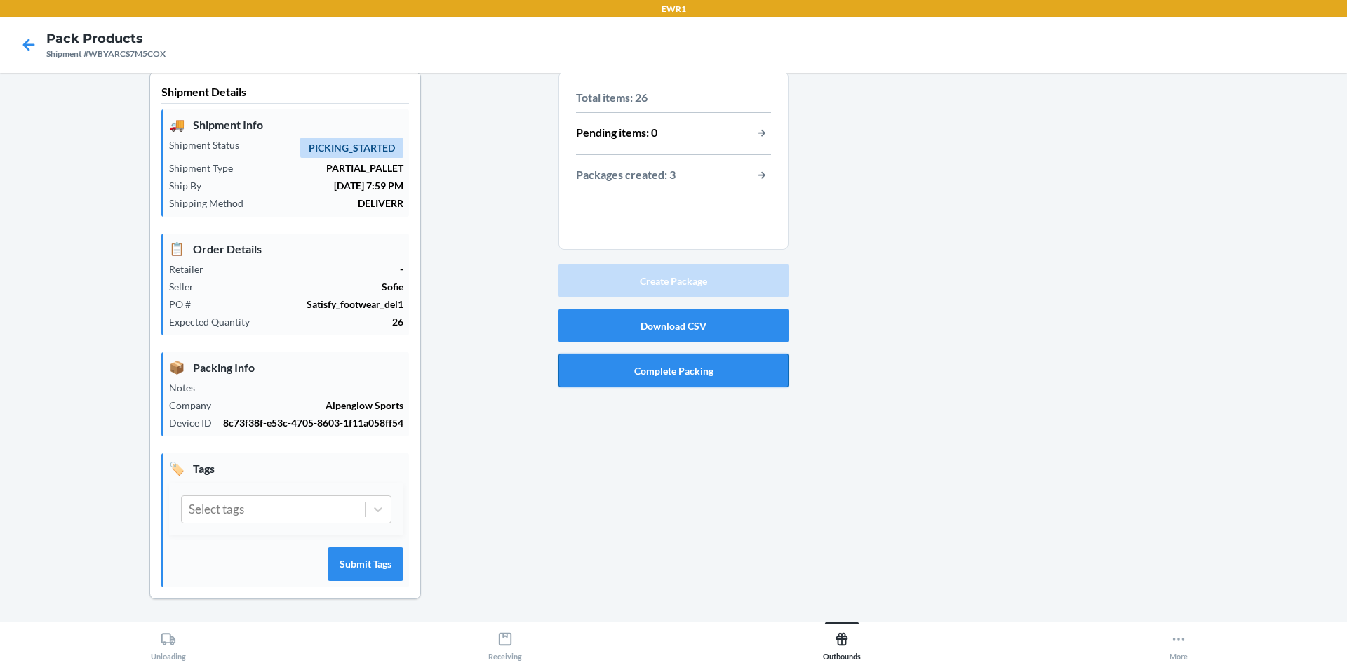
click at [720, 369] on button "Complete Packing" at bounding box center [673, 371] width 230 height 34
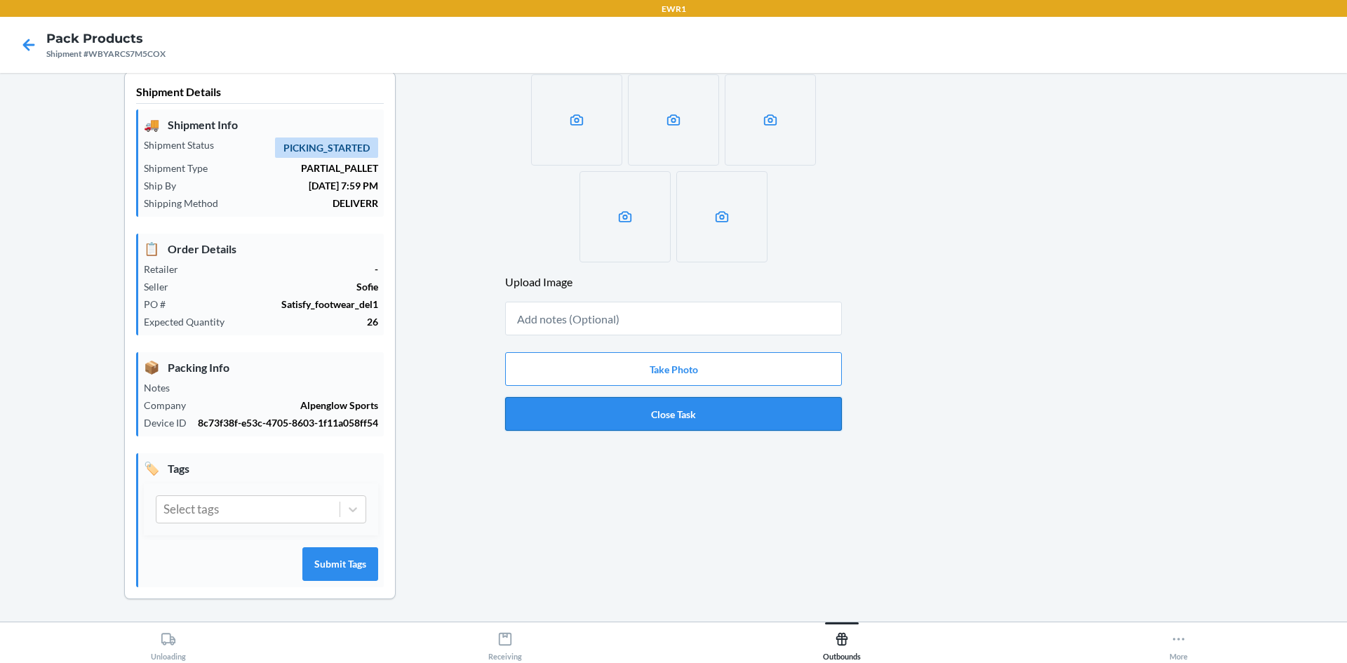
click at [617, 430] on button "Close Task" at bounding box center [673, 414] width 337 height 34
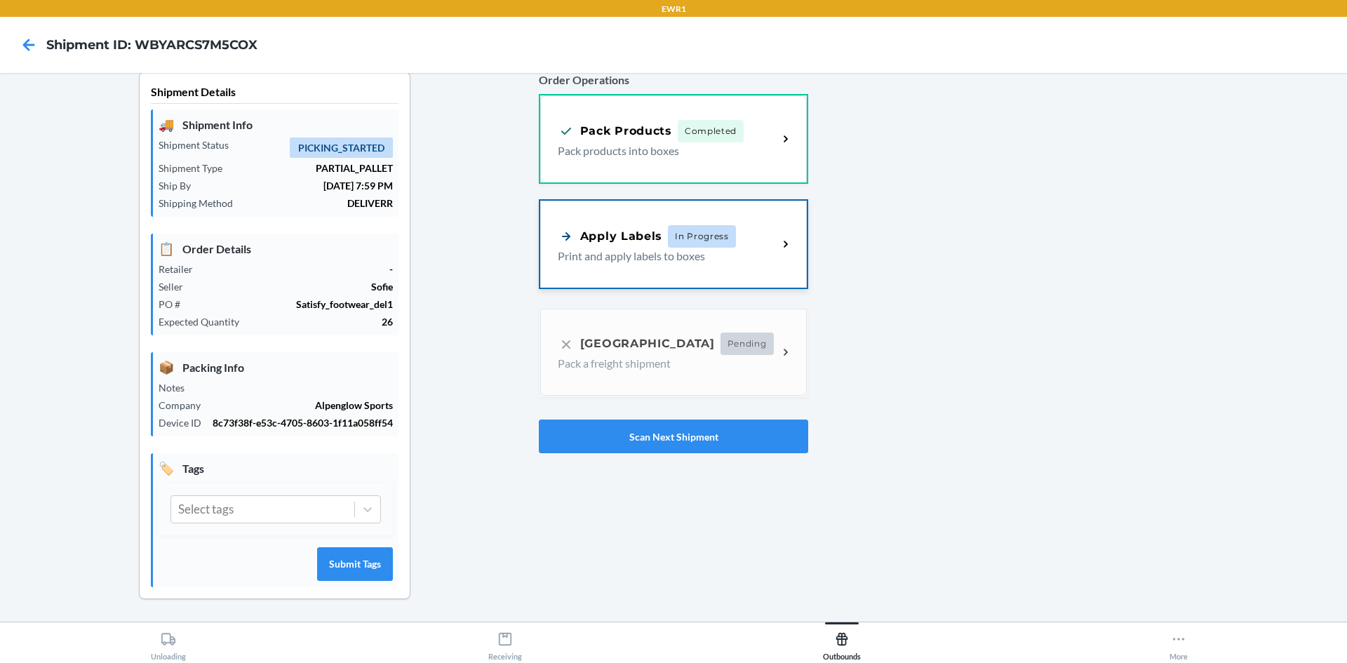
click at [669, 257] on p "Print and apply labels to boxes" at bounding box center [662, 256] width 209 height 17
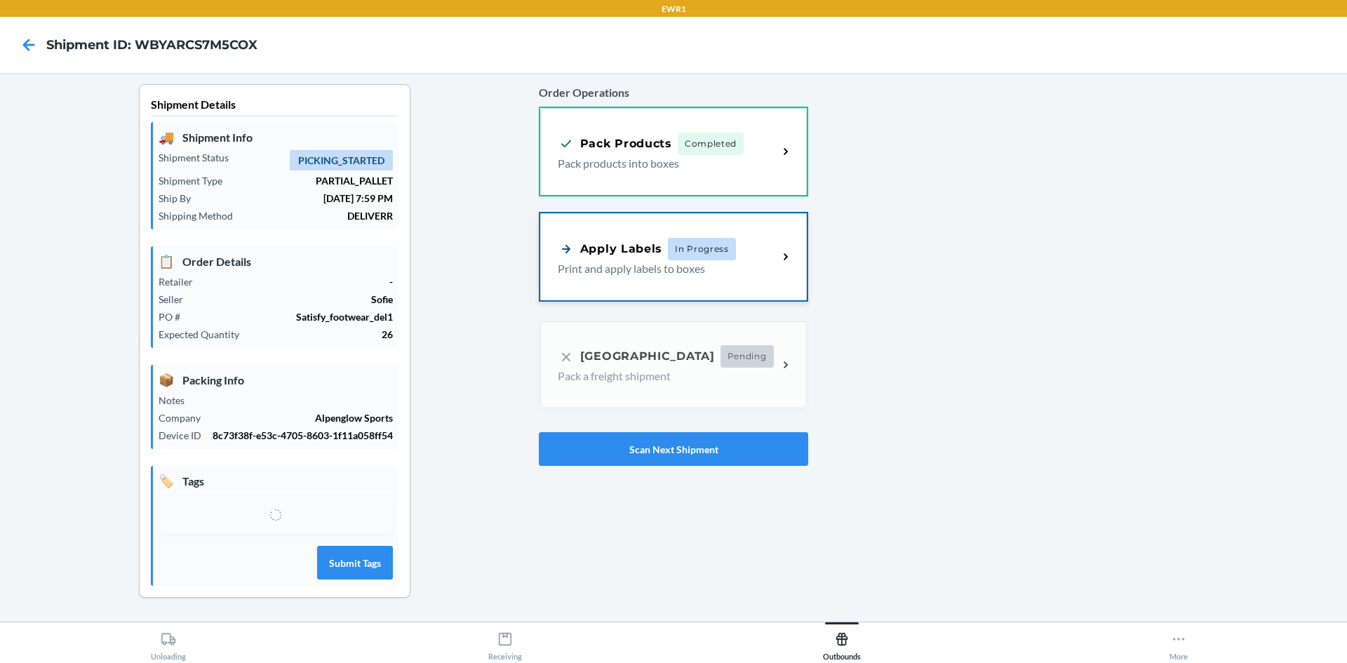
click at [677, 250] on div "Apply Labels In Progress" at bounding box center [647, 249] width 178 height 22
click at [619, 260] on p "Print and apply labels to boxes" at bounding box center [662, 268] width 209 height 17
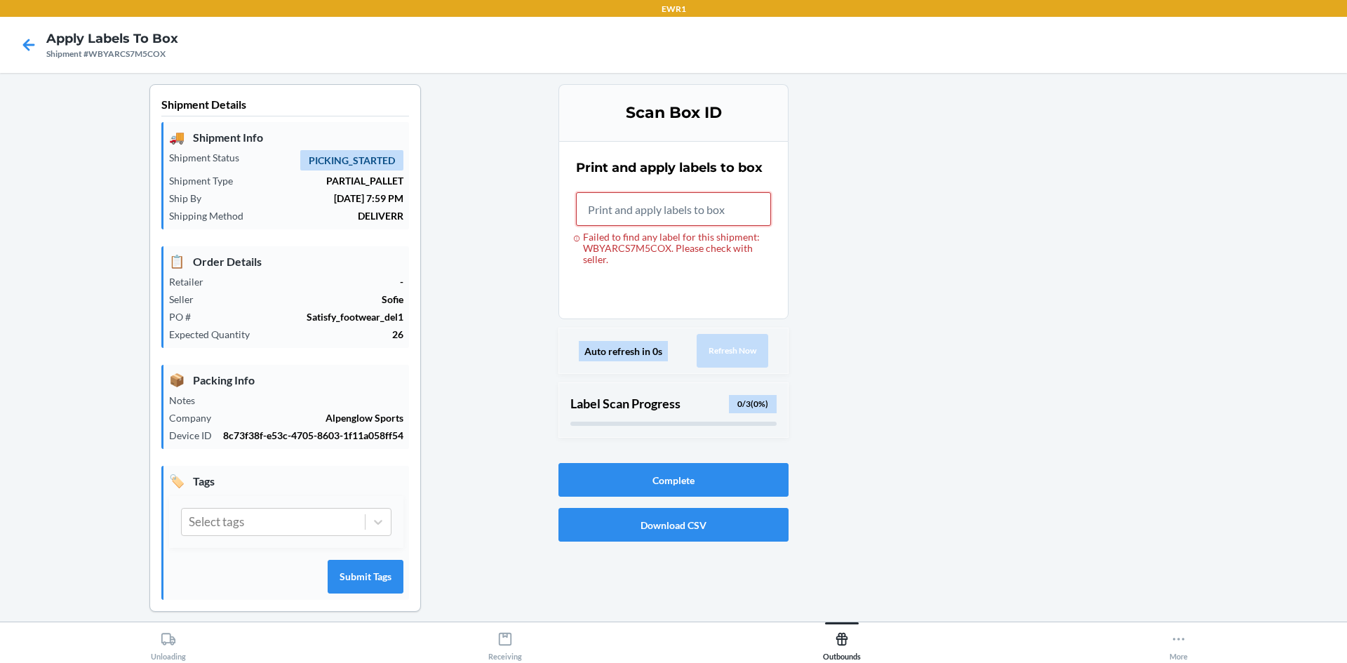
click at [666, 204] on input "Failed to find any label for this shipment: WBYARCS7M5COX. Please check with se…" at bounding box center [673, 209] width 195 height 34
drag, startPoint x: 610, startPoint y: 260, endPoint x: 581, endPoint y: 241, distance: 34.7
click at [581, 241] on div "Failed to find any label for this shipment: WBYARCS7M5COX. Please check with se…" at bounding box center [673, 248] width 195 height 34
click at [969, 189] on div at bounding box center [1061, 359] width 547 height 550
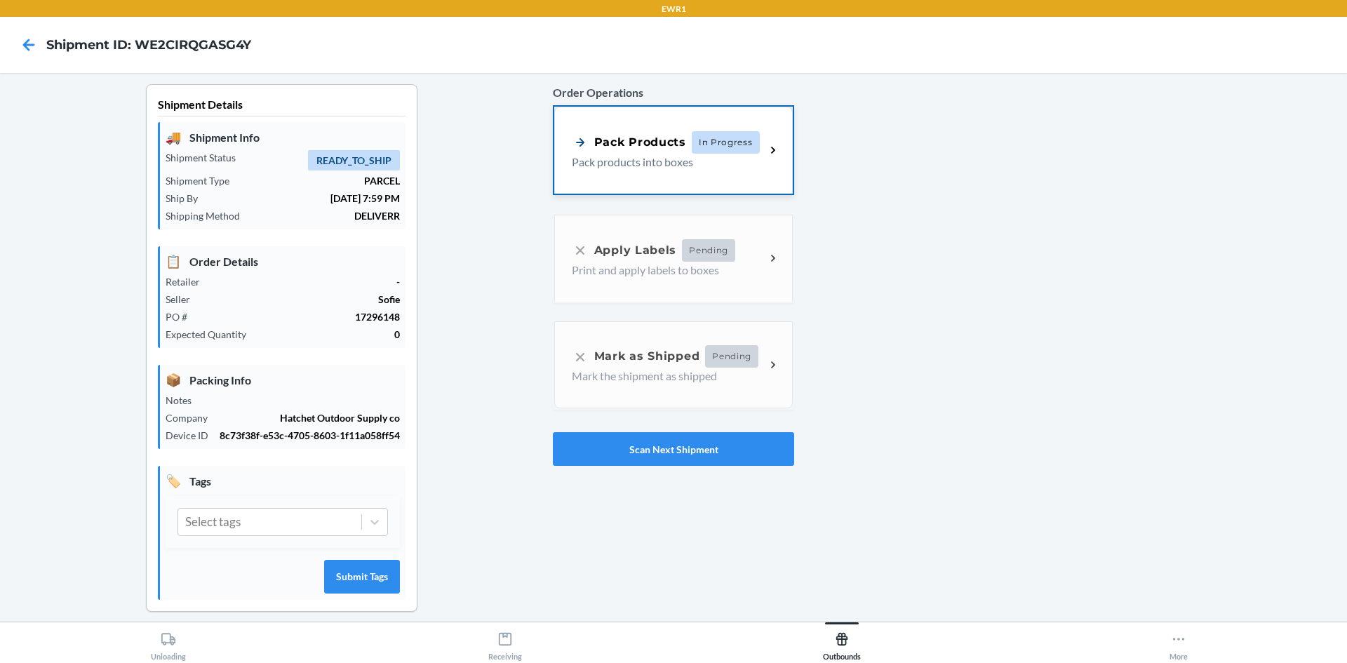
click at [643, 161] on p "Pack products into boxes" at bounding box center [663, 162] width 182 height 17
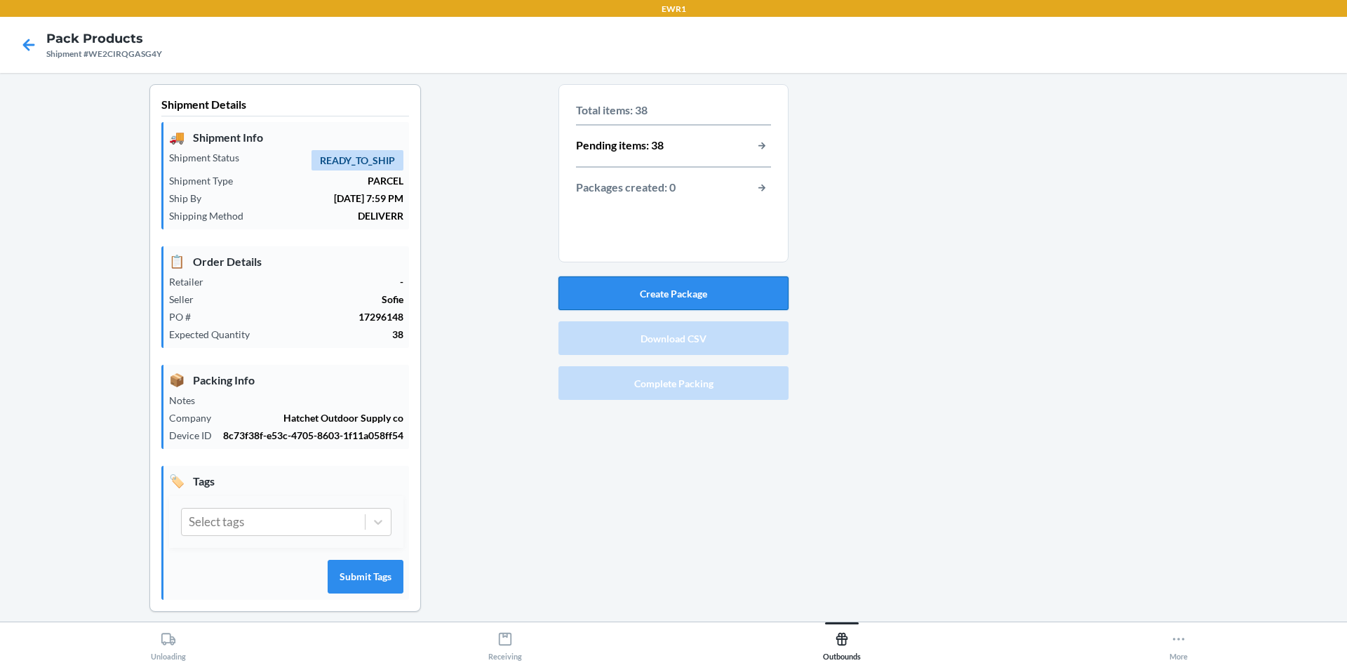
click at [670, 293] on button "Create Package" at bounding box center [673, 293] width 230 height 34
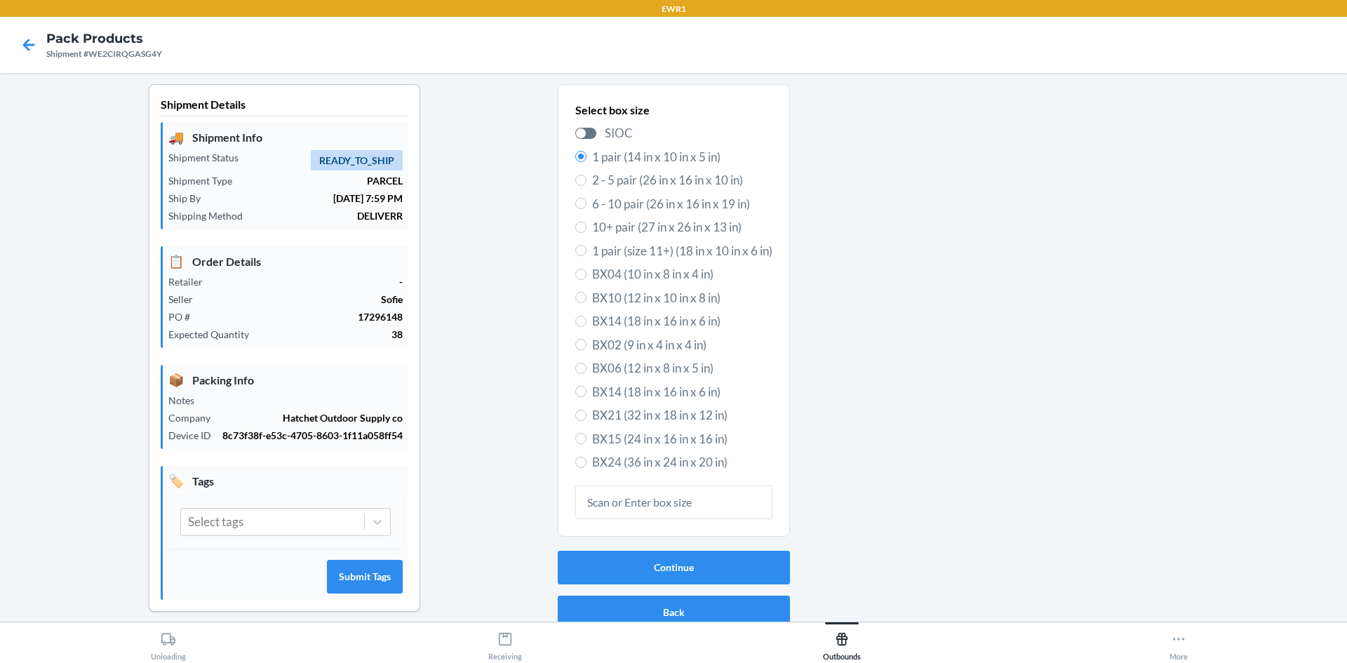
click at [644, 455] on span "BX24 (36 in x 24 in x 20 in)" at bounding box center [682, 462] width 180 height 18
click at [586, 457] on input "BX24 (36 in x 24 in x 20 in)" at bounding box center [580, 462] width 11 height 11
radio input "true"
radio input "false"
click at [658, 560] on button "Continue" at bounding box center [674, 568] width 232 height 34
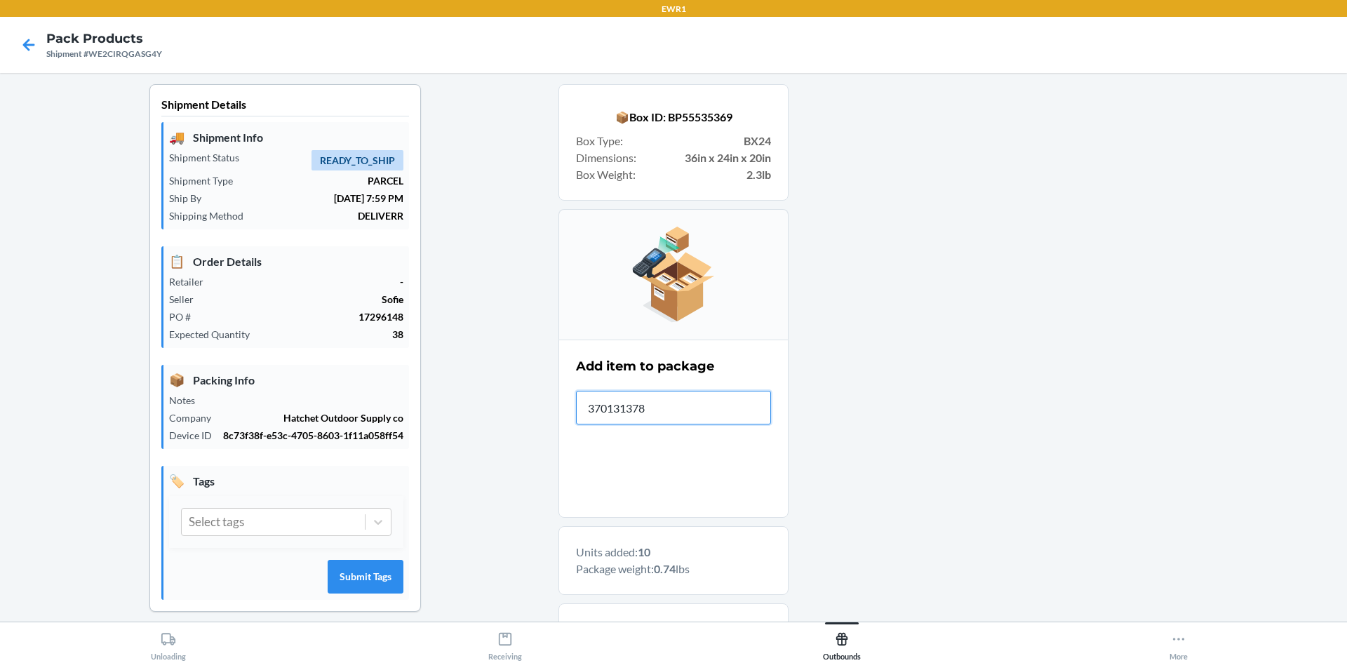
type input "3701313784"
